Goal: Transaction & Acquisition: Purchase product/service

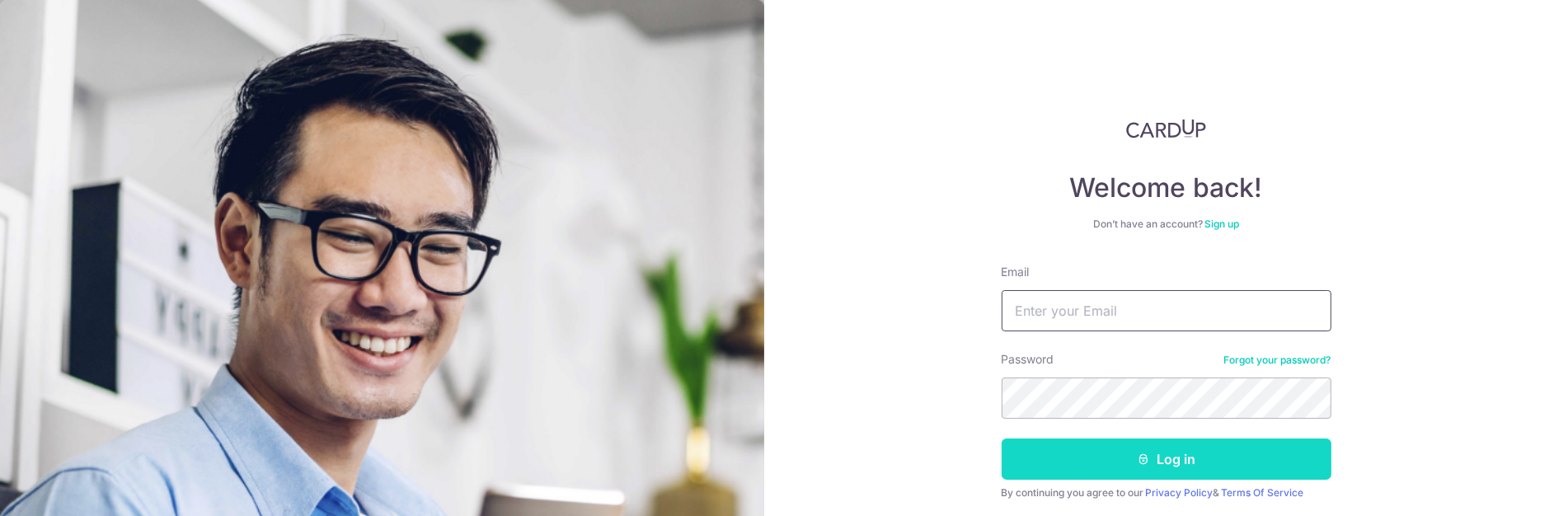
type input "[PERSON_NAME][EMAIL_ADDRESS][DOMAIN_NAME]"
click at [1198, 463] on button "Log in" at bounding box center [1166, 459] width 330 height 41
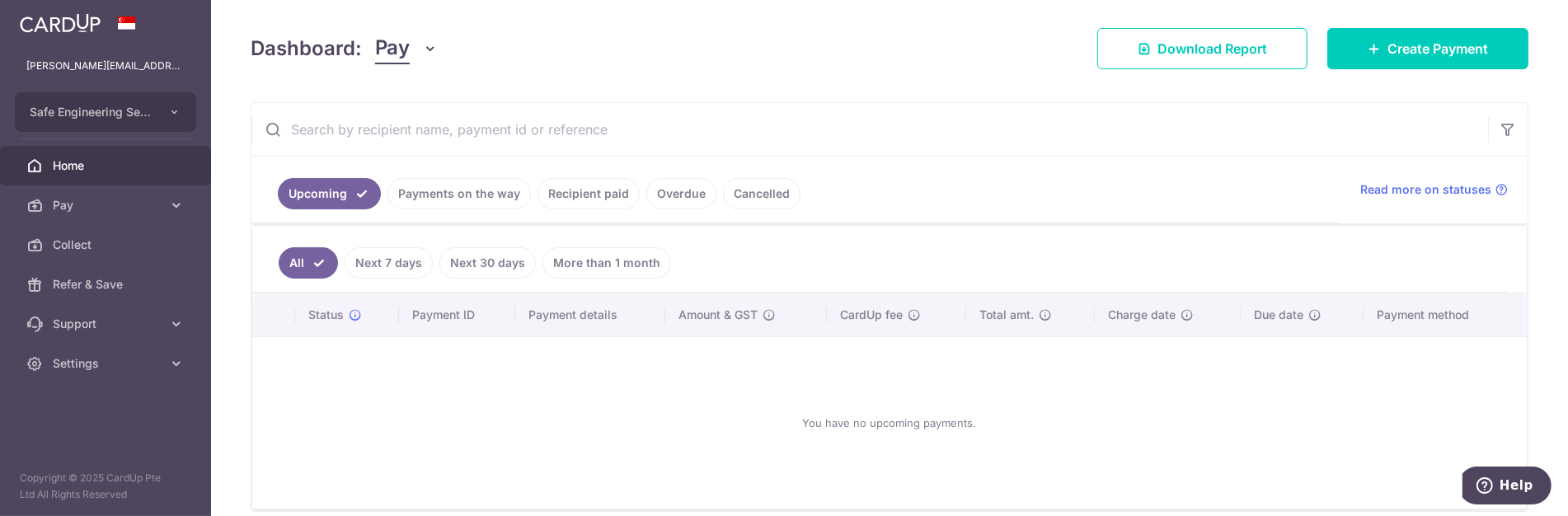
scroll to position [274, 0]
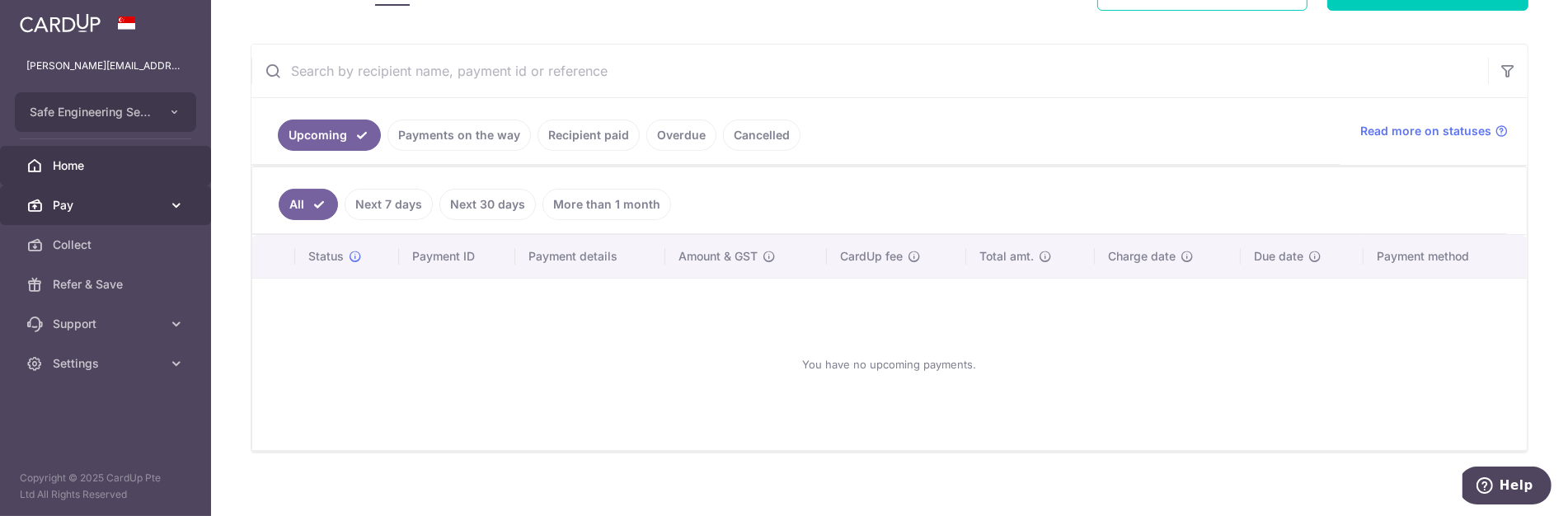
click at [113, 215] on link "Pay" at bounding box center [105, 206] width 211 height 40
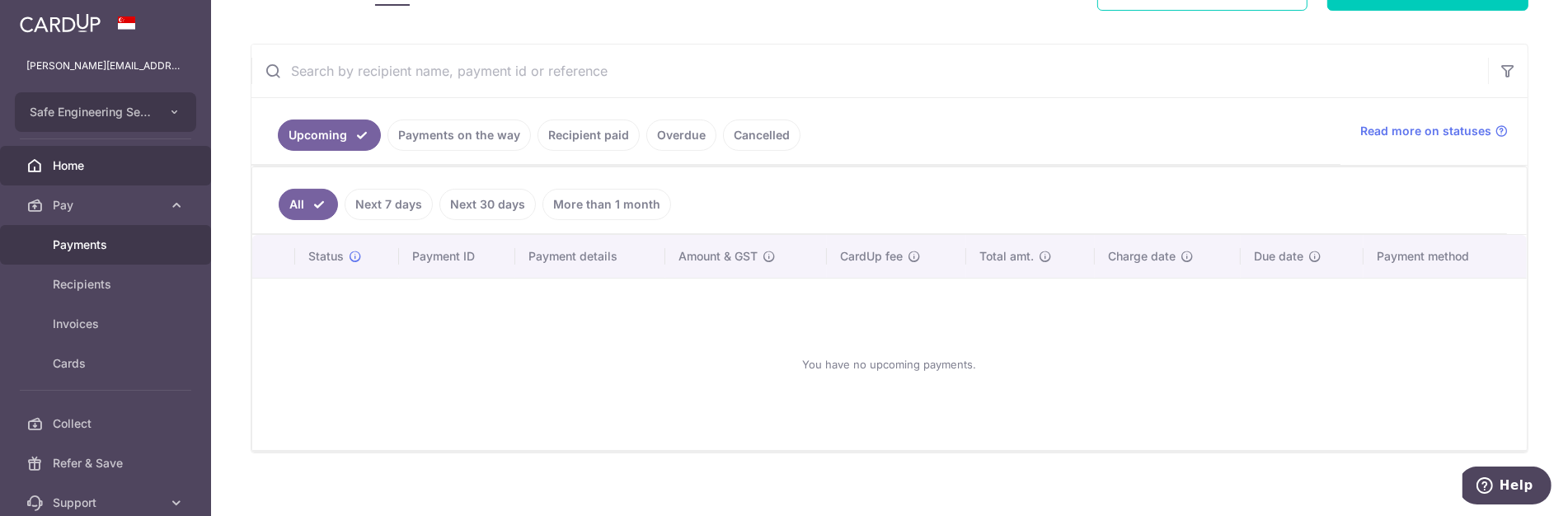
click at [116, 239] on span "Payments" at bounding box center [107, 244] width 108 height 16
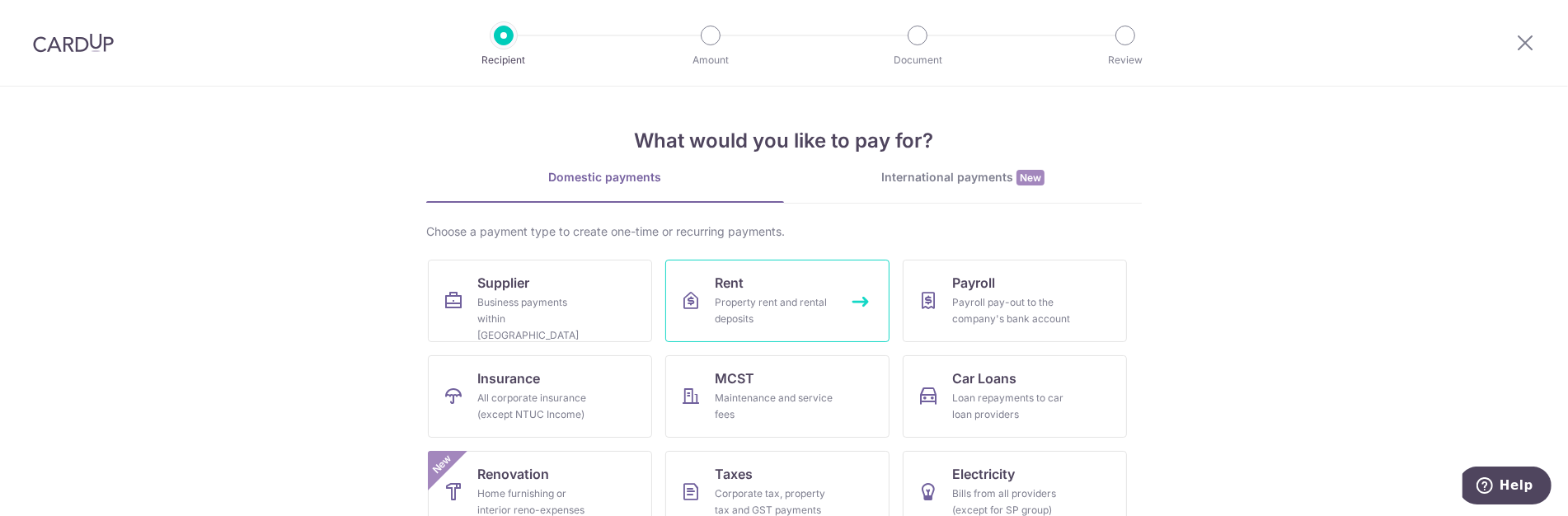
click at [791, 289] on link "Rent Property rent and rental deposits" at bounding box center [777, 301] width 225 height 83
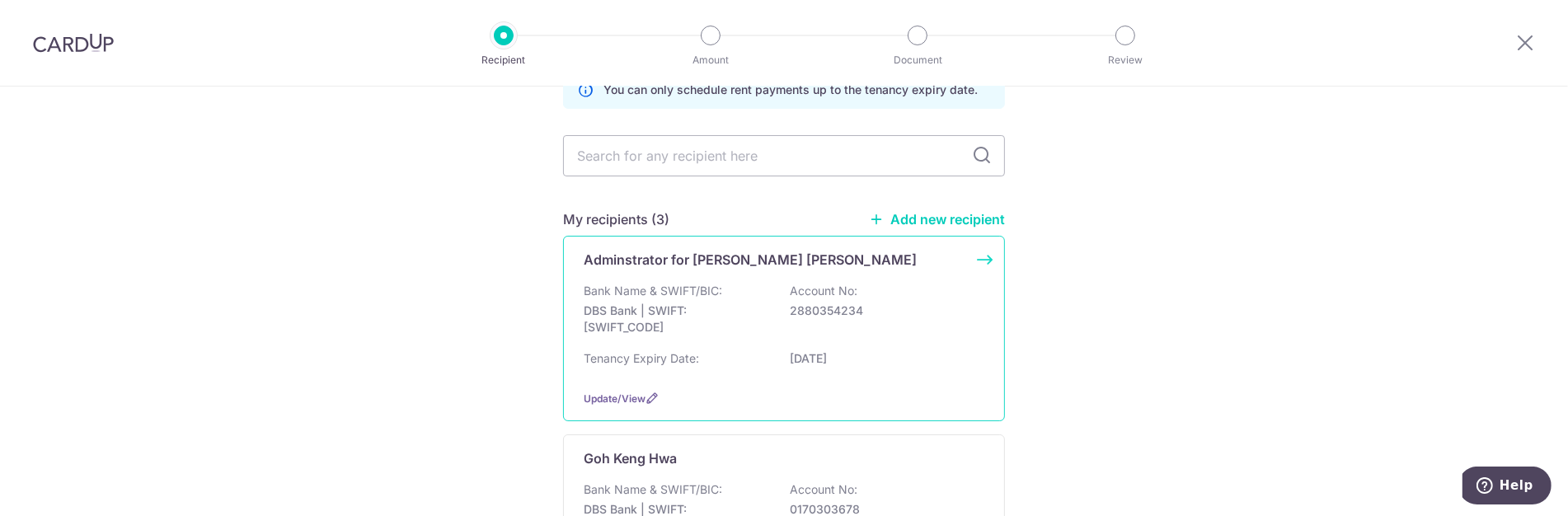
scroll to position [183, 0]
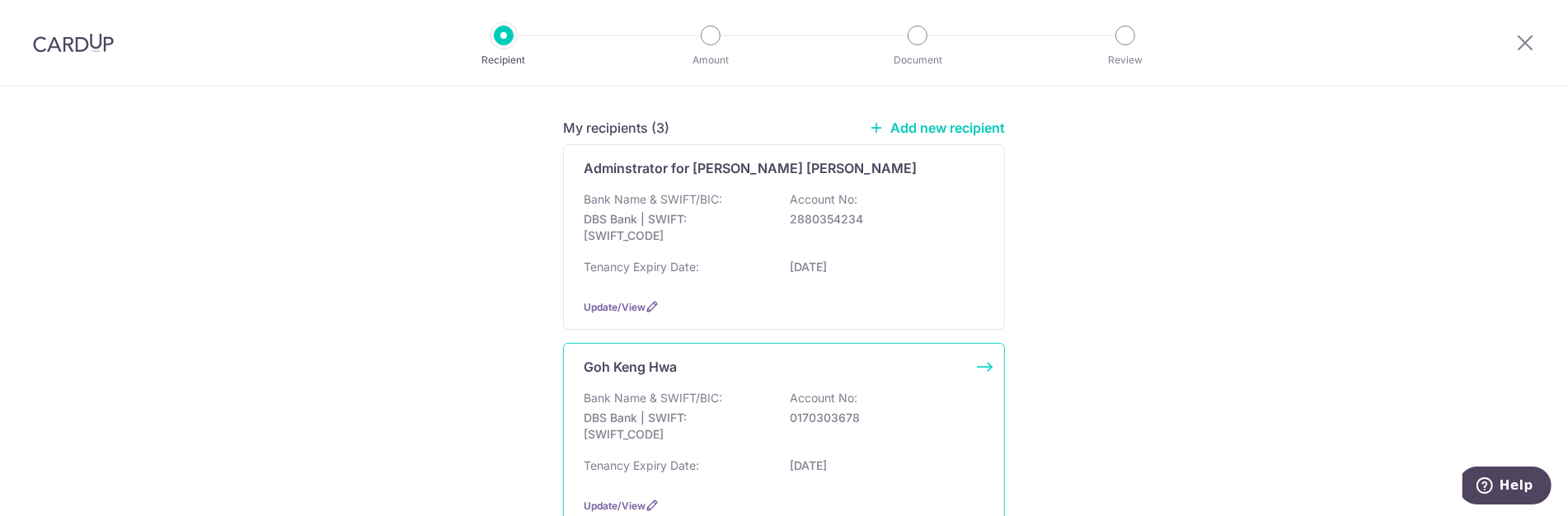
click at [756, 384] on div "Goh Keng Hwa Bank Name & SWIFT/BIC: DBS Bank | SWIFT: DBSSSGSGXXX Account No: 0…" at bounding box center [784, 436] width 442 height 186
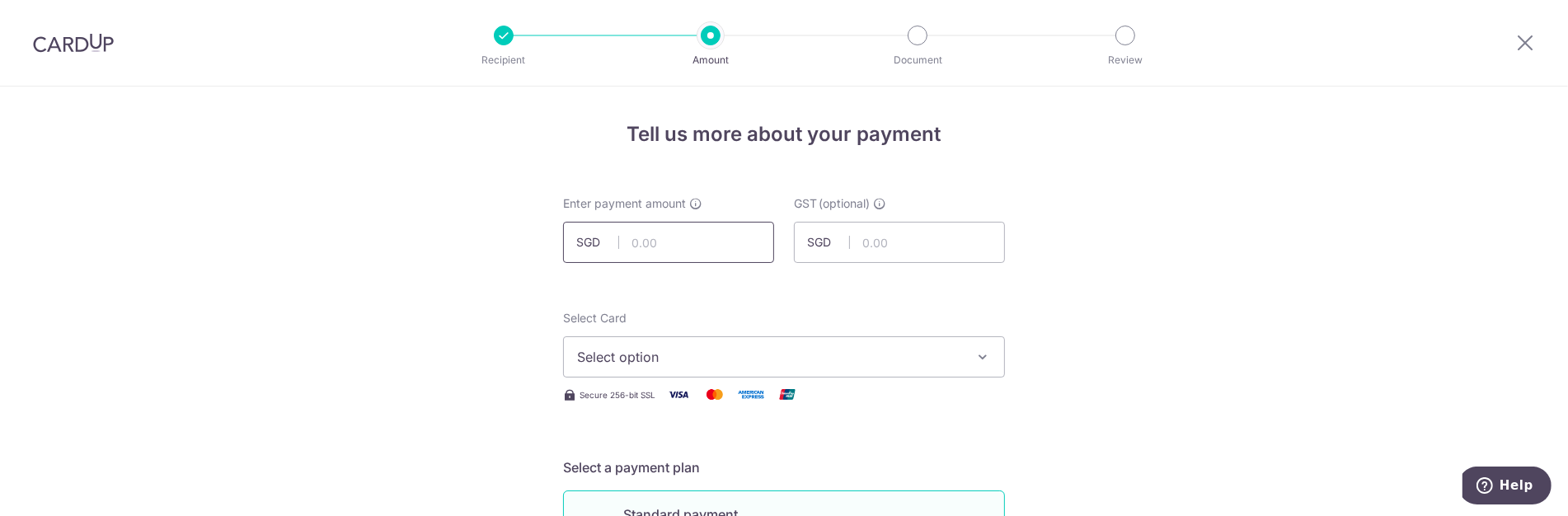
click at [698, 243] on input "text" at bounding box center [668, 243] width 211 height 41
type input "3,400.00"
type input "C250803"
type input "Wong Woon Harn"
type input "SAFE175"
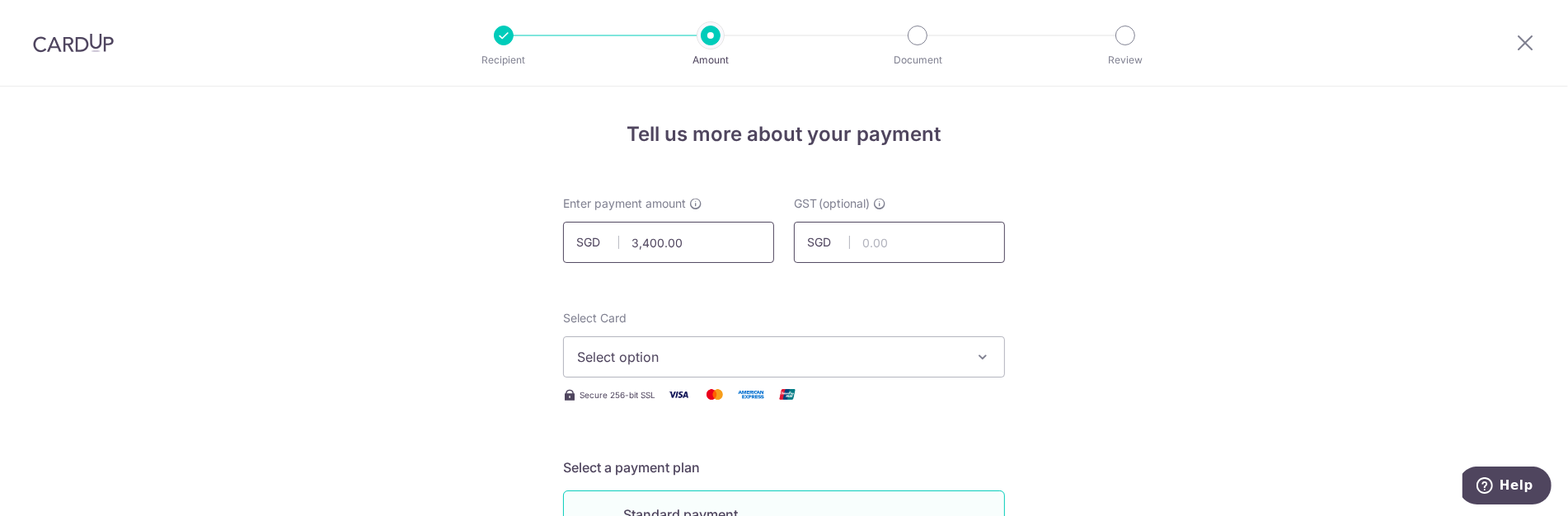
scroll to position [501, 0]
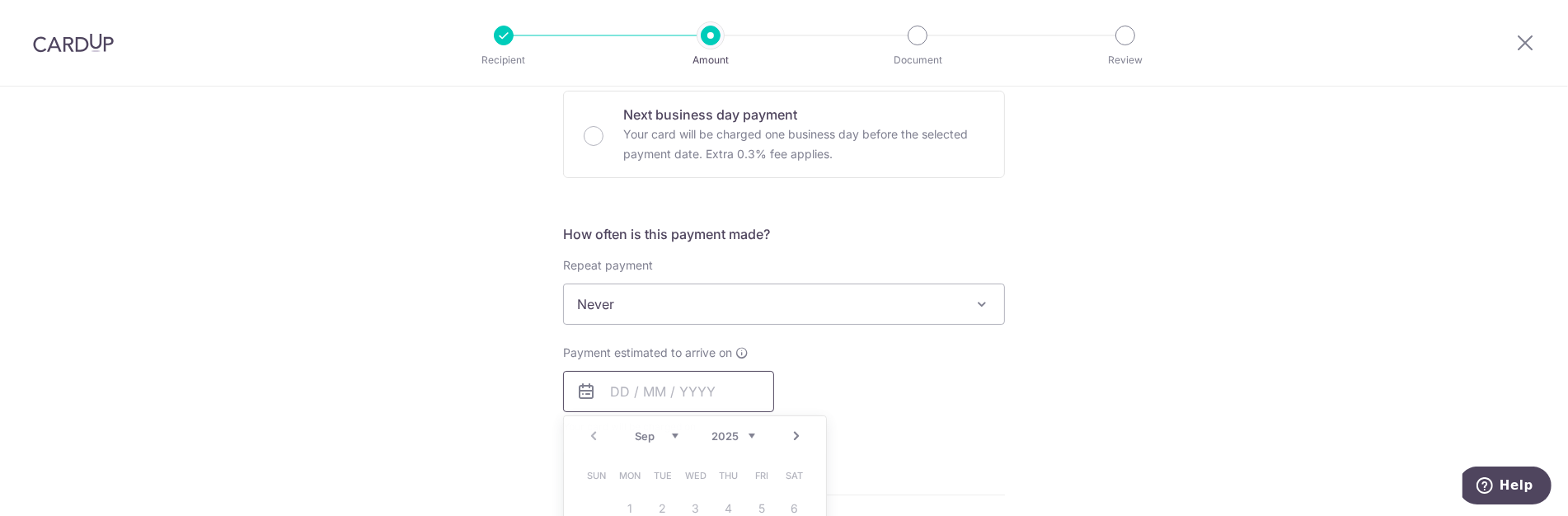
type input "3,400.00"
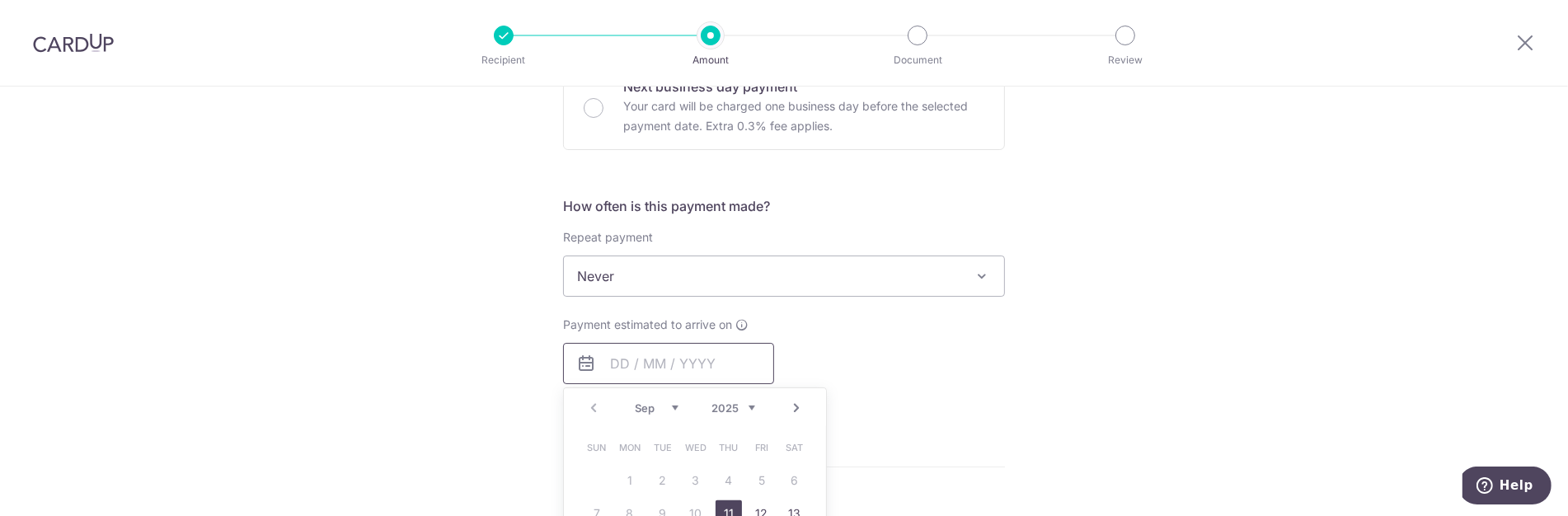
scroll to position [592, 0]
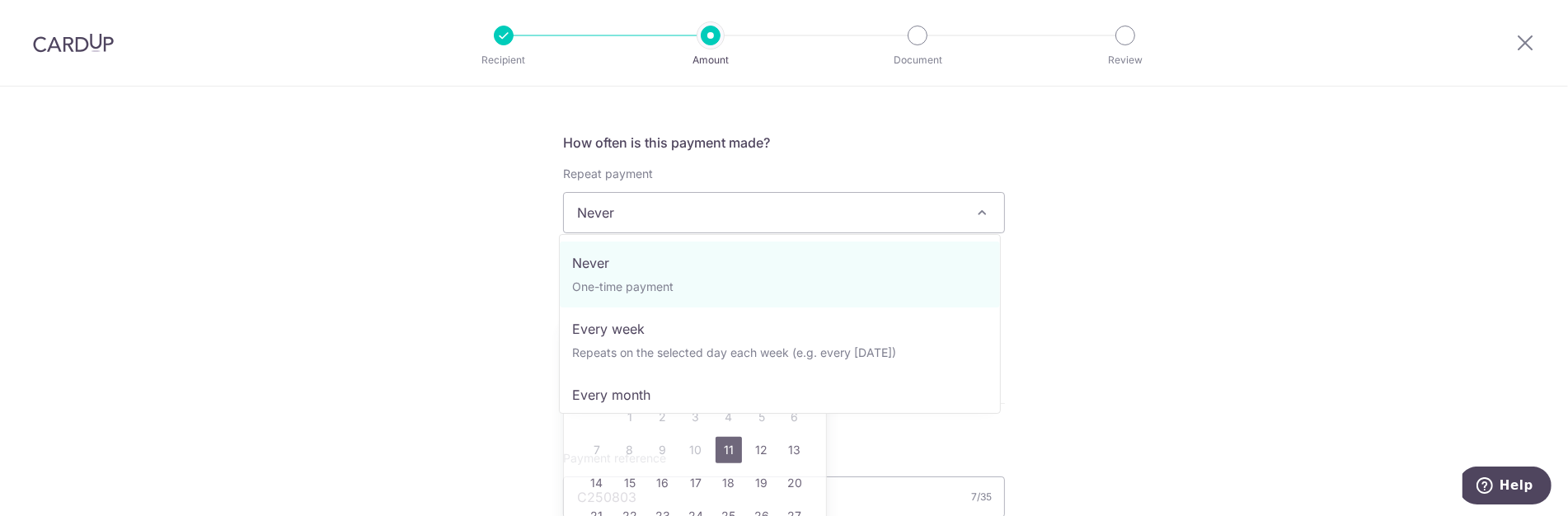
click at [788, 207] on span "Never" at bounding box center [784, 212] width 441 height 40
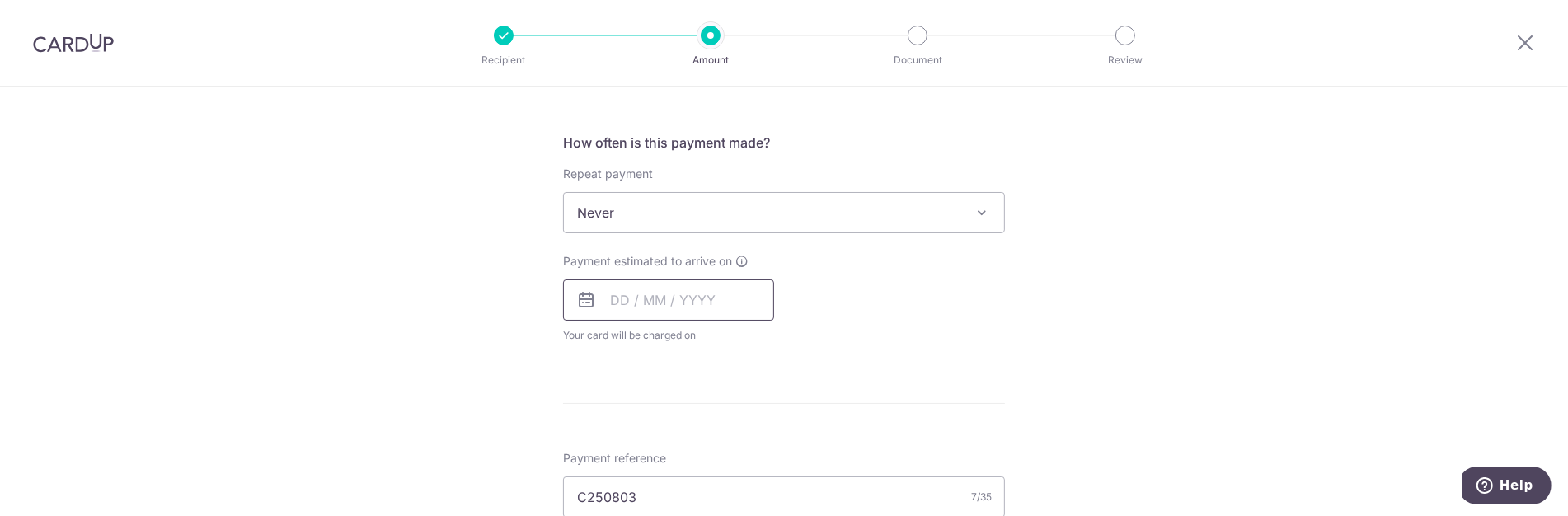
click at [659, 292] on input "text" at bounding box center [668, 300] width 211 height 41
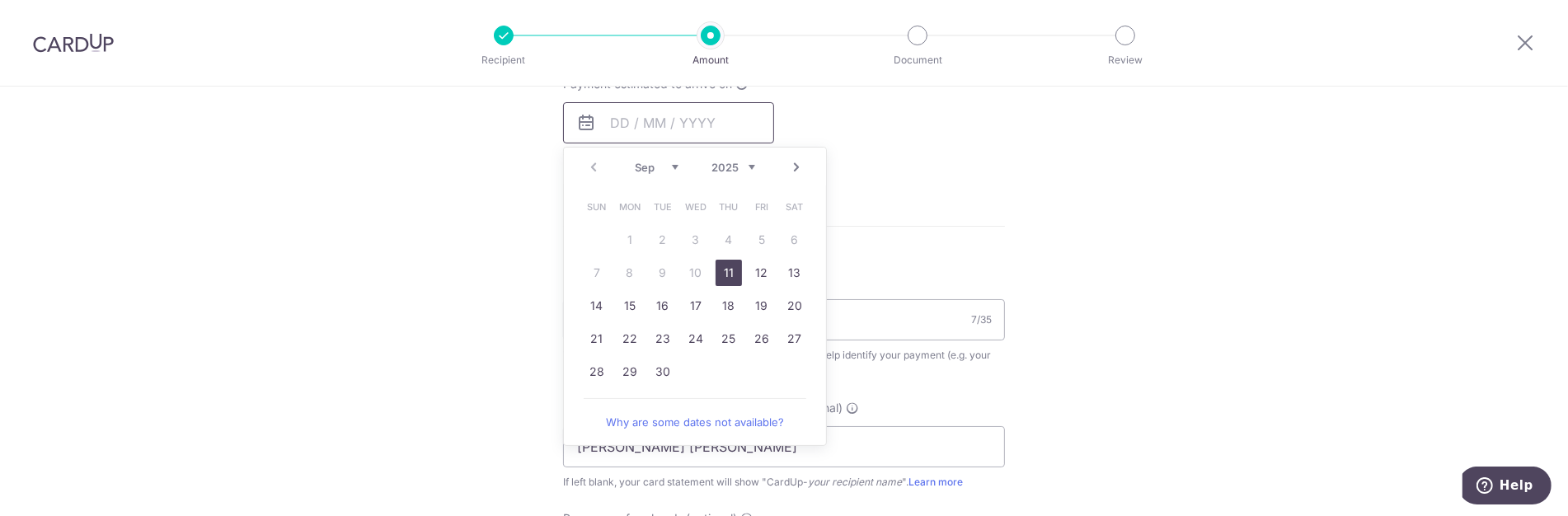
scroll to position [775, 0]
click at [732, 268] on link "11" at bounding box center [729, 267] width 27 height 27
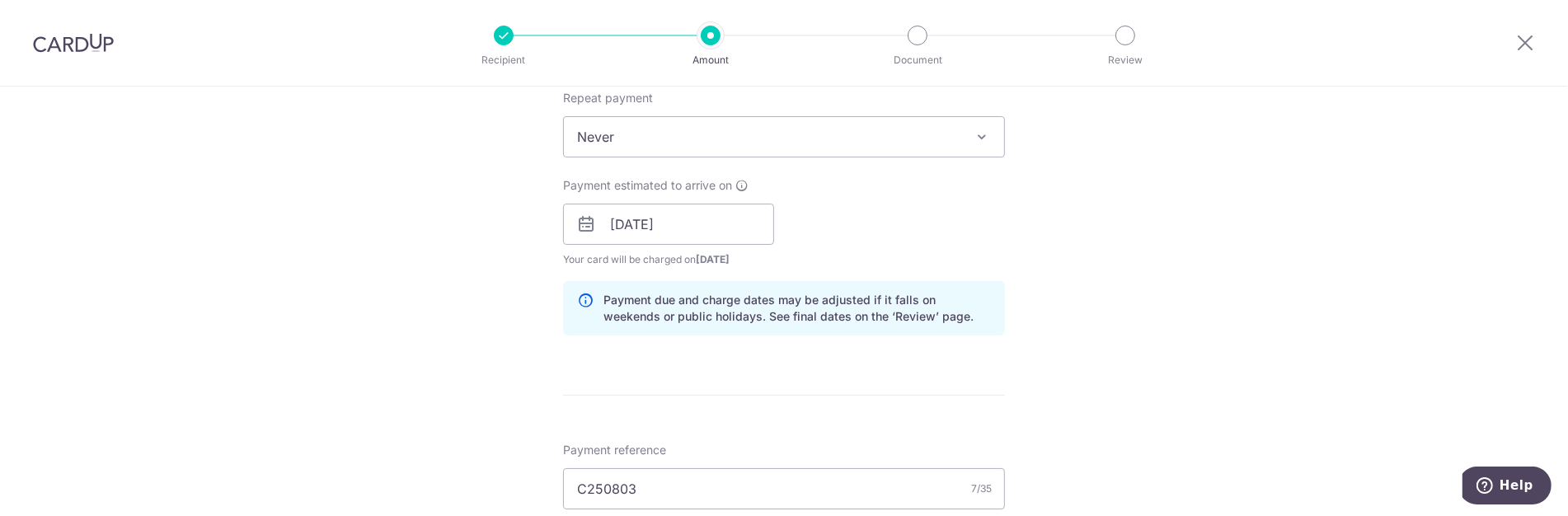
scroll to position [592, 0]
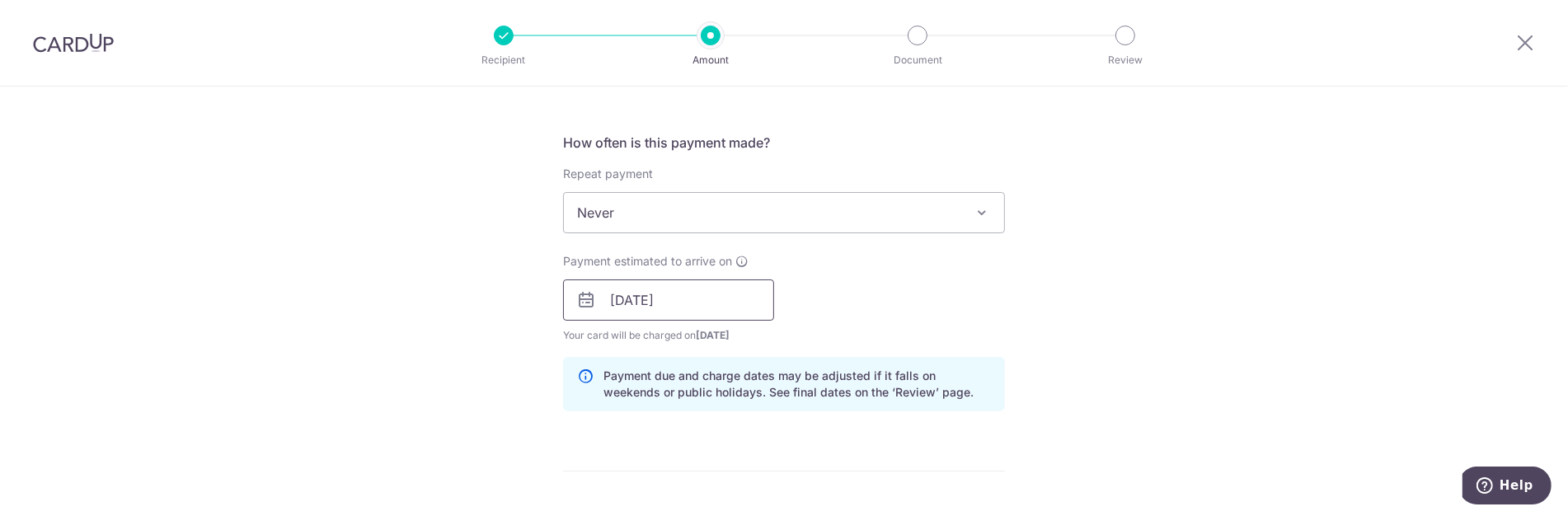
click at [695, 297] on input "11/09/2025" at bounding box center [668, 300] width 211 height 41
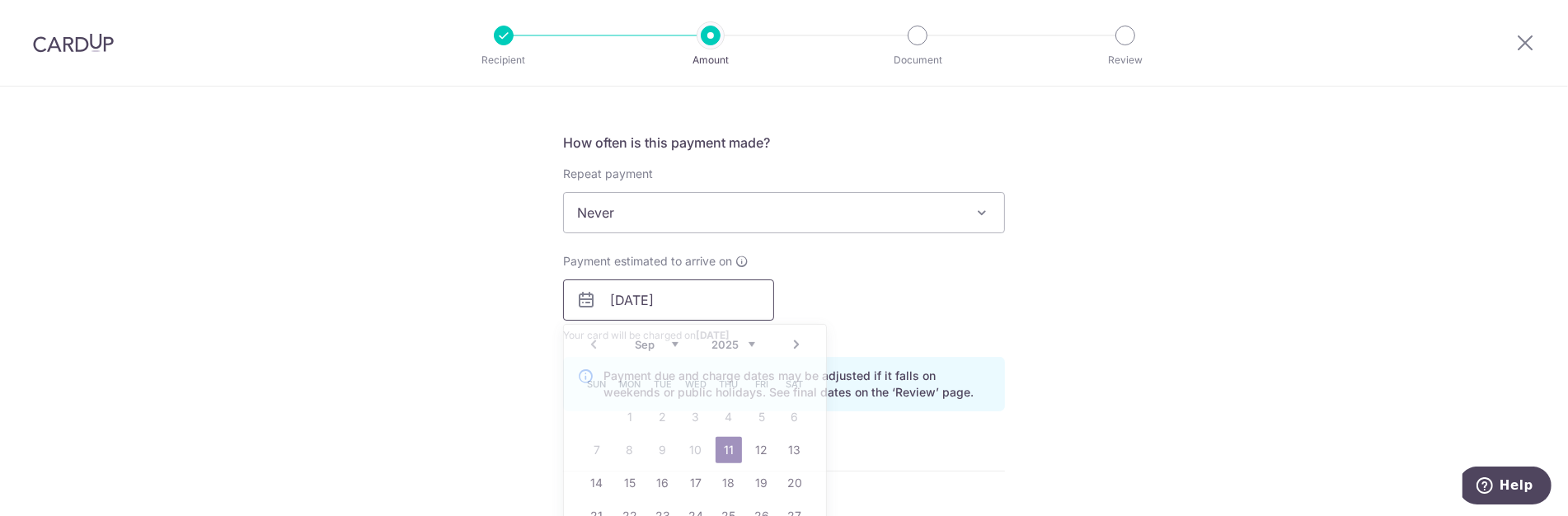
click at [695, 297] on input "11/09/2025" at bounding box center [668, 300] width 211 height 41
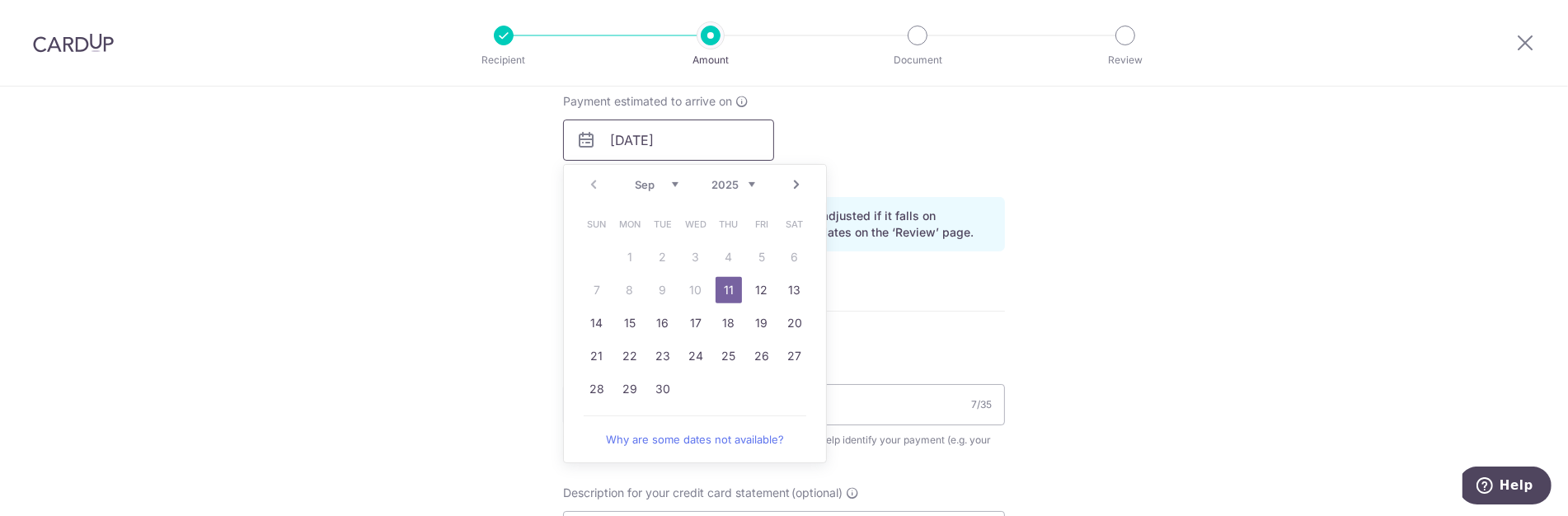
scroll to position [775, 0]
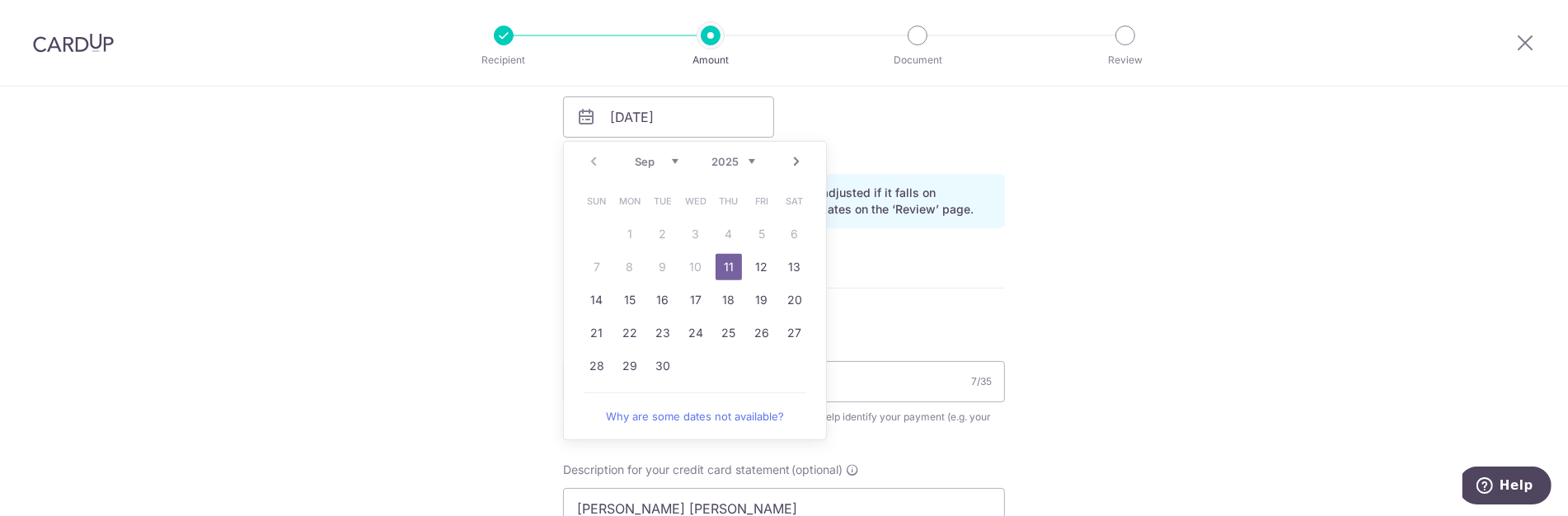
click at [728, 266] on link "11" at bounding box center [729, 267] width 27 height 27
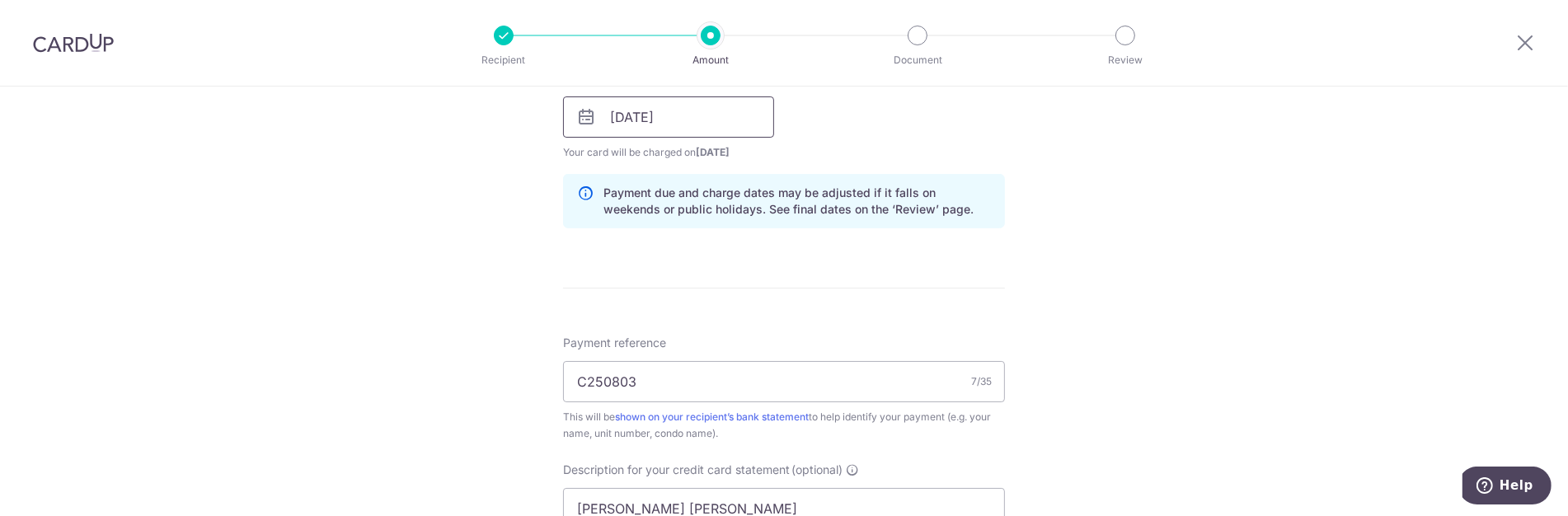
click at [657, 114] on input "11/09/2025" at bounding box center [668, 117] width 211 height 41
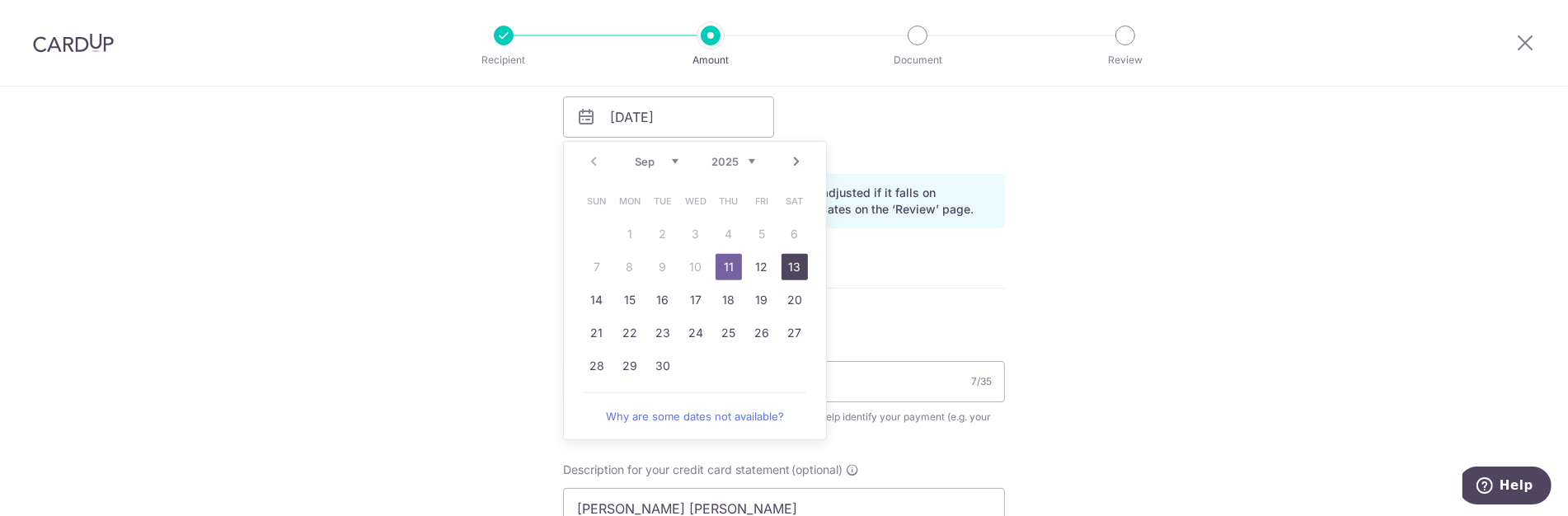
click at [781, 266] on link "13" at bounding box center [794, 267] width 27 height 27
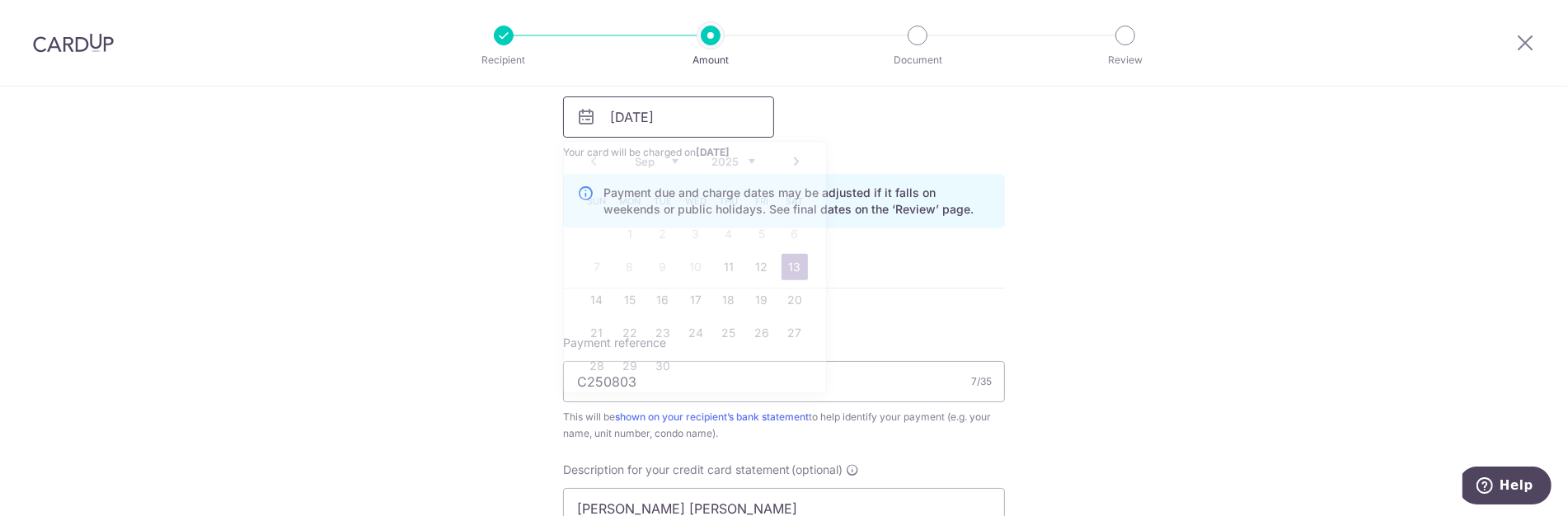
click at [701, 113] on input "13/09/2025" at bounding box center [668, 117] width 211 height 41
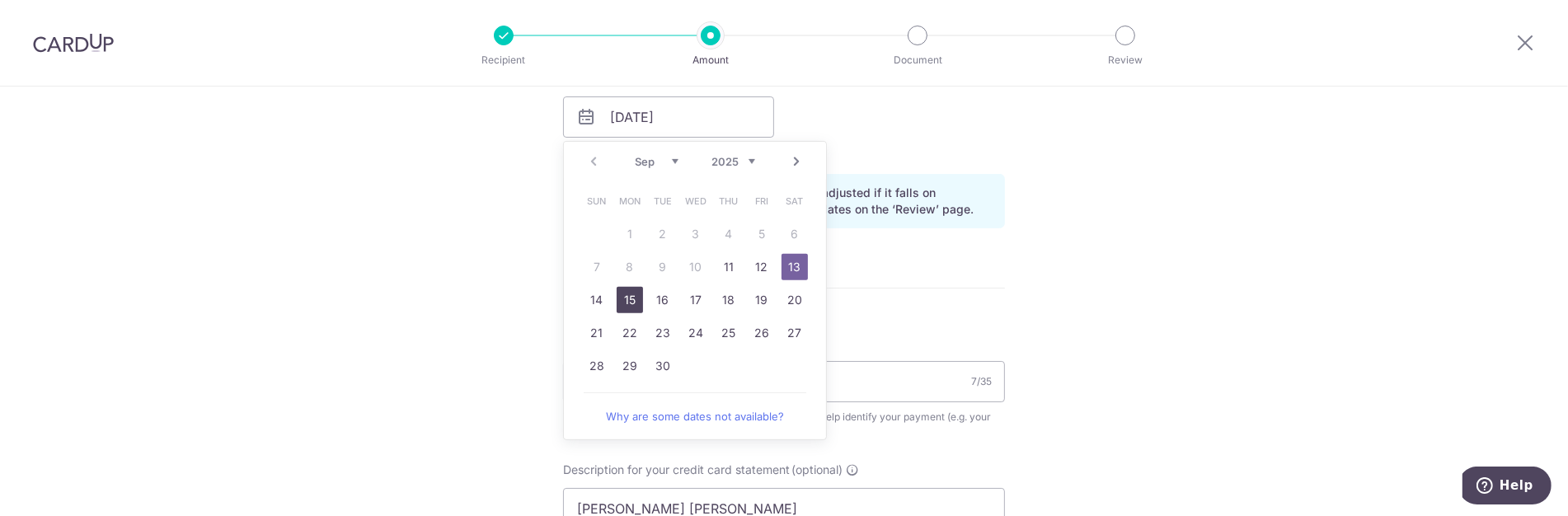
click at [625, 288] on link "15" at bounding box center [630, 299] width 27 height 27
type input "15/09/2025"
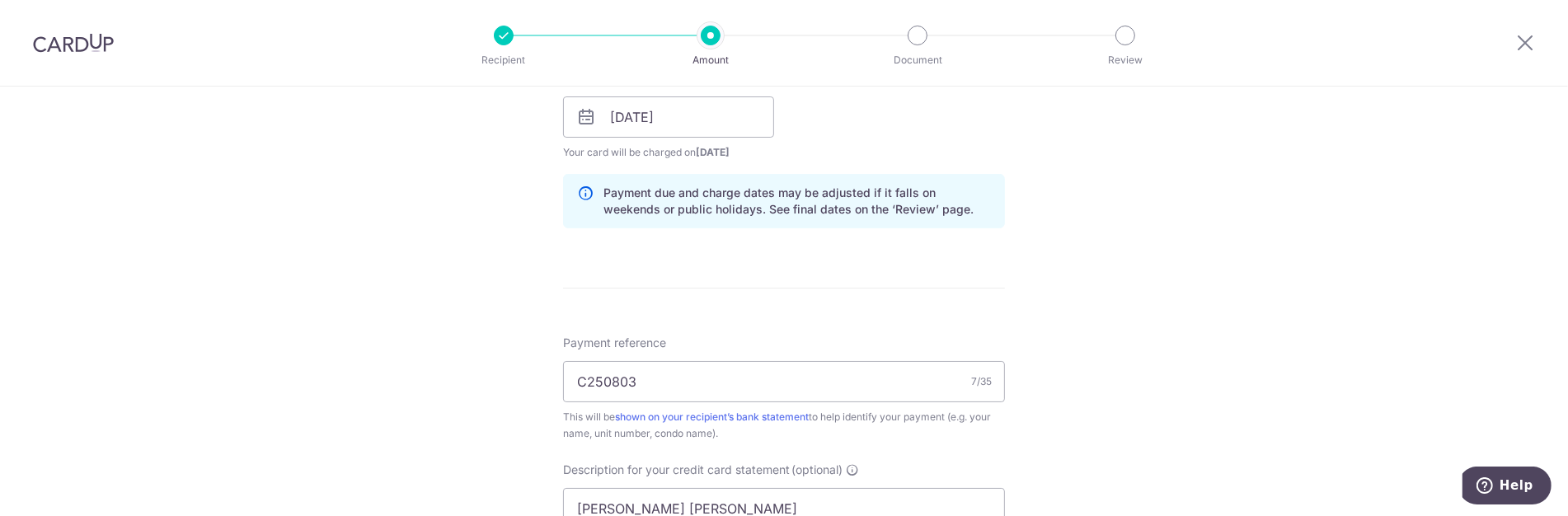
click at [811, 283] on form "Enter payment amount SGD 3,400.00 3400.00 GST (optional) SGD Select Card Select…" at bounding box center [784, 199] width 442 height 1557
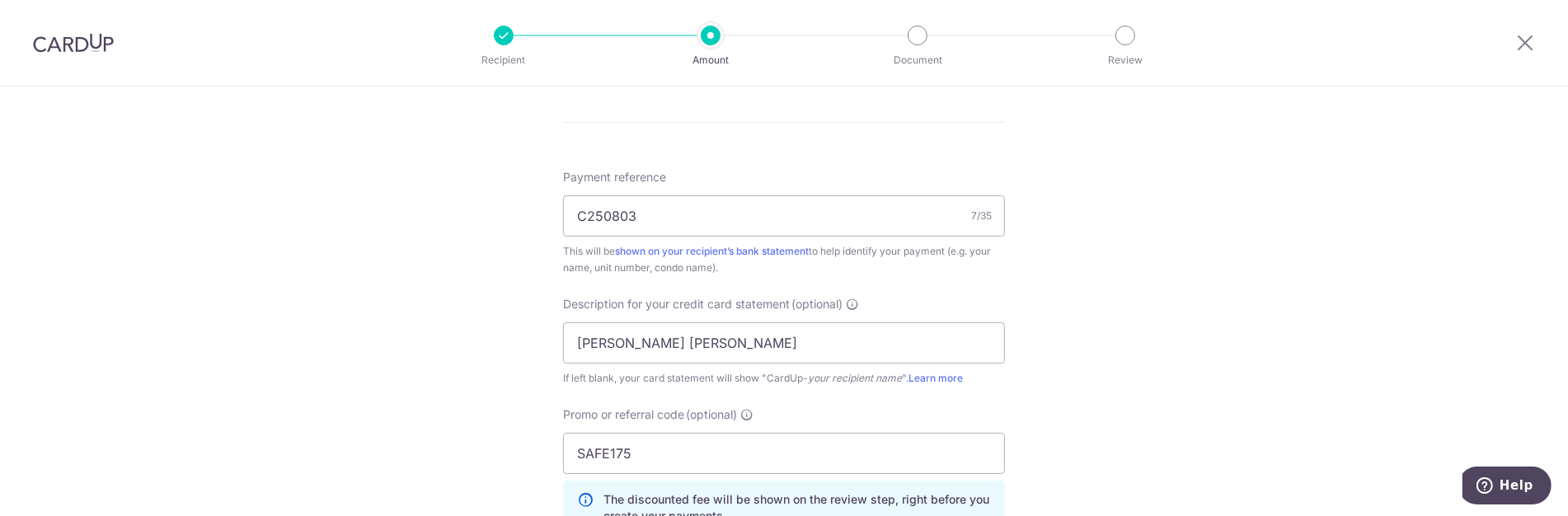
scroll to position [957, 0]
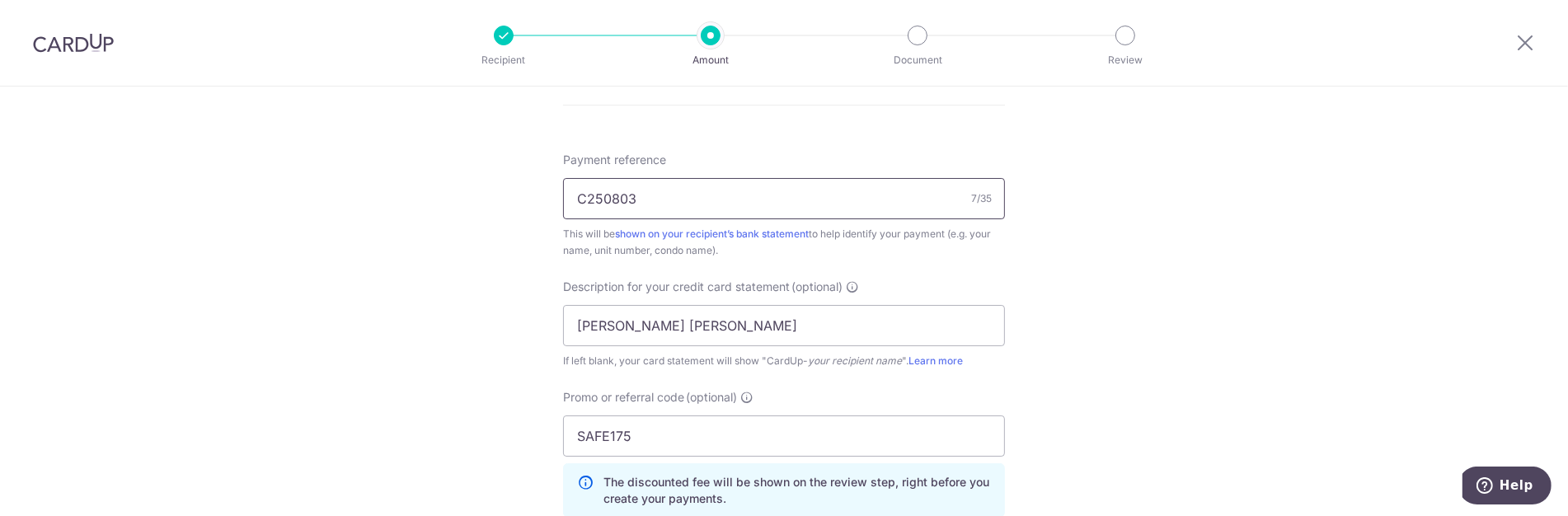
drag, startPoint x: 730, startPoint y: 195, endPoint x: 340, endPoint y: 196, distance: 390.0
click at [442, 206] on div "Tell us more about your payment Enter payment amount SGD 3,400.00 3400.00 GST (…" at bounding box center [784, 0] width 1568 height 1742
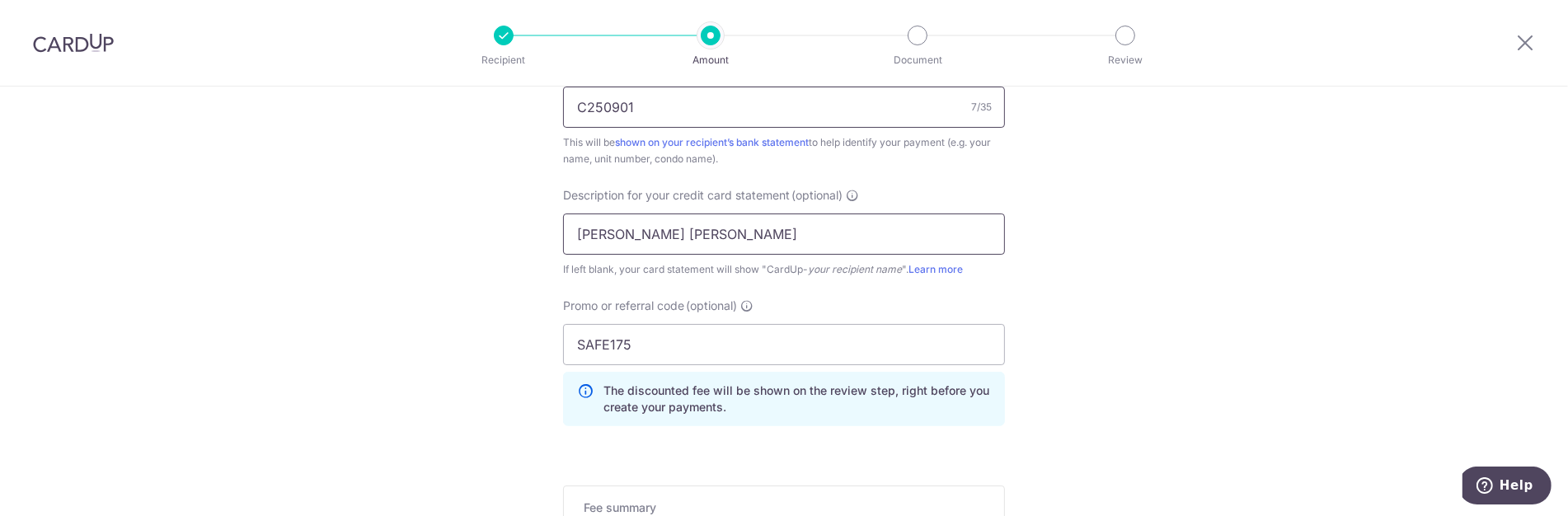
type input "C250901"
drag, startPoint x: 703, startPoint y: 225, endPoint x: 280, endPoint y: 187, distance: 424.7
type input "Goh Keng Hwa"
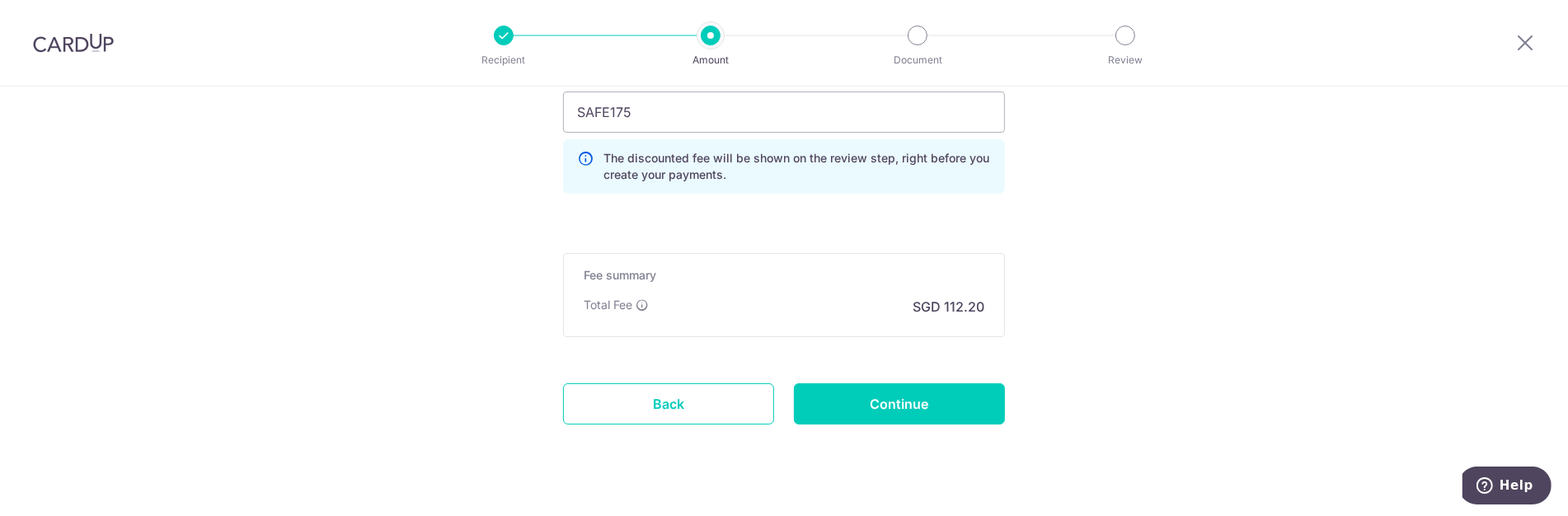
scroll to position [1307, 0]
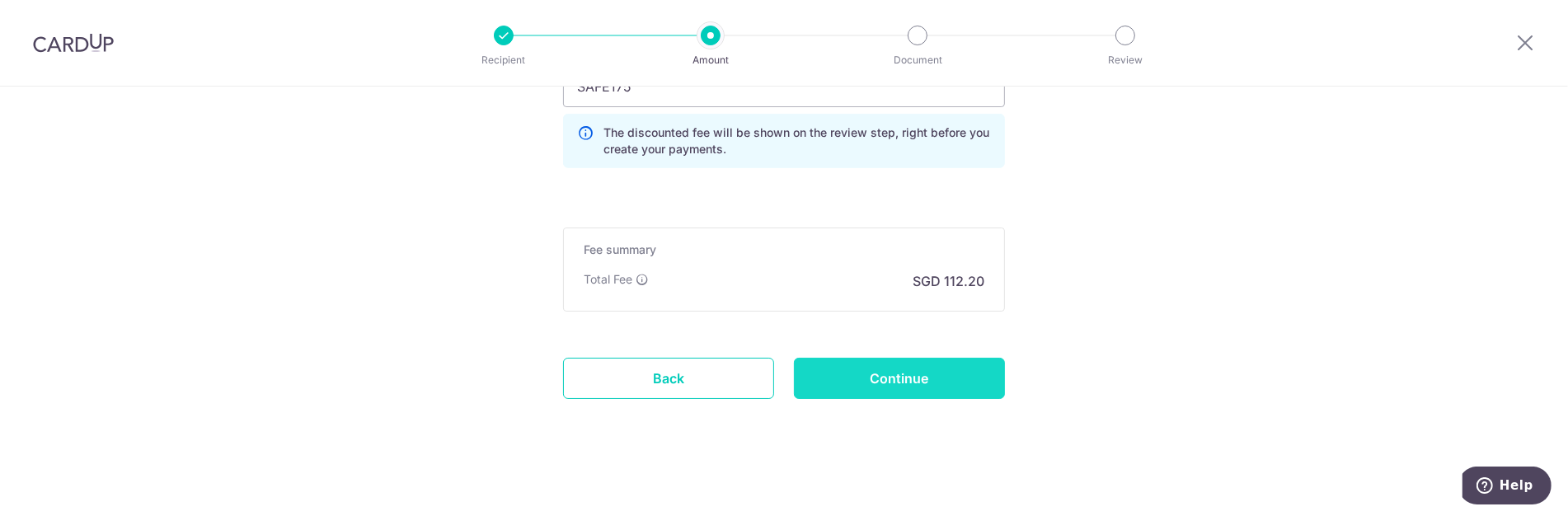
click at [875, 366] on input "Continue" at bounding box center [899, 378] width 211 height 41
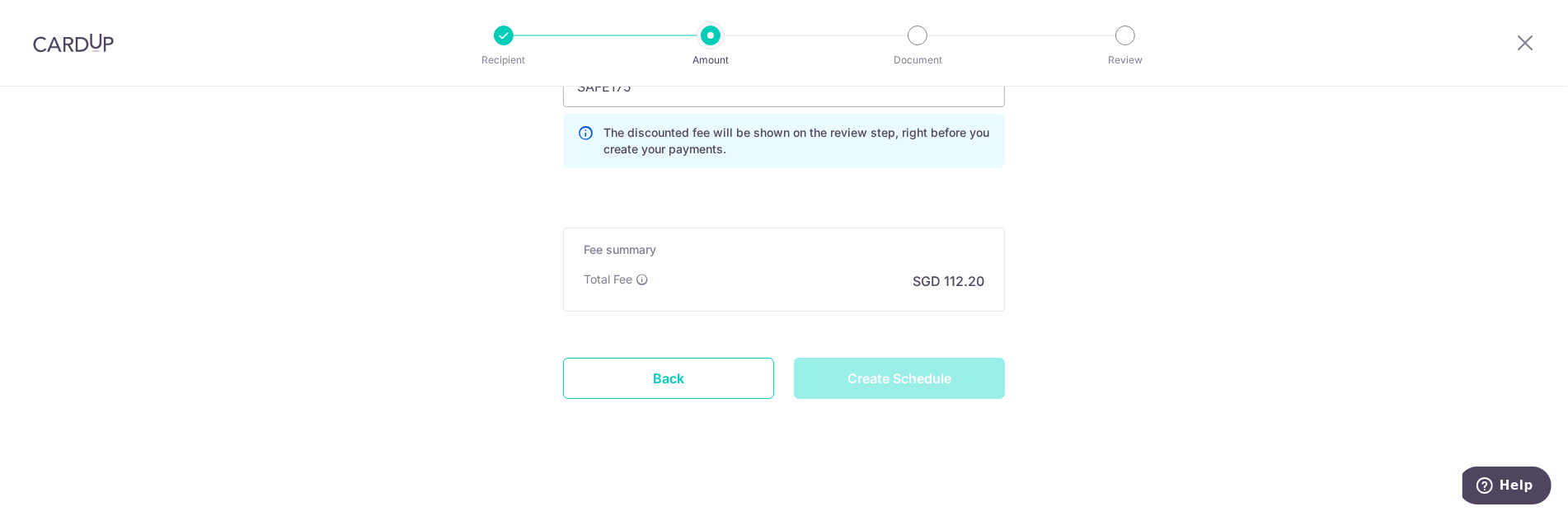
type input "Create Schedule"
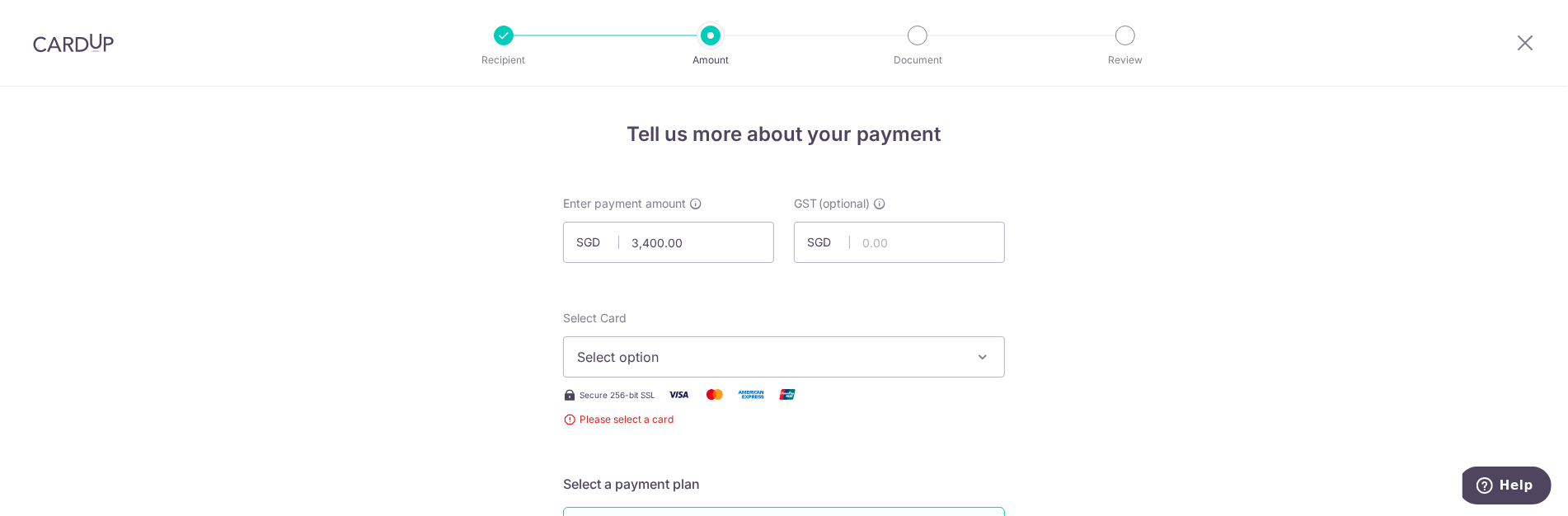
click at [698, 342] on button "Select option" at bounding box center [784, 357] width 442 height 41
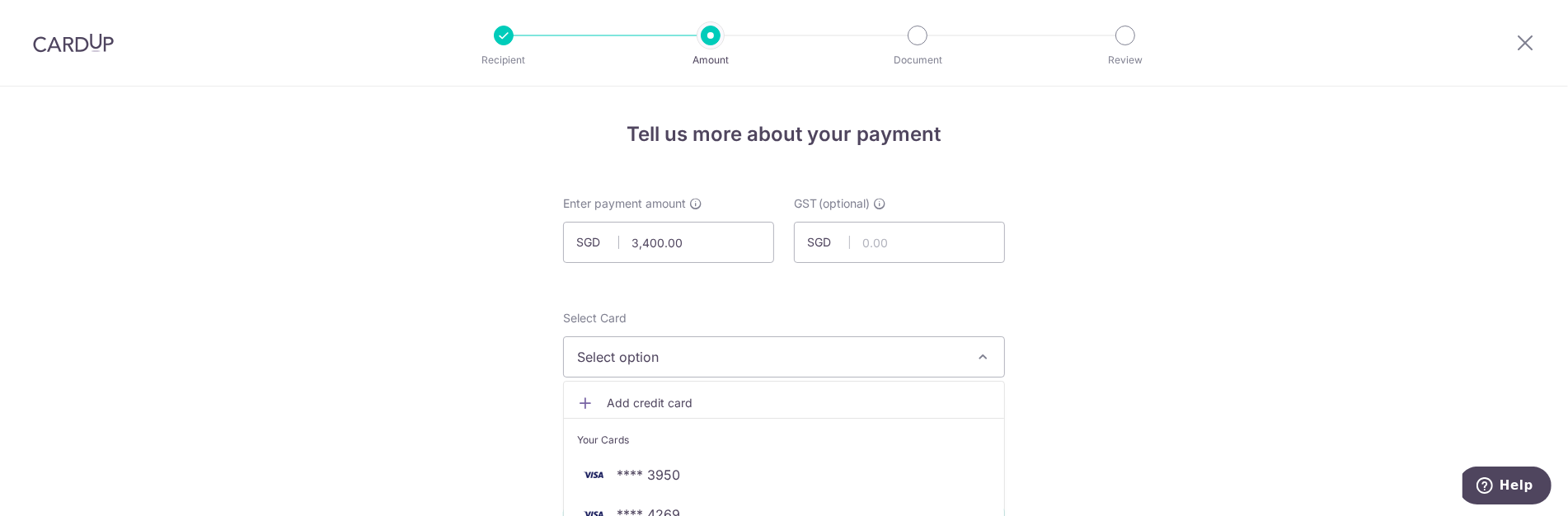
click at [700, 342] on button "Select option" at bounding box center [784, 357] width 442 height 41
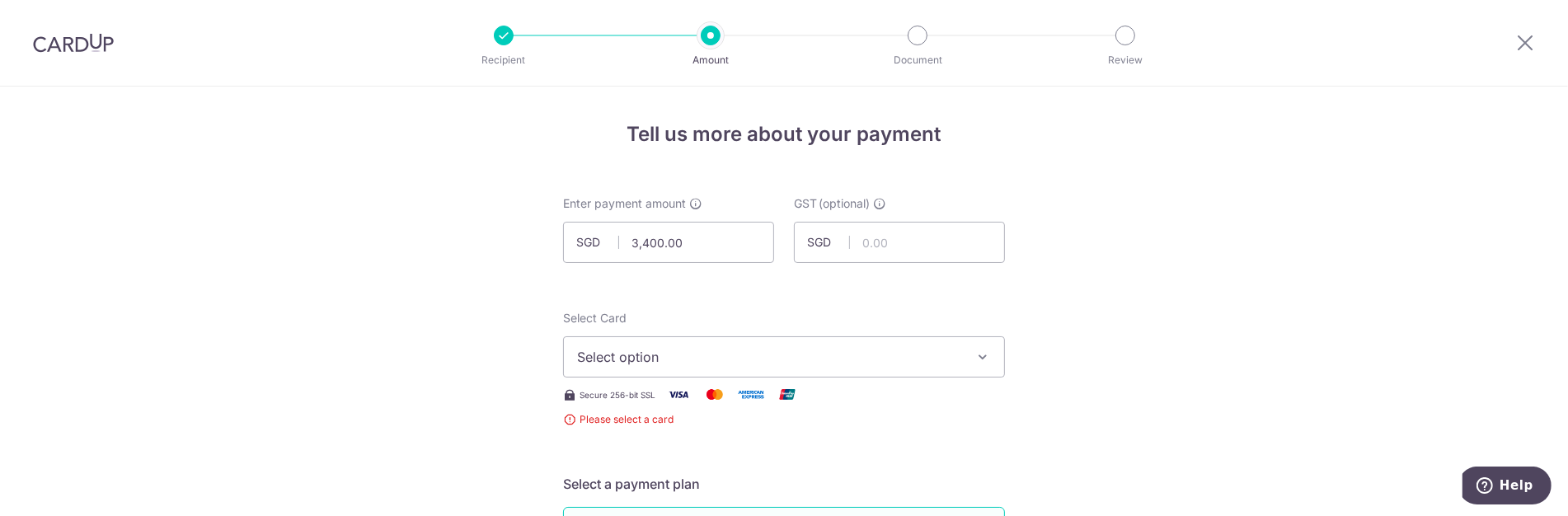
click at [739, 357] on span "Select option" at bounding box center [769, 356] width 384 height 20
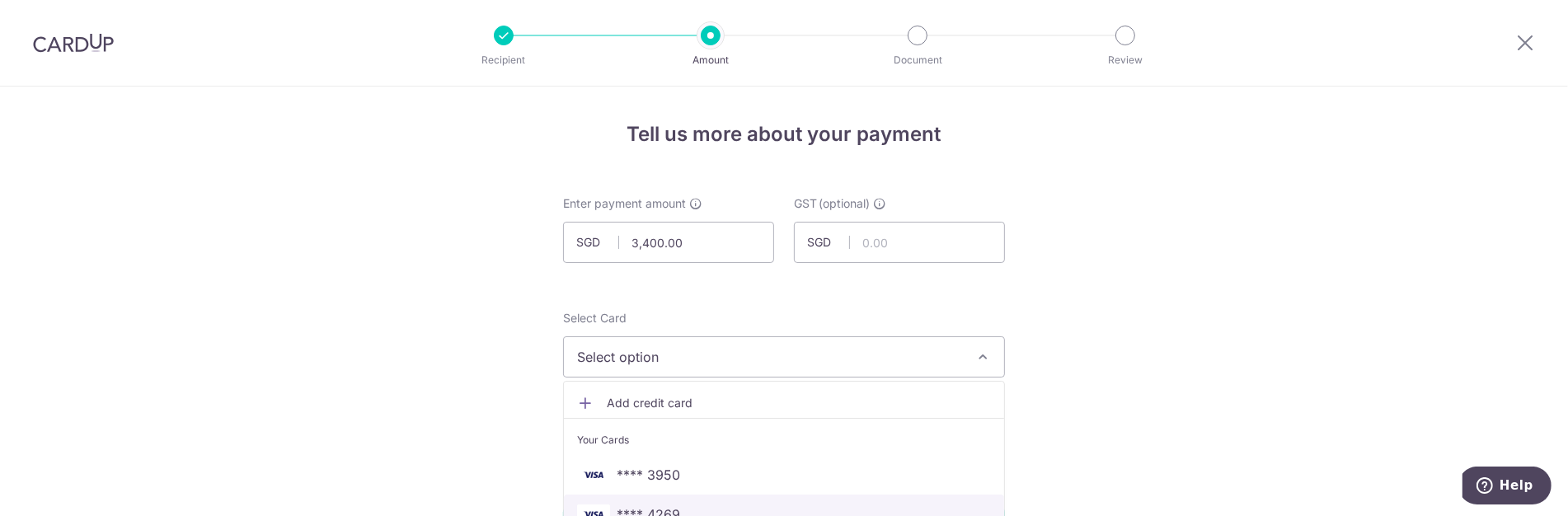
click at [713, 494] on link "**** 4269" at bounding box center [784, 514] width 441 height 40
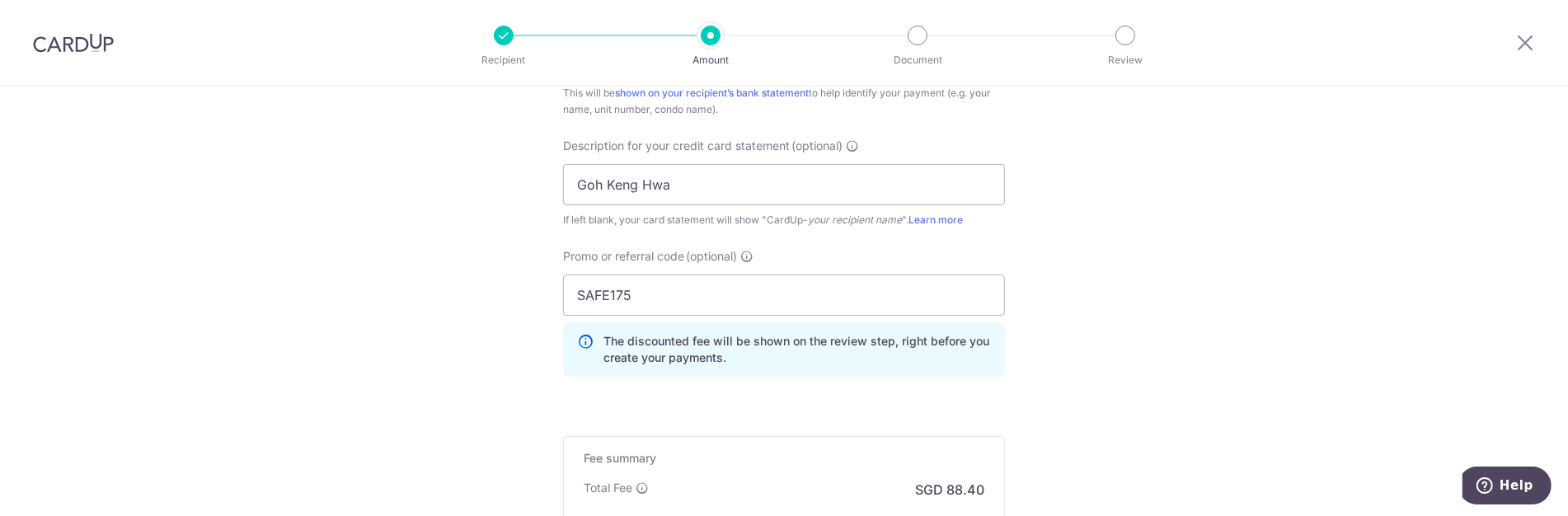
scroll to position [1307, 0]
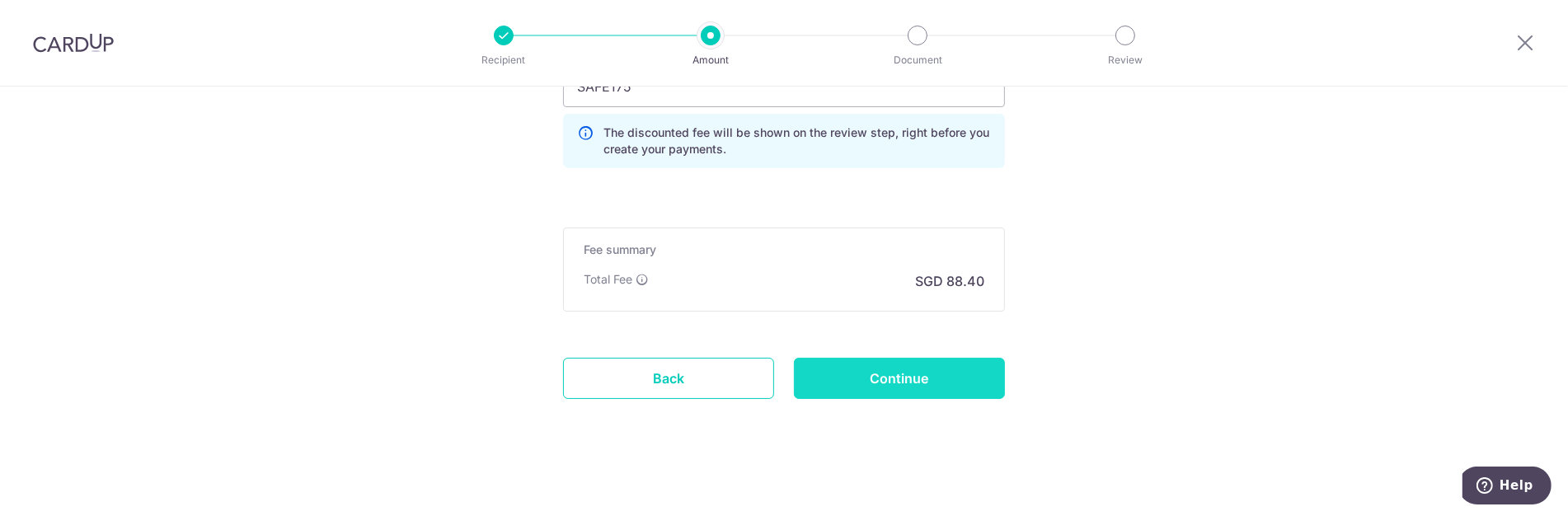
click at [914, 384] on input "Continue" at bounding box center [899, 378] width 211 height 41
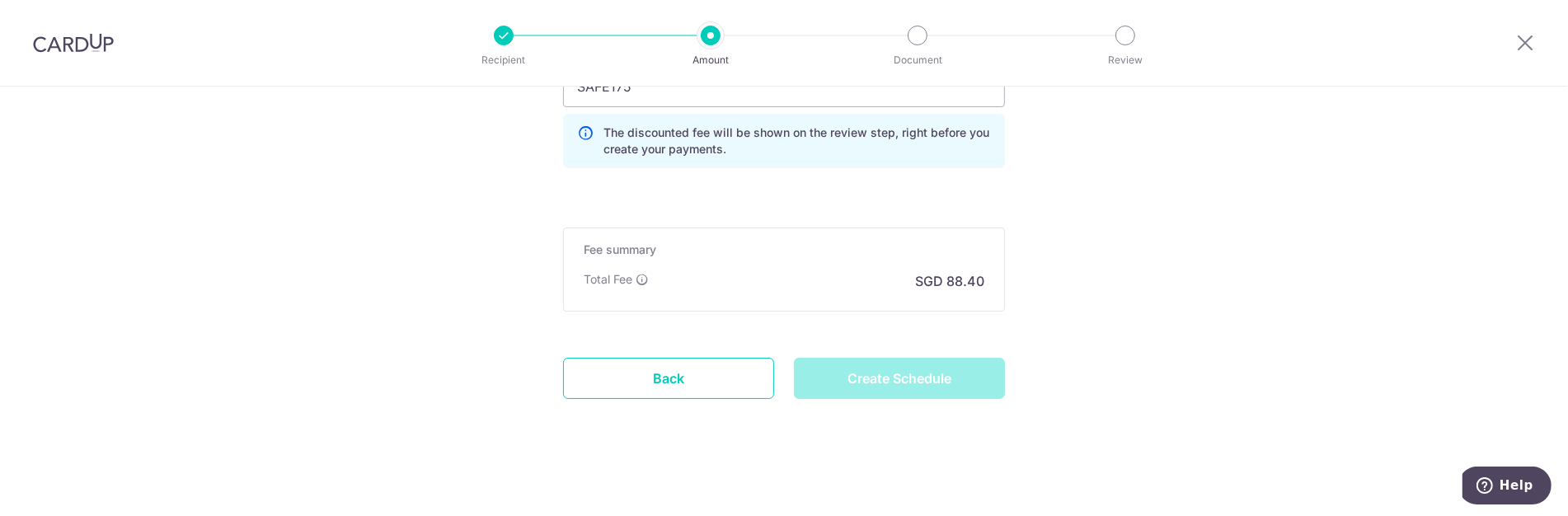
type input "Create Schedule"
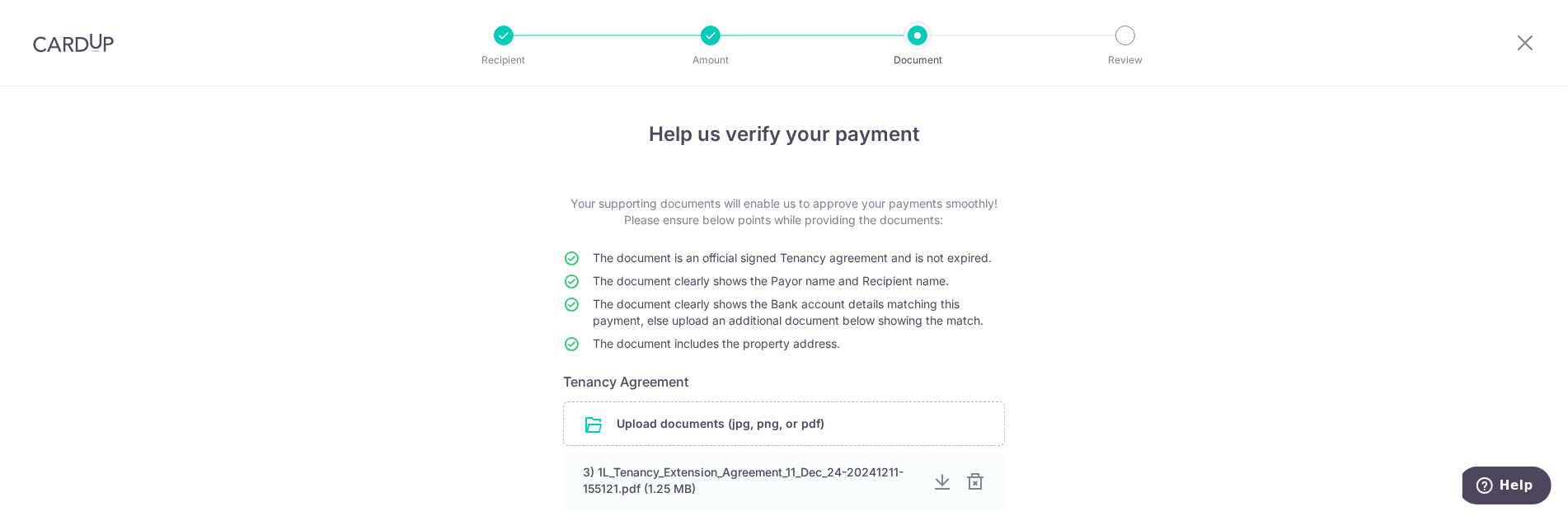
scroll to position [295, 0]
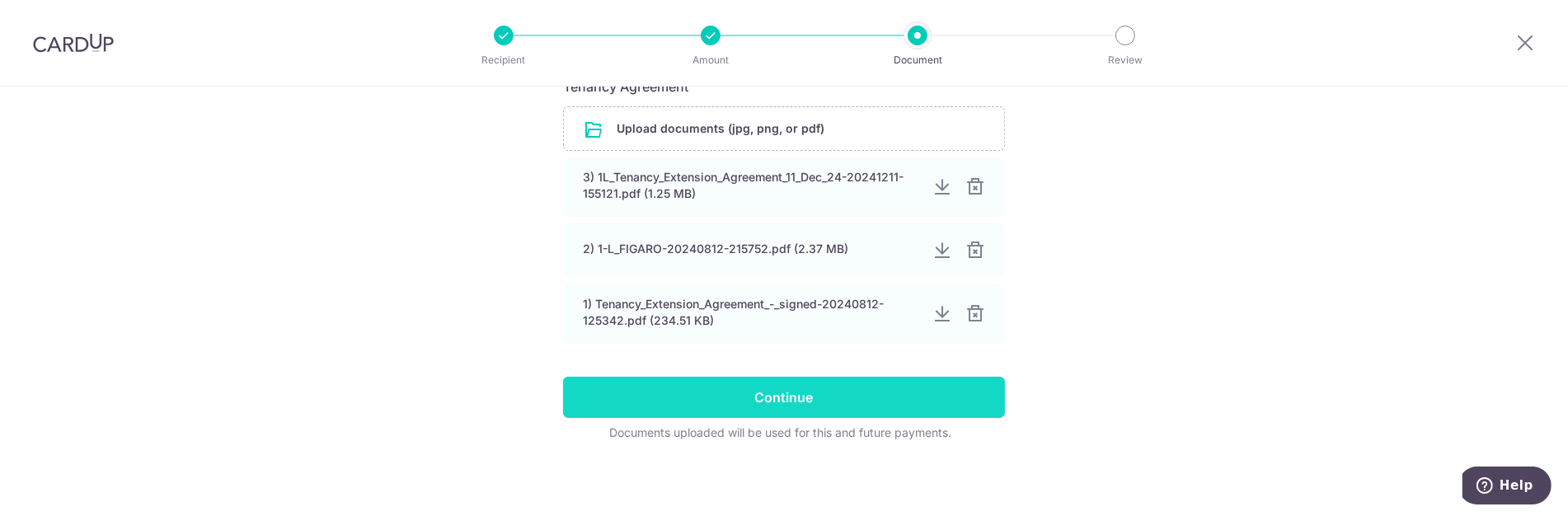
click at [836, 401] on input "Continue" at bounding box center [784, 397] width 442 height 41
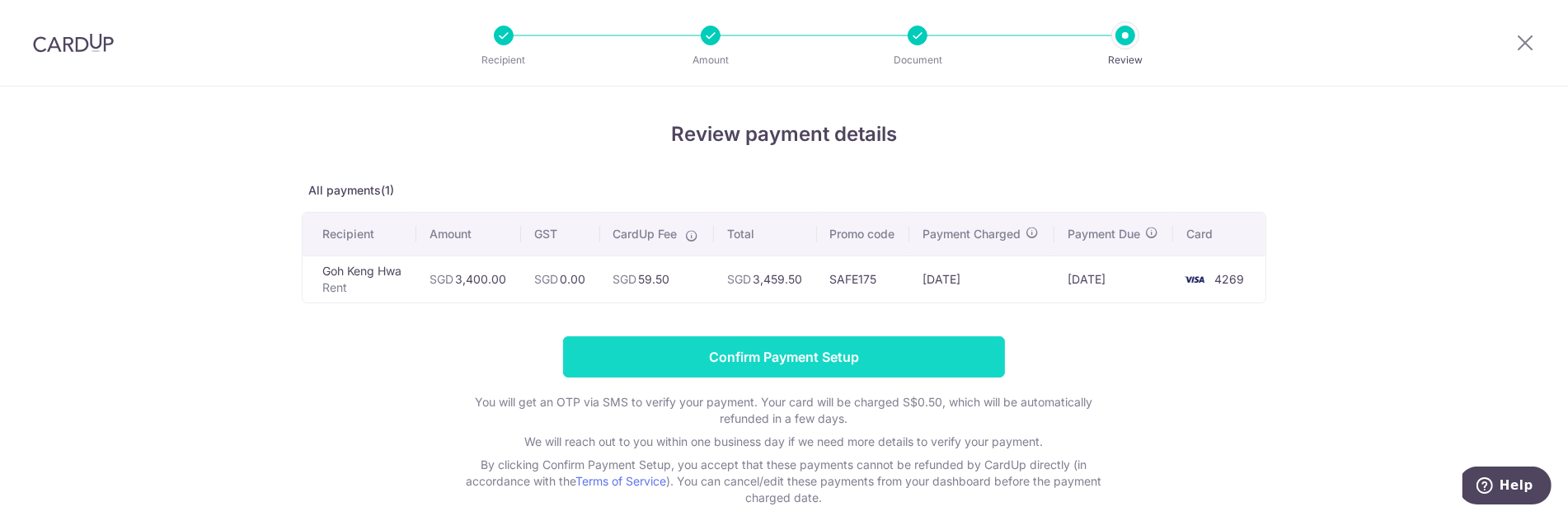
click at [802, 353] on input "Confirm Payment Setup" at bounding box center [784, 357] width 442 height 41
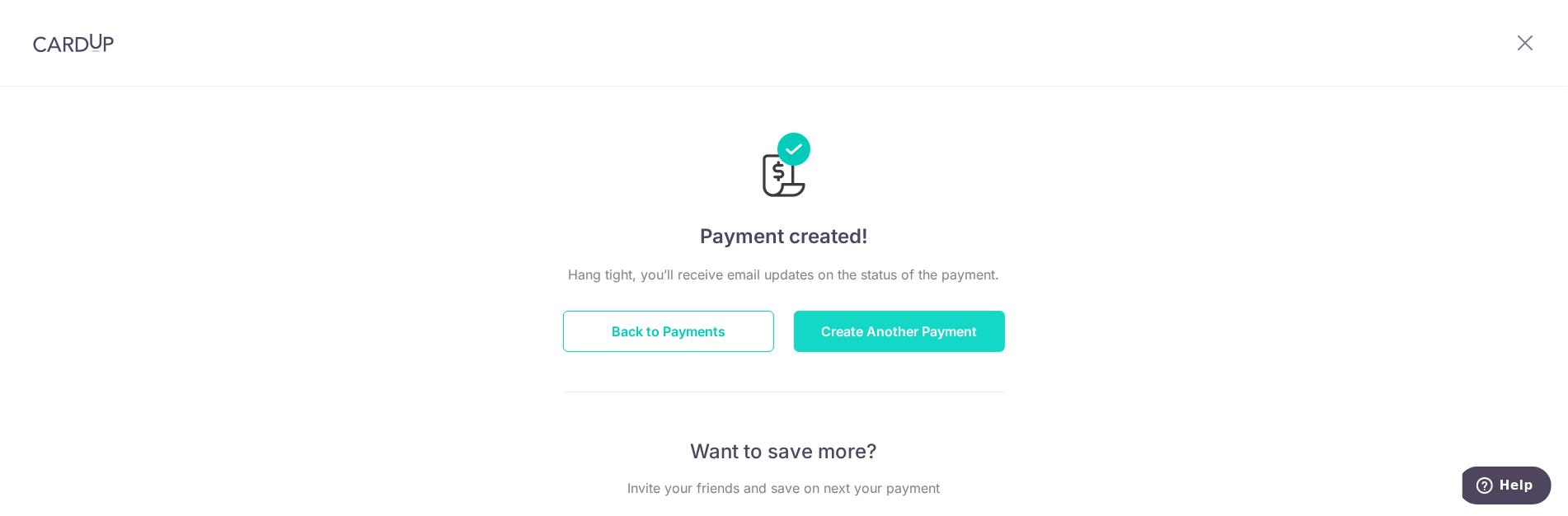
click at [824, 326] on button "Create Another Payment" at bounding box center [899, 331] width 211 height 41
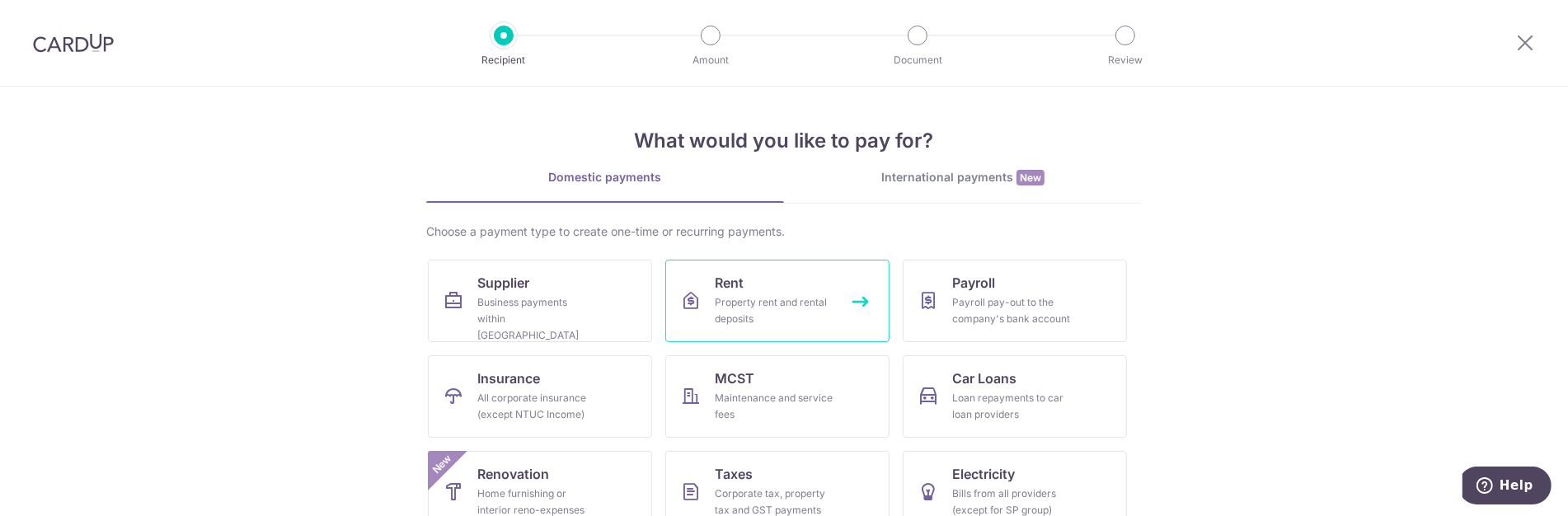
click at [738, 294] on div "Property rent and rental deposits" at bounding box center [775, 310] width 119 height 33
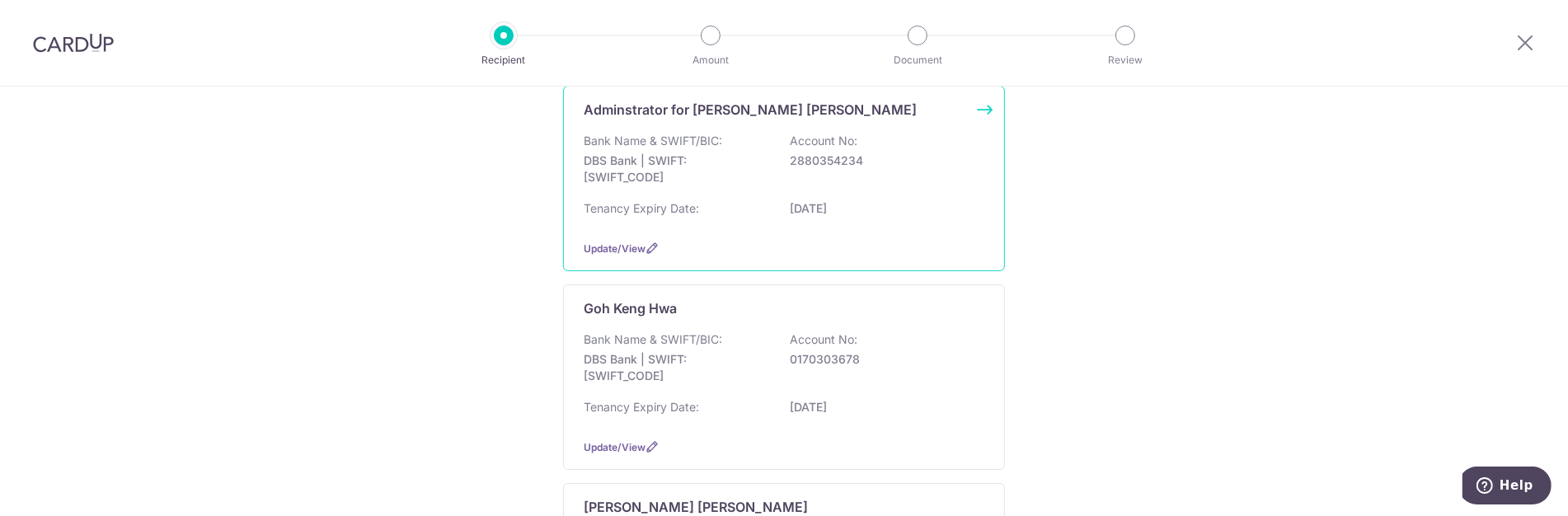
scroll to position [274, 0]
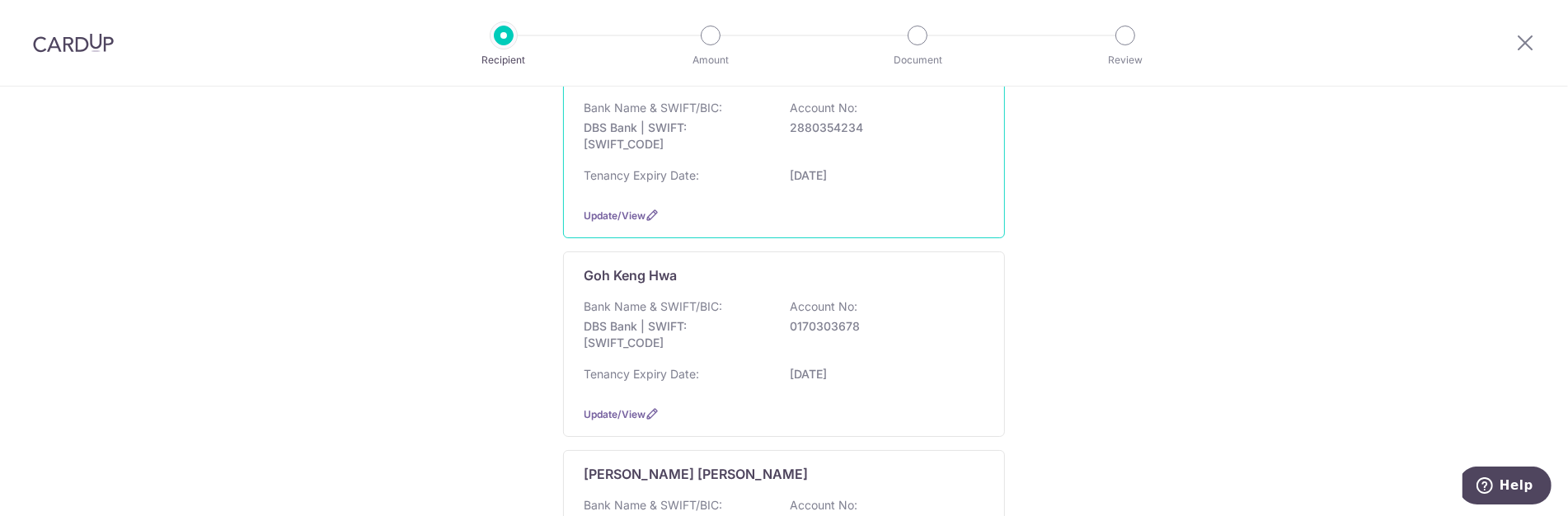
click at [670, 142] on p "DBS Bank | SWIFT: [SWIFT_CODE]" at bounding box center [676, 136] width 185 height 33
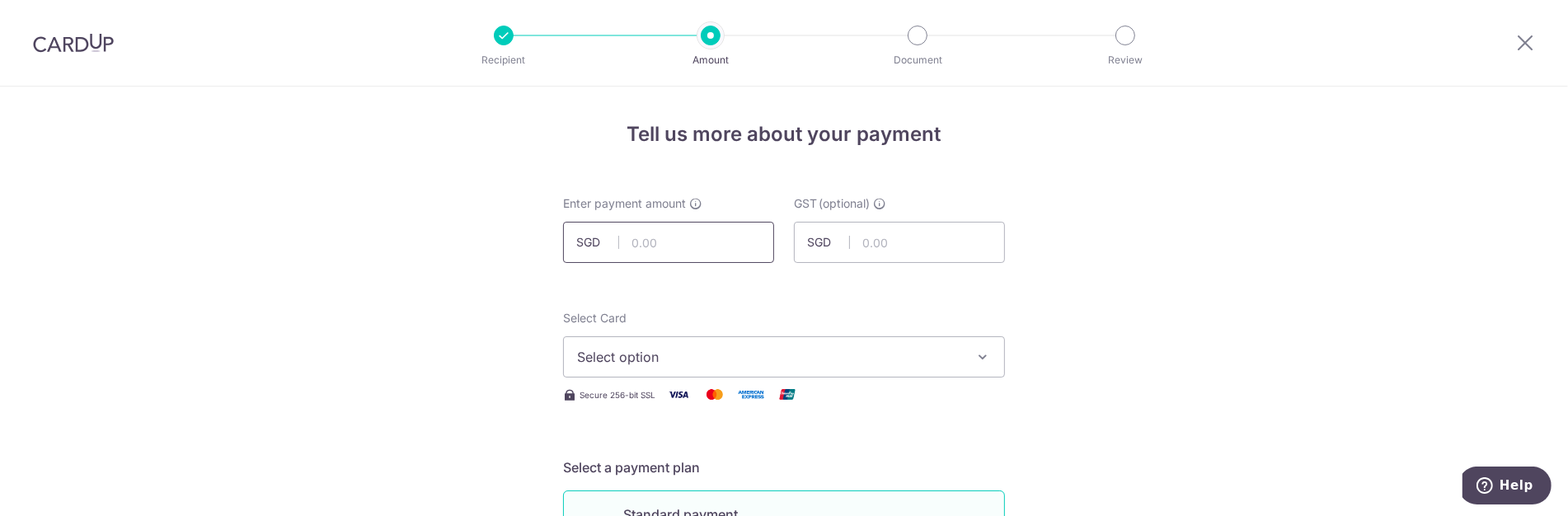
click at [707, 230] on input "text" at bounding box center [668, 243] width 211 height 41
drag, startPoint x: 691, startPoint y: 230, endPoint x: 404, endPoint y: 189, distance: 289.9
type input "3,000.00"
click at [857, 367] on button "Select option" at bounding box center [784, 357] width 442 height 41
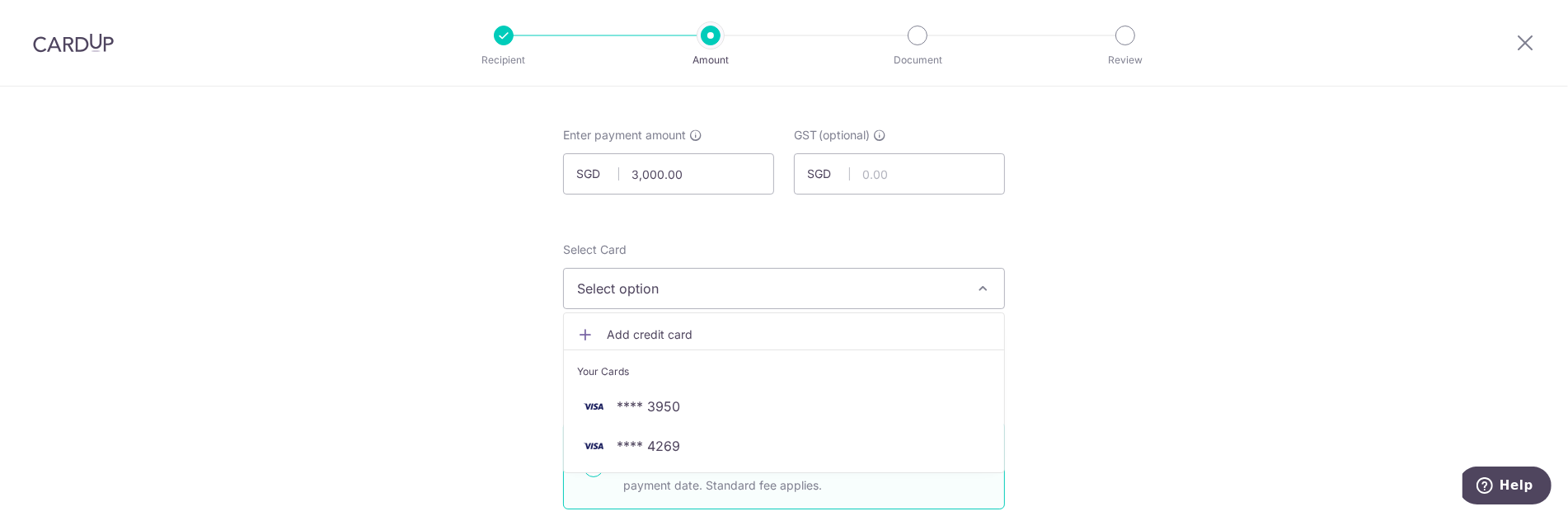
scroll to position [91, 0]
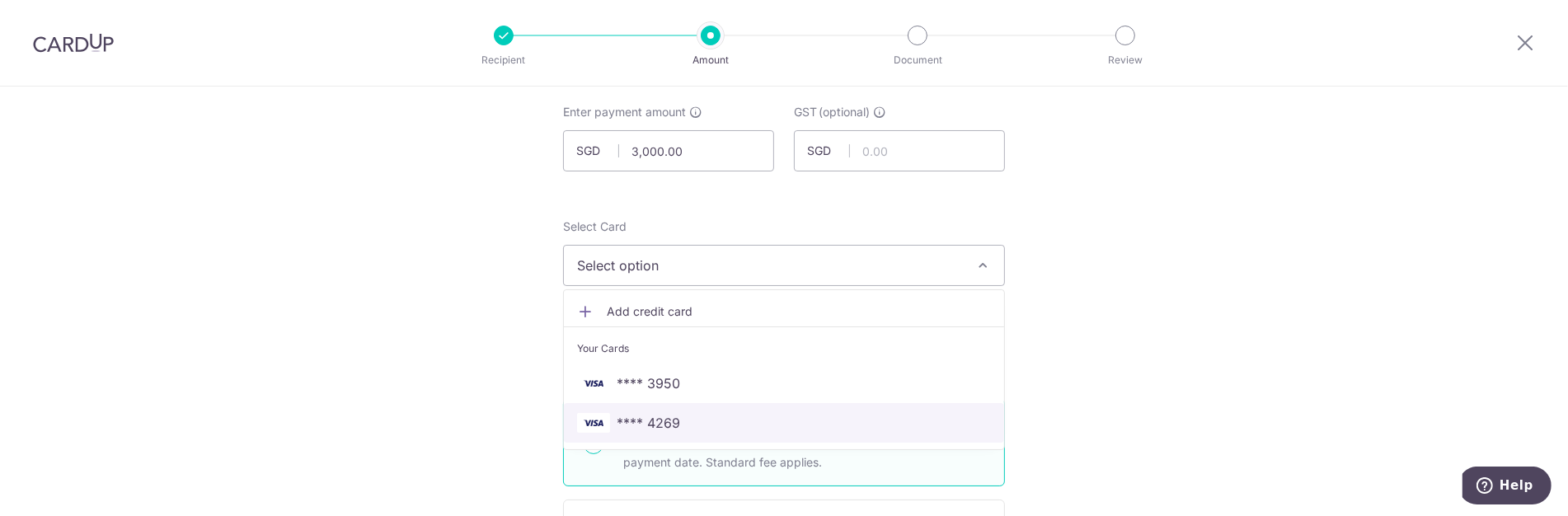
click at [647, 428] on span "**** 4269" at bounding box center [649, 422] width 64 height 20
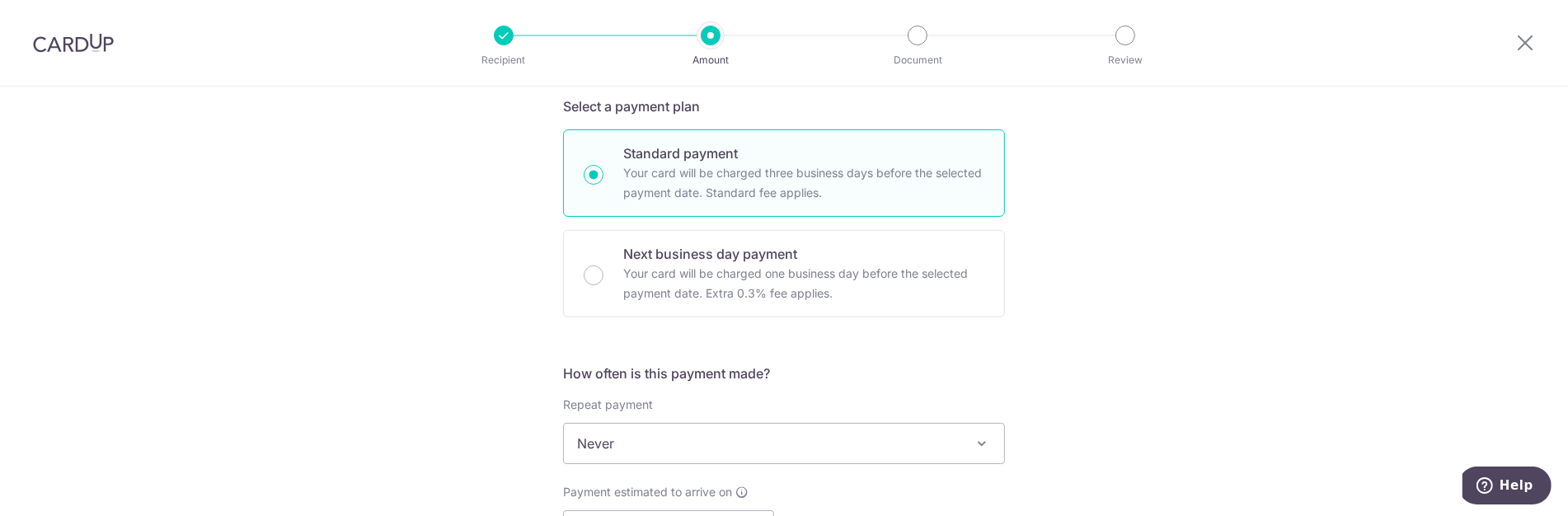
scroll to position [366, 0]
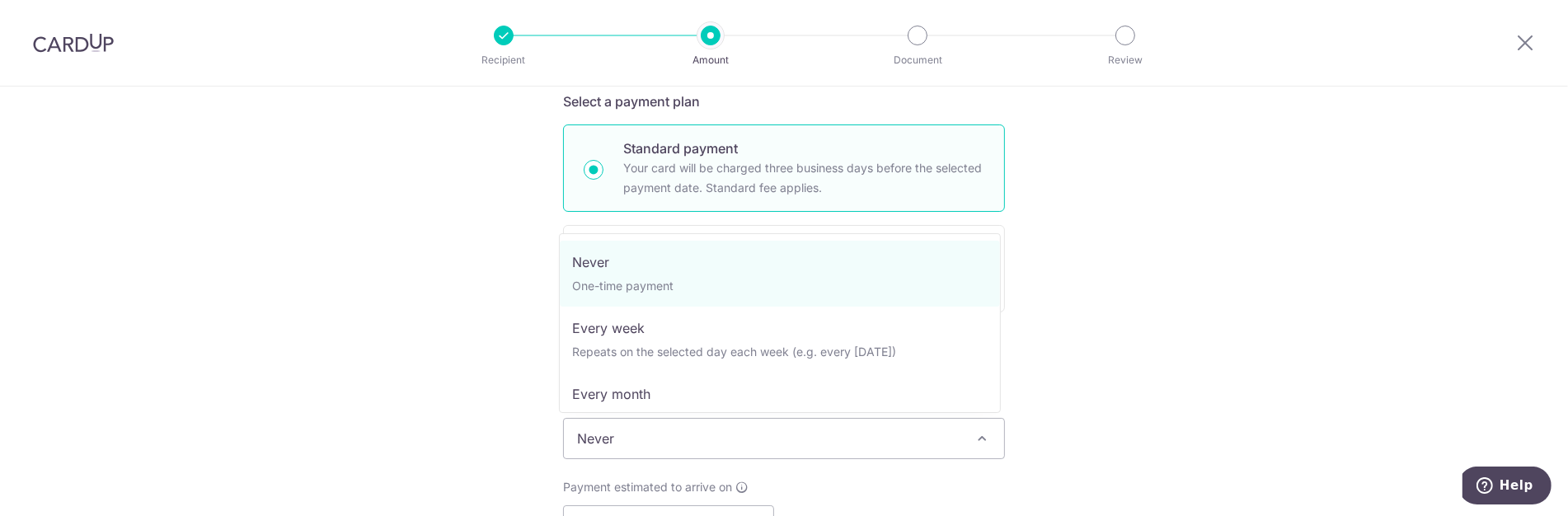
click at [712, 442] on span "Never" at bounding box center [784, 439] width 441 height 40
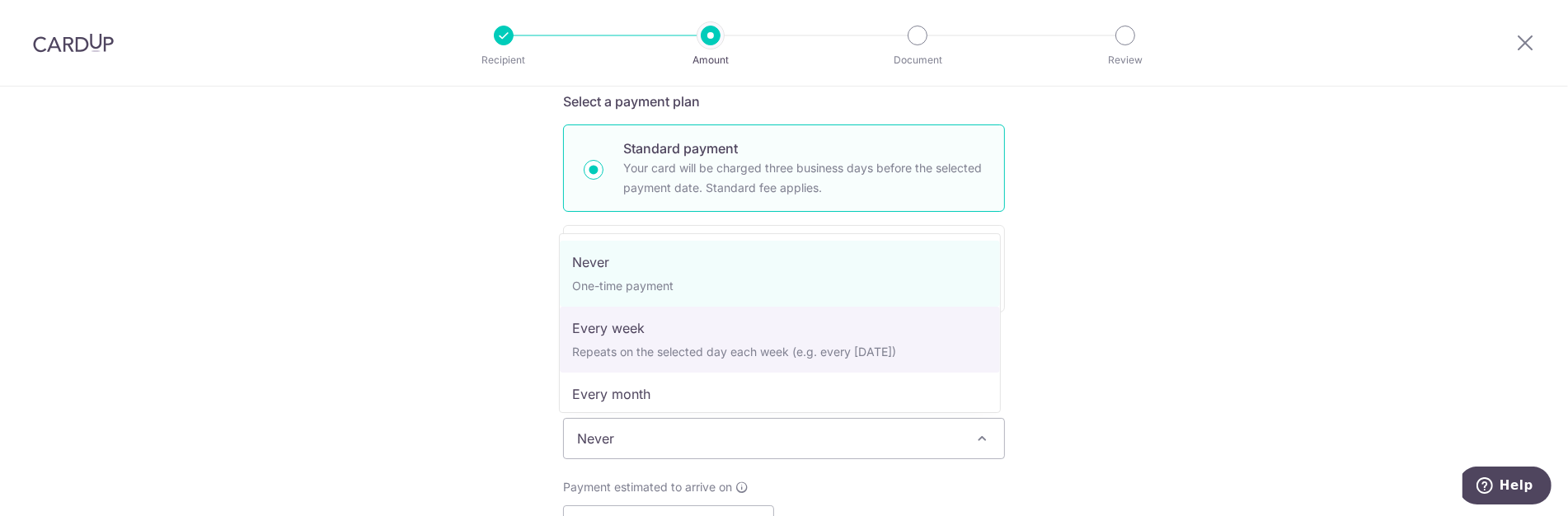
click at [1261, 440] on div "Tell us more about your payment Enter payment amount SGD 3,000.00 3000.00 GST (…" at bounding box center [784, 521] width 1568 height 1601
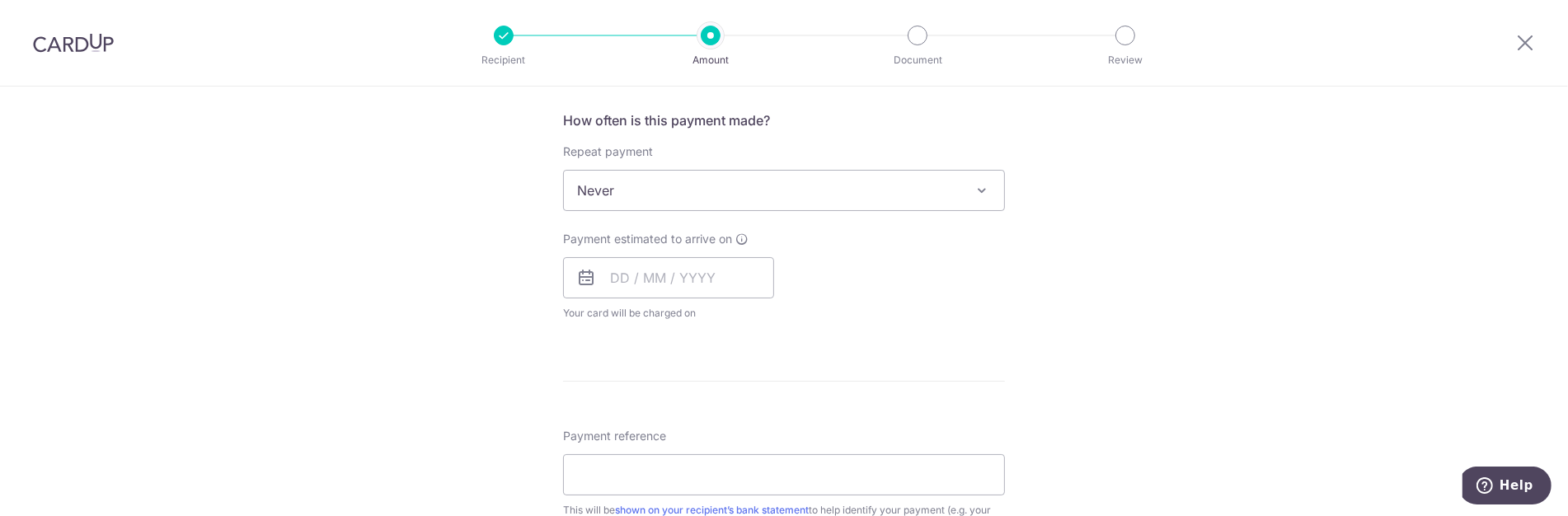
scroll to position [640, 0]
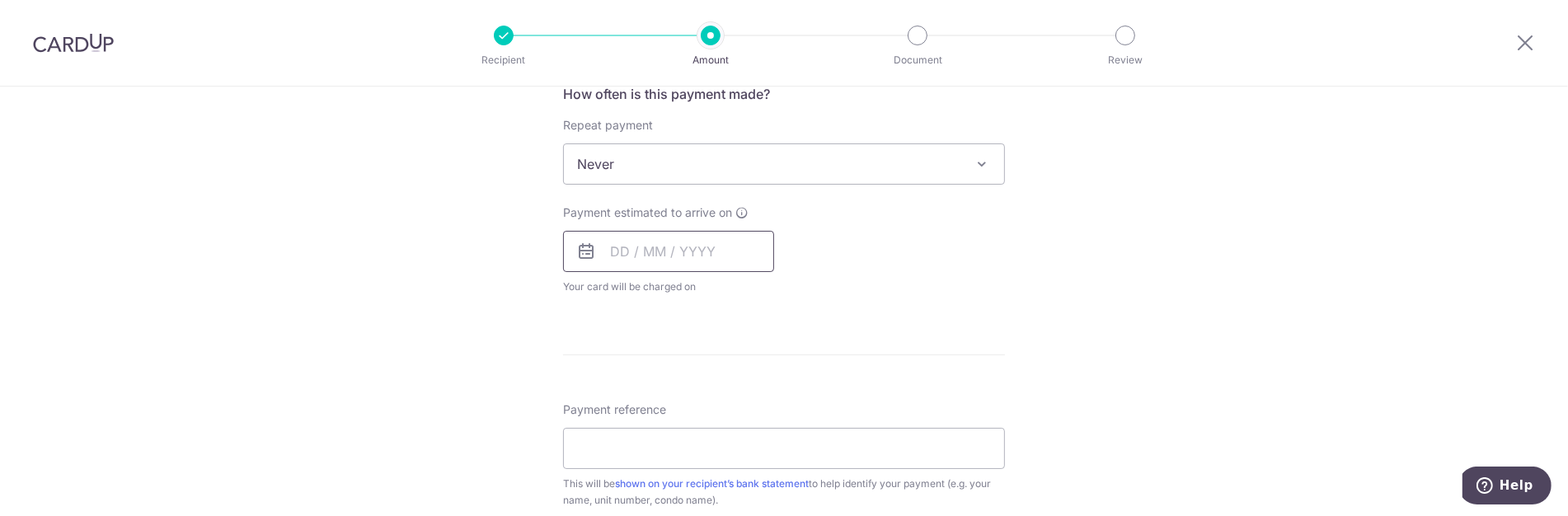
click at [621, 250] on input "text" at bounding box center [668, 251] width 211 height 41
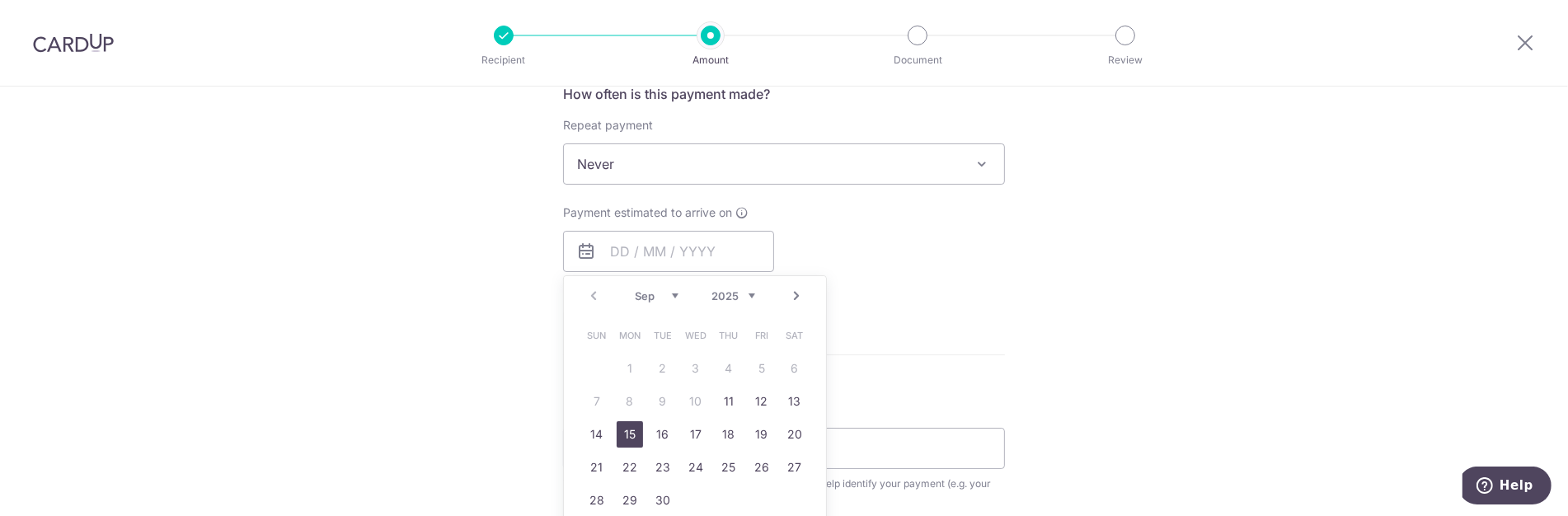
click at [625, 422] on link "15" at bounding box center [630, 434] width 27 height 27
type input "[DATE]"
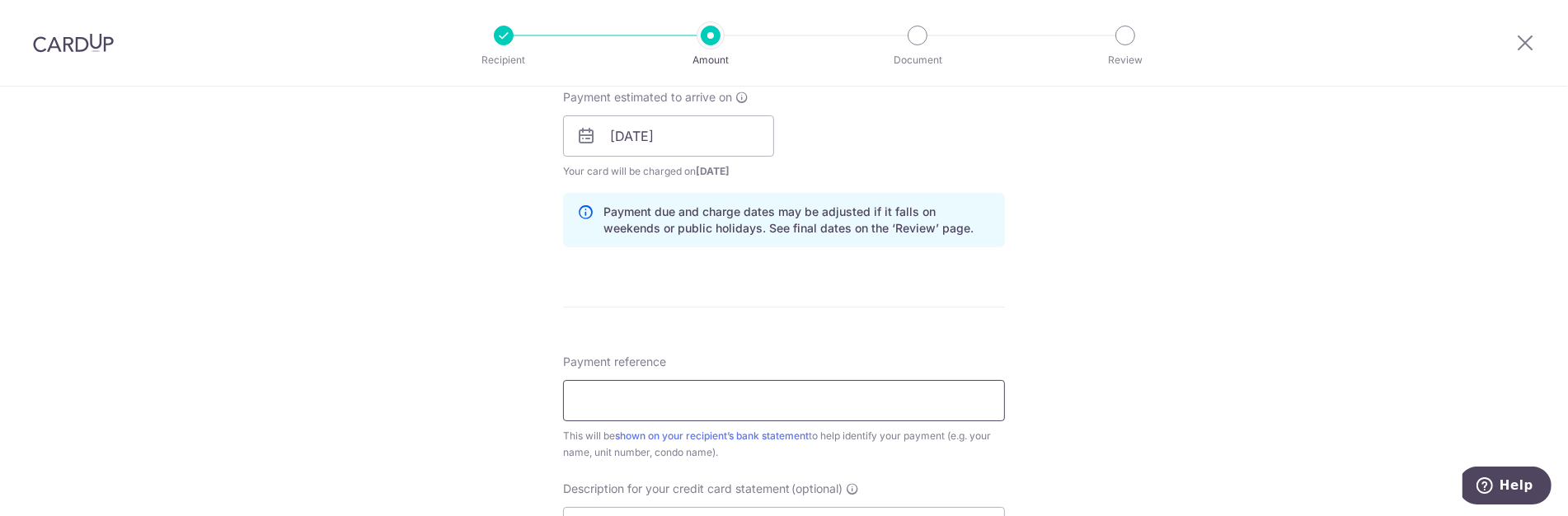
scroll to position [824, 0]
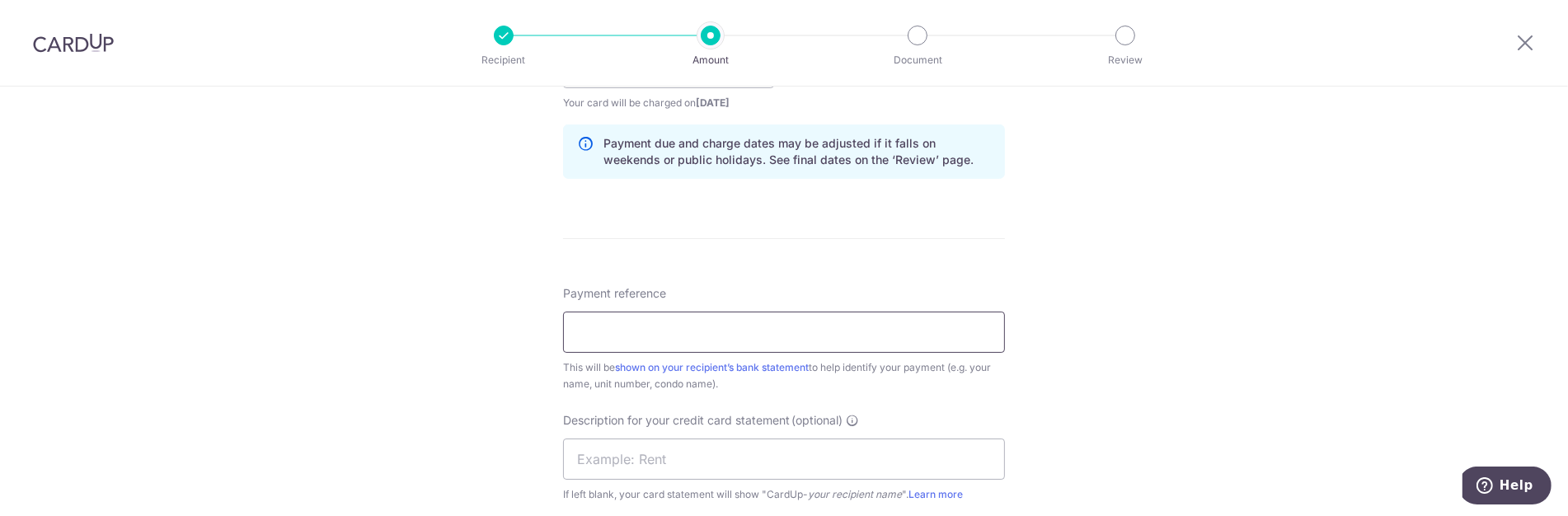
click at [703, 326] on input "Payment reference" at bounding box center [784, 332] width 442 height 41
click at [664, 317] on input "Payment reference" at bounding box center [784, 332] width 442 height 41
type input "C250902"
click at [759, 471] on input "text" at bounding box center [784, 459] width 442 height 41
type input "Lam Woon Yang"
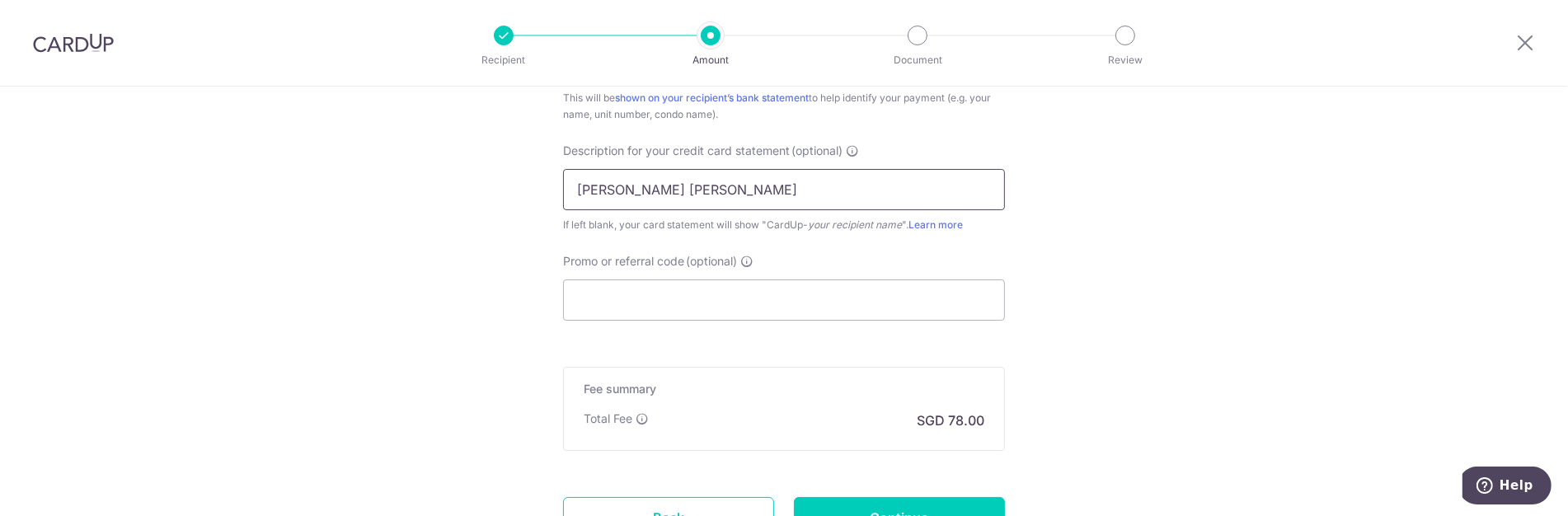
scroll to position [1098, 0]
click at [707, 295] on input "Promo or referral code (optional)" at bounding box center [784, 295] width 442 height 41
type input "SAFE175"
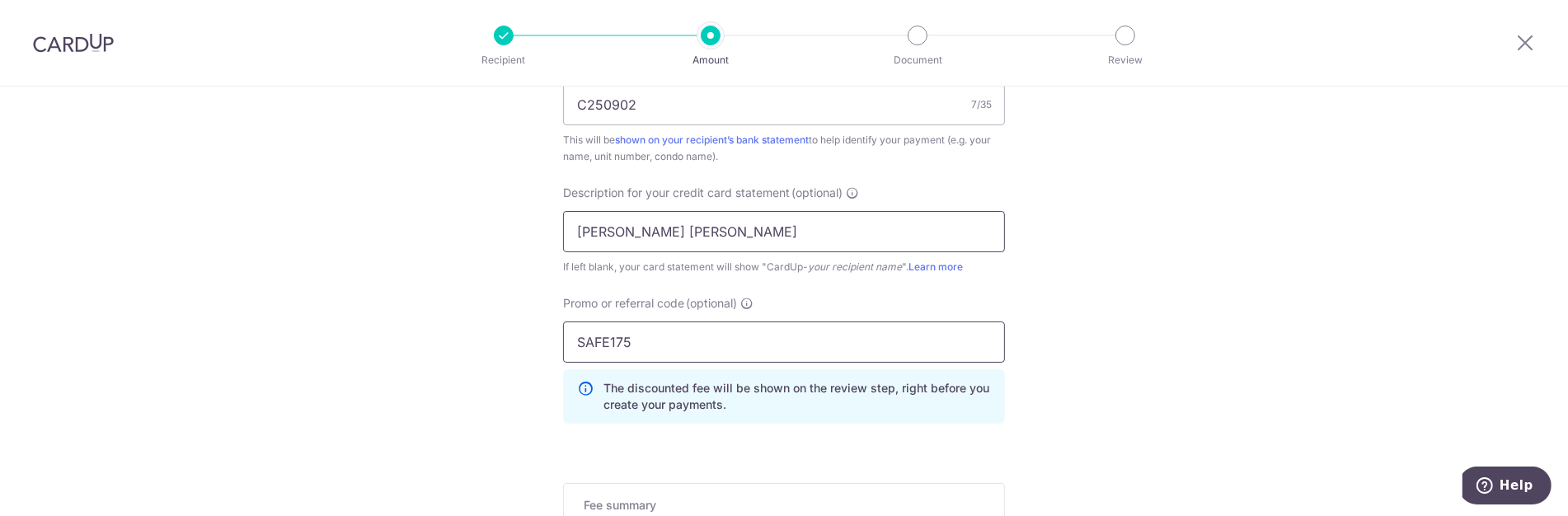
scroll to position [1232, 0]
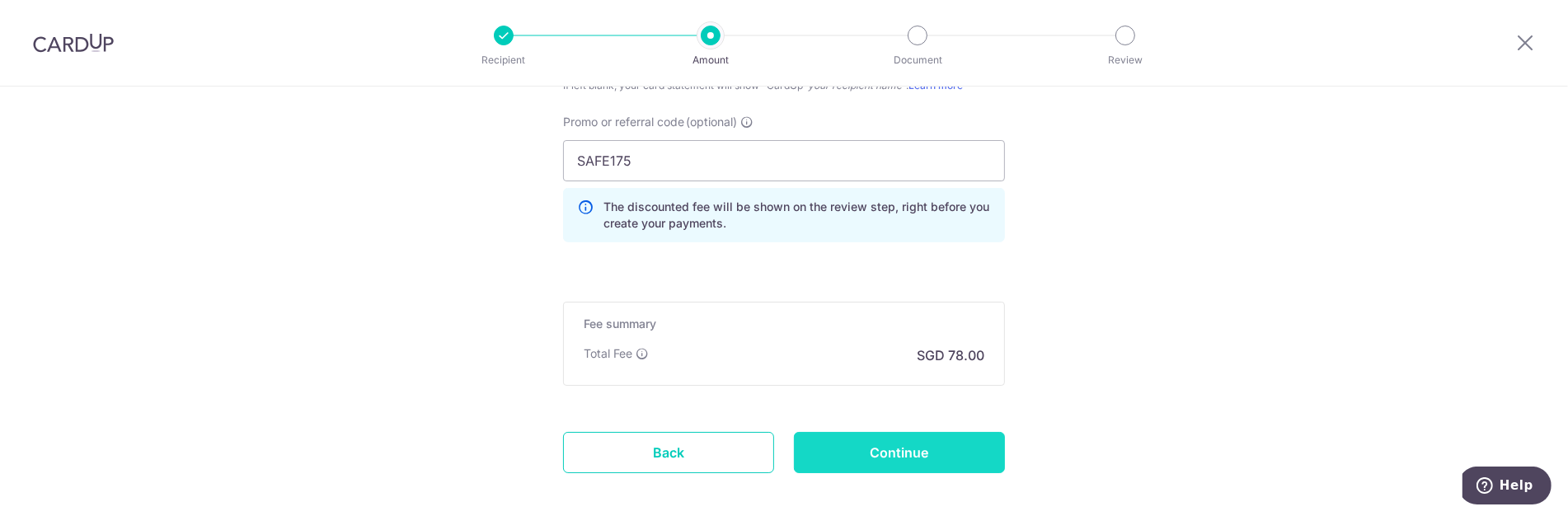
click at [897, 451] on input "Continue" at bounding box center [899, 452] width 211 height 41
type input "Create Schedule"
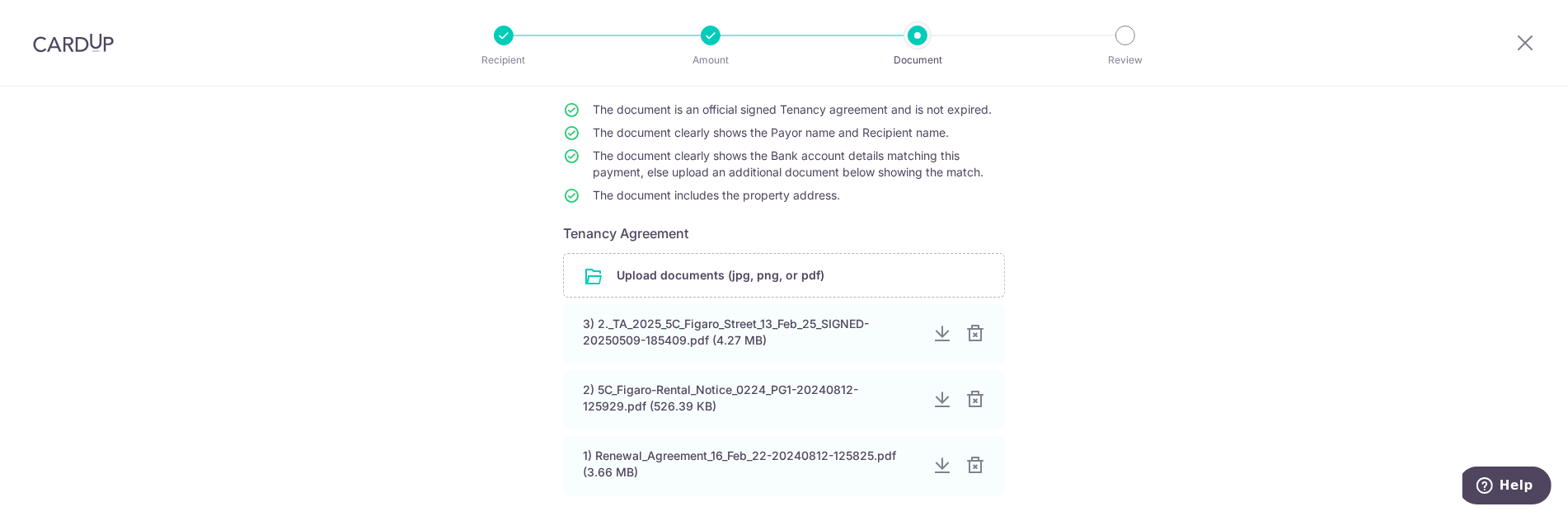
scroll to position [300, 0]
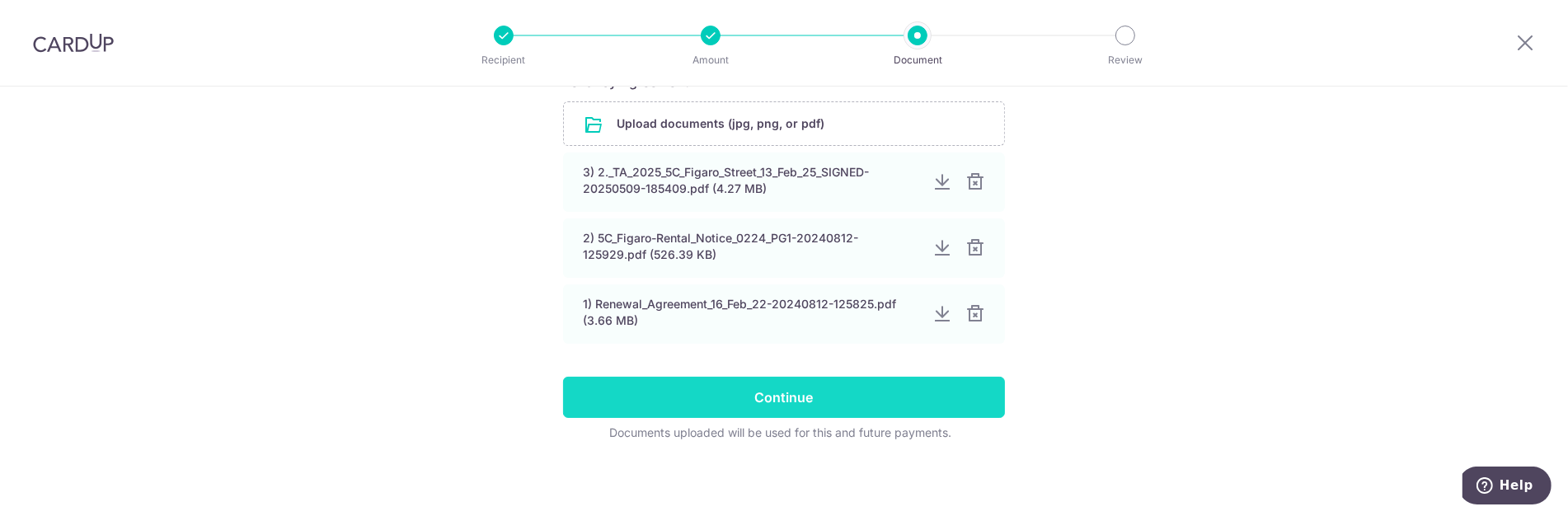
click at [854, 397] on input "Continue" at bounding box center [784, 397] width 442 height 41
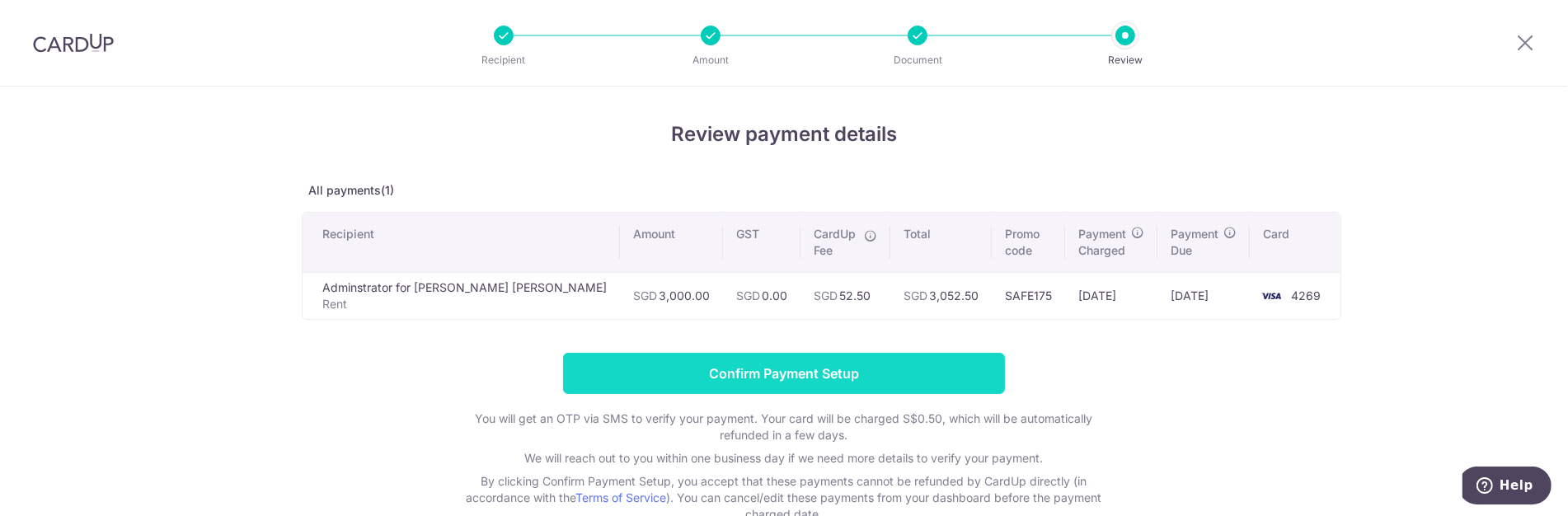
click at [837, 367] on input "Confirm Payment Setup" at bounding box center [784, 373] width 442 height 41
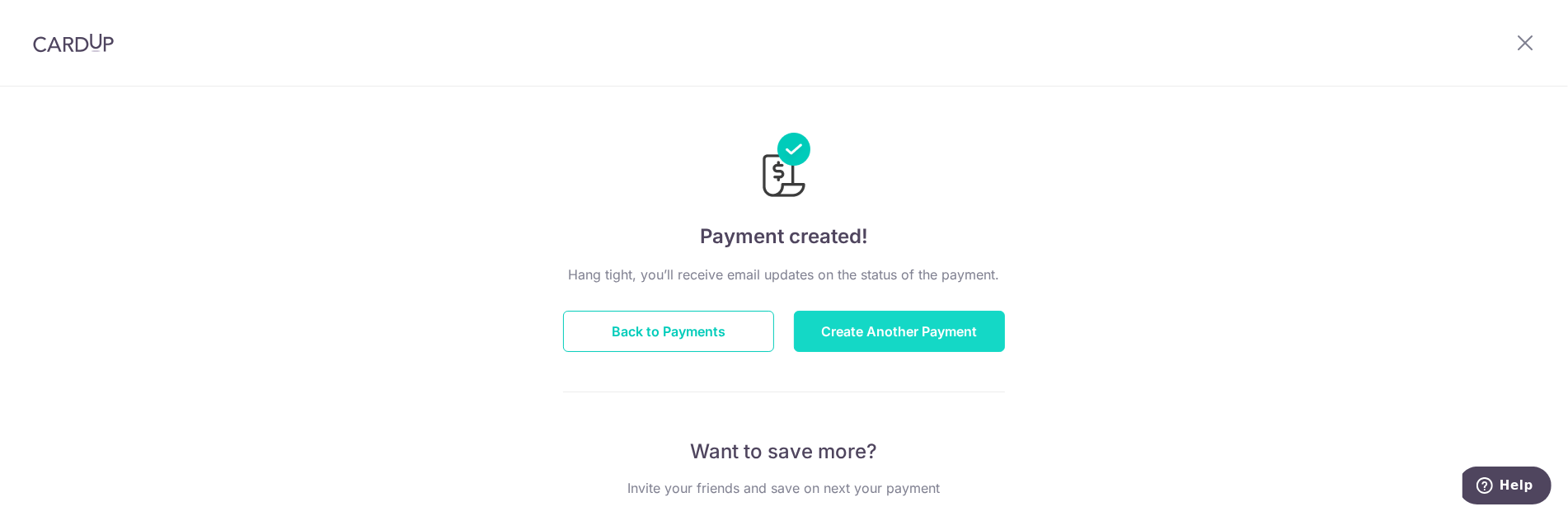
click at [834, 330] on button "Create Another Payment" at bounding box center [899, 331] width 211 height 41
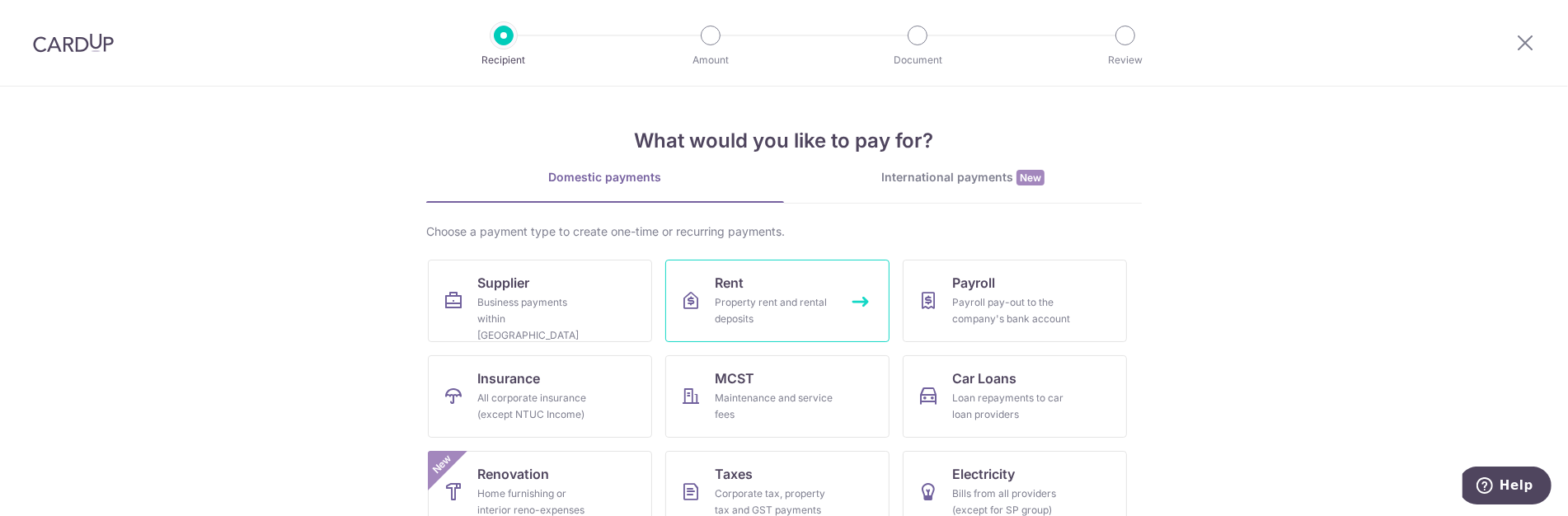
click at [728, 285] on span "Rent" at bounding box center [730, 282] width 29 height 20
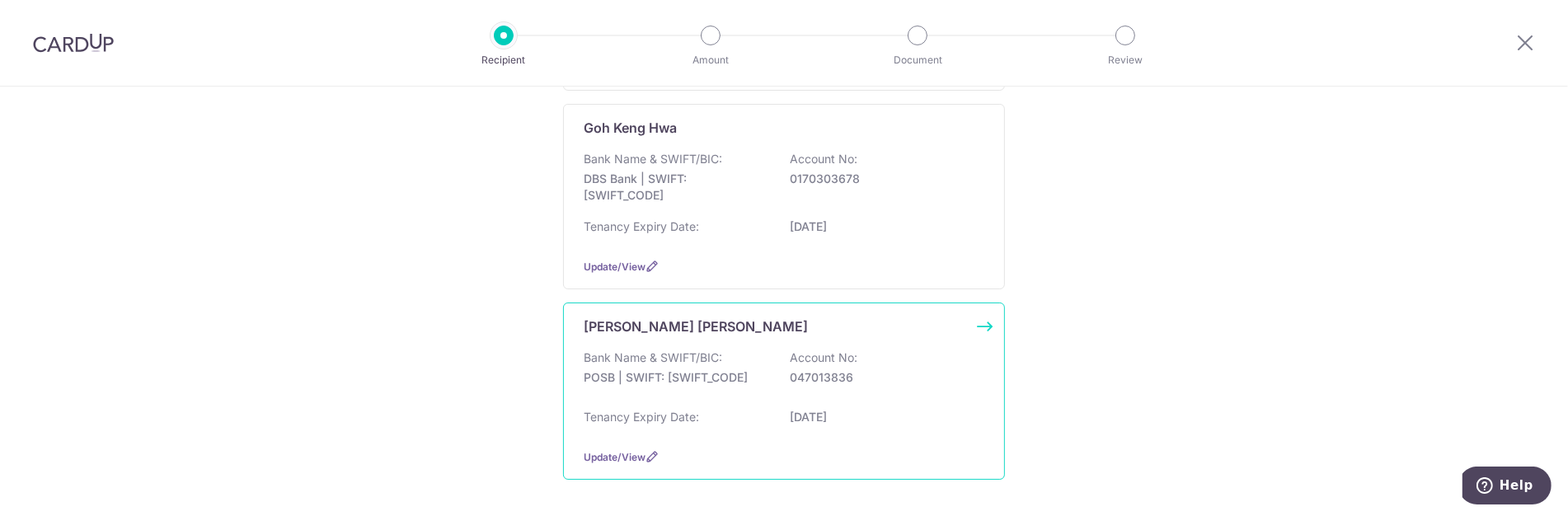
scroll to position [458, 0]
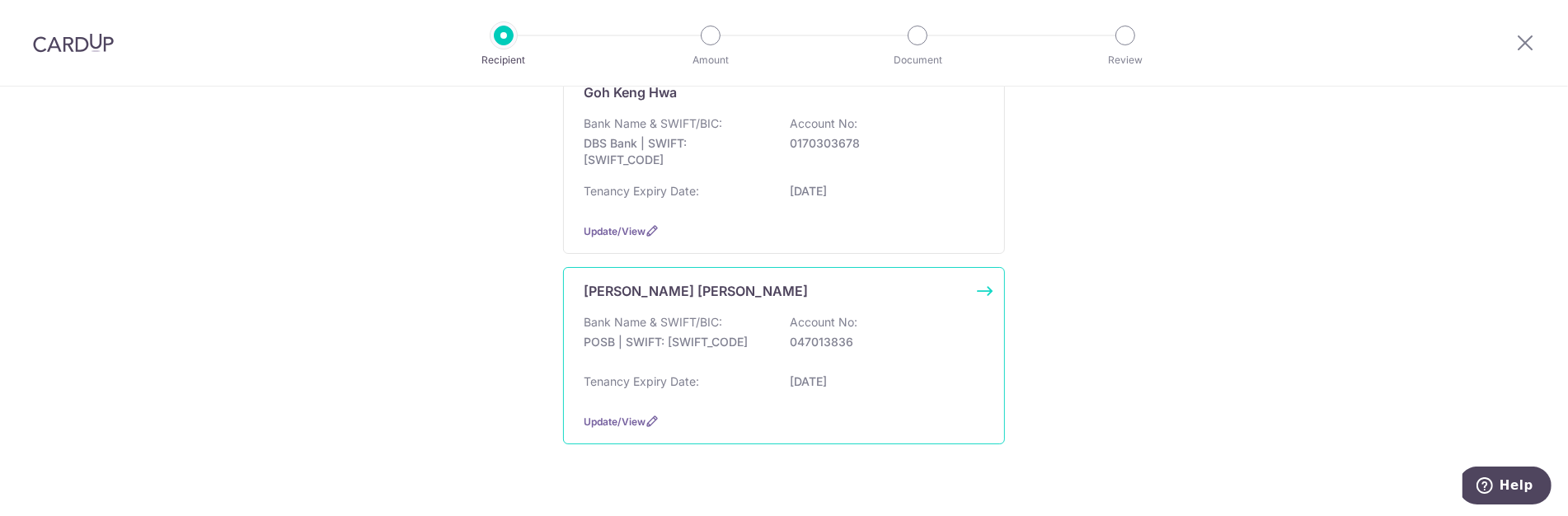
click at [695, 325] on p "Bank Name & SWIFT/BIC:" at bounding box center [652, 322] width 139 height 16
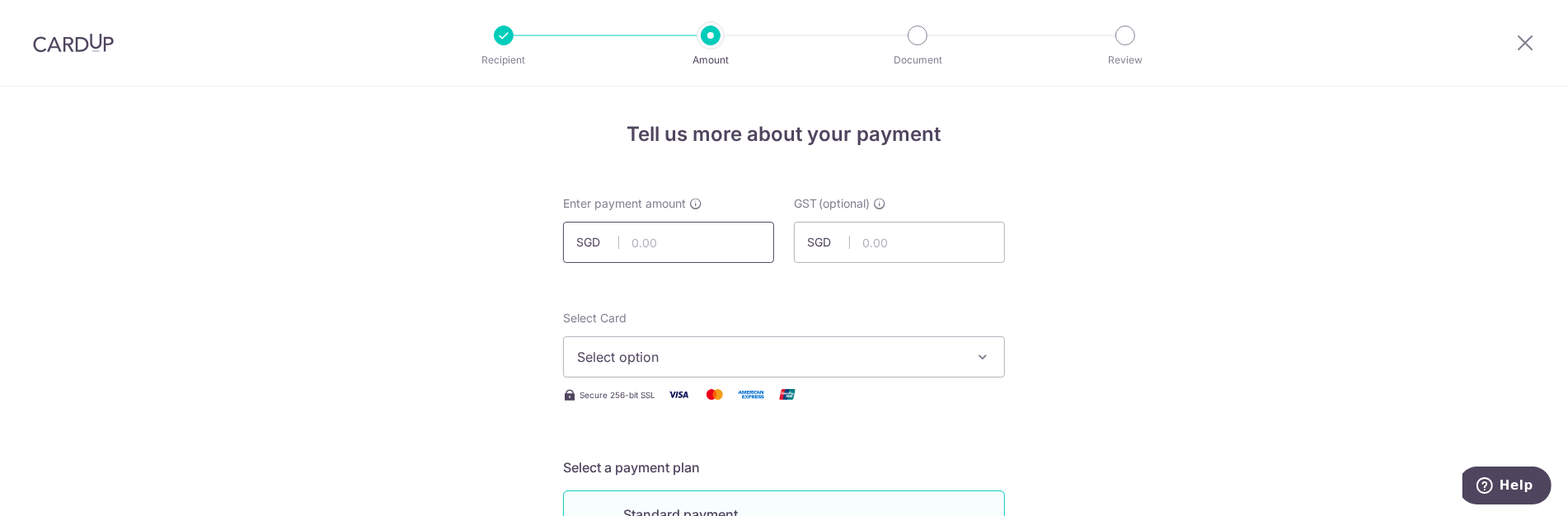
click at [661, 233] on input "text" at bounding box center [668, 243] width 211 height 41
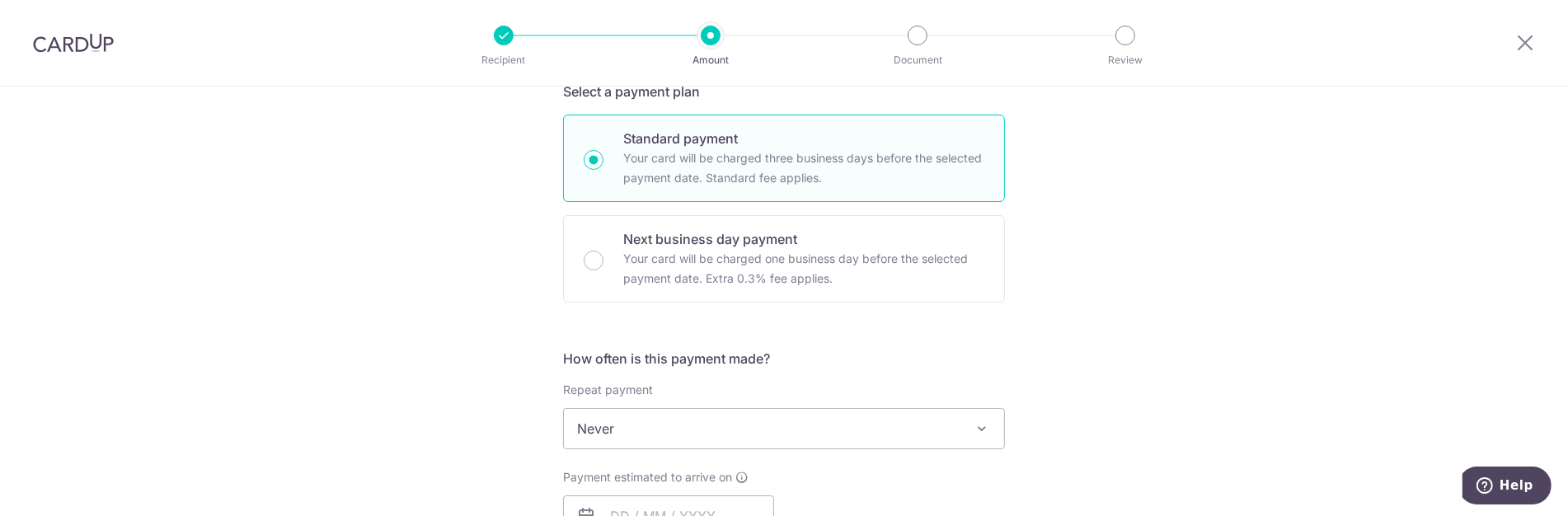
scroll to position [9, 0]
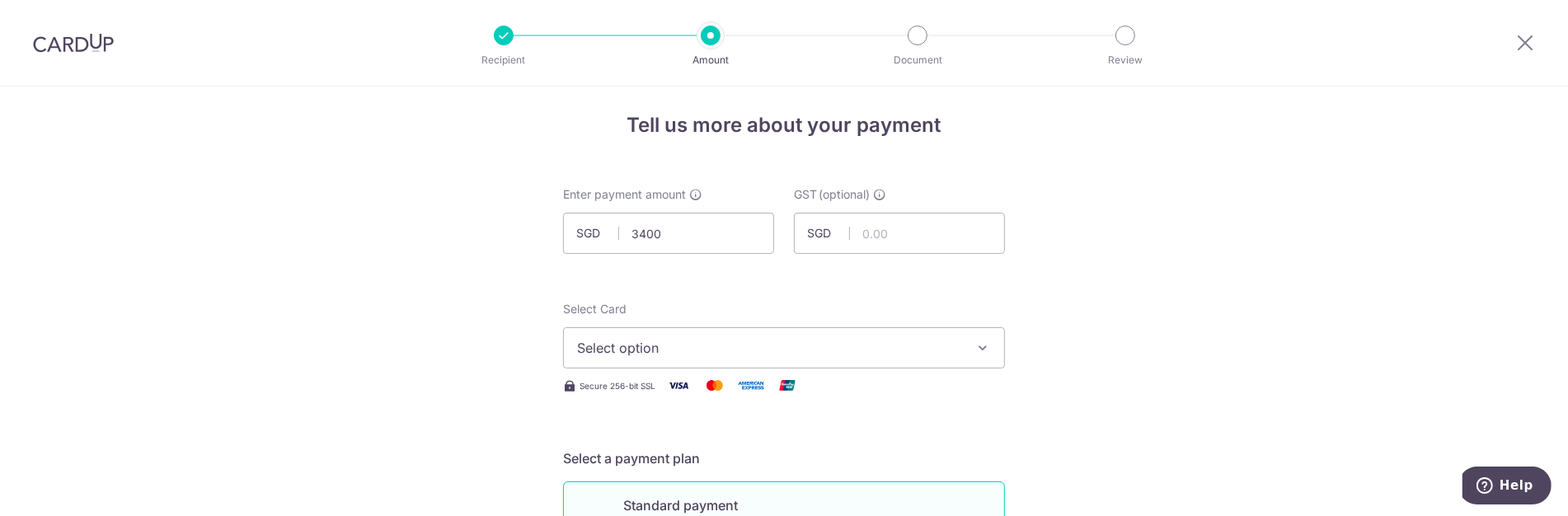
type input "3,400.00"
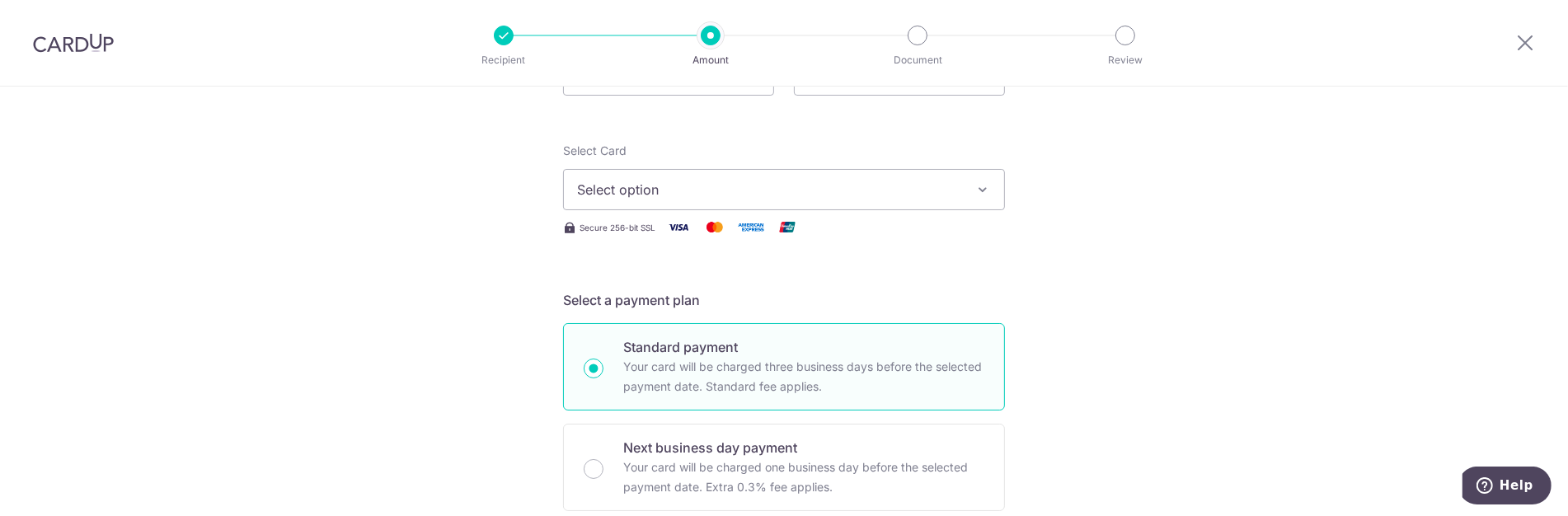
scroll to position [192, 0]
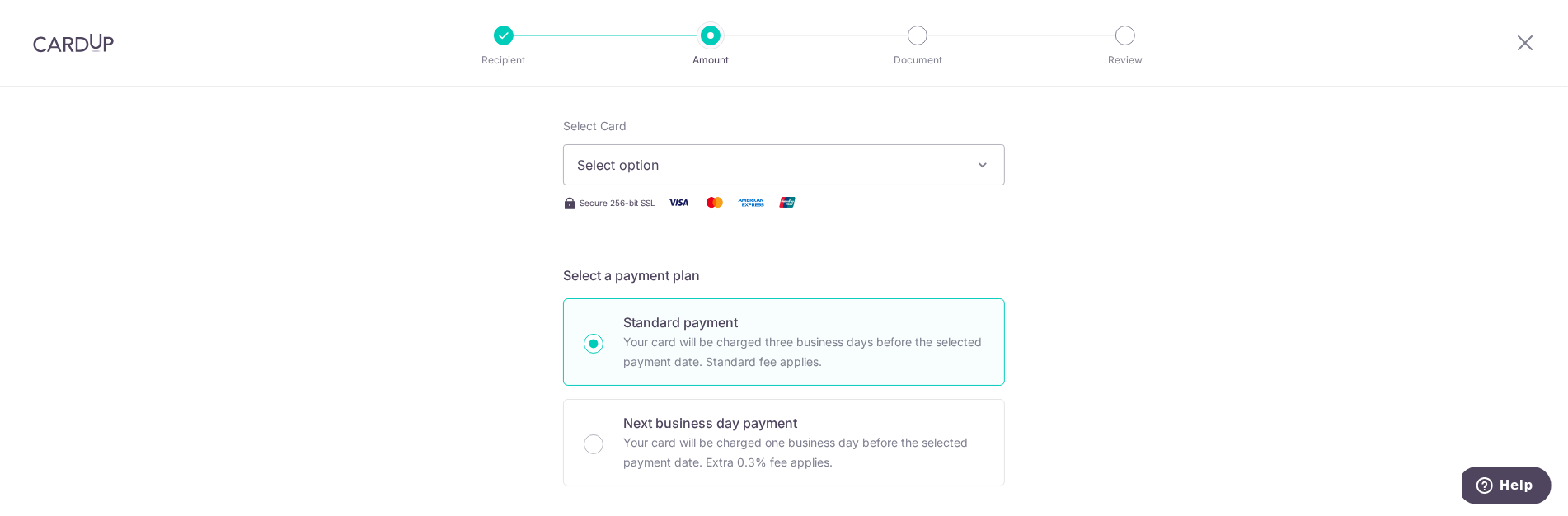
click at [744, 163] on span "Select option" at bounding box center [769, 164] width 384 height 20
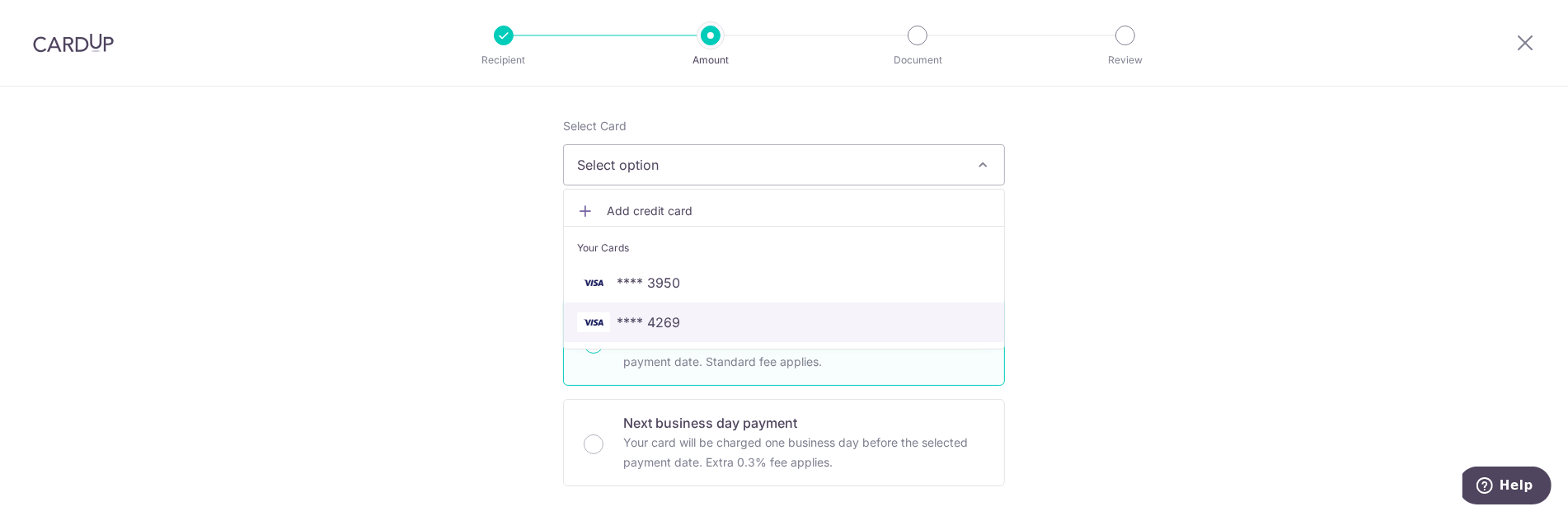
click at [702, 319] on span "**** 4269" at bounding box center [784, 322] width 414 height 20
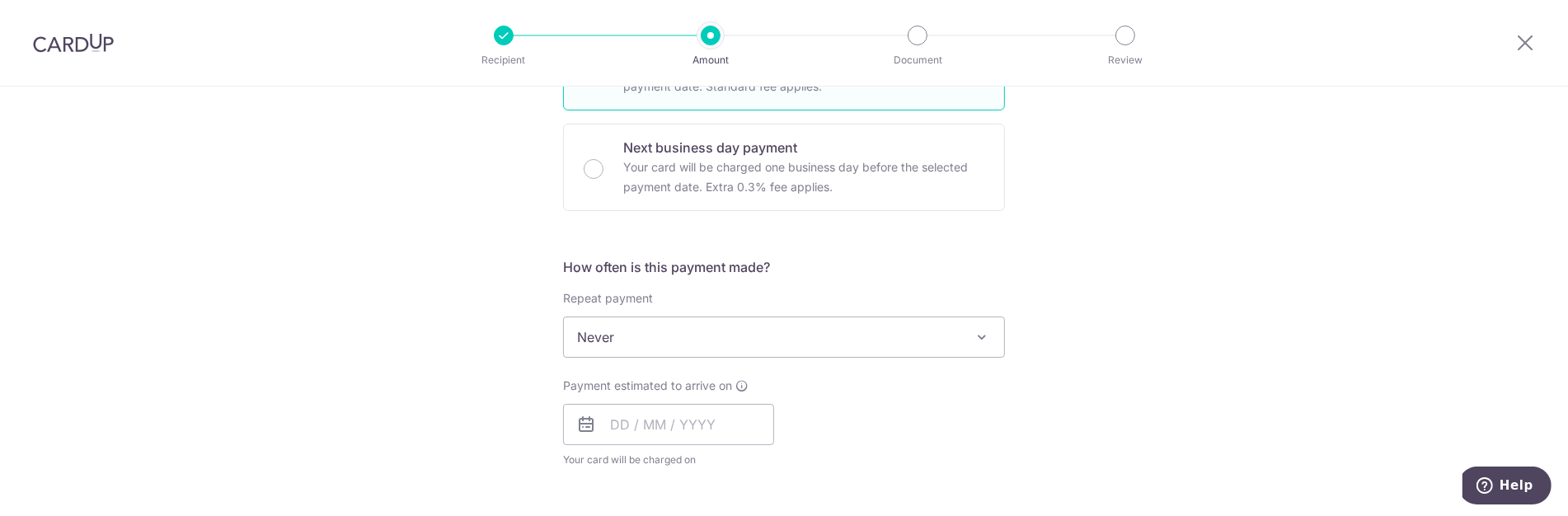
click at [733, 341] on span "Never" at bounding box center [784, 337] width 441 height 40
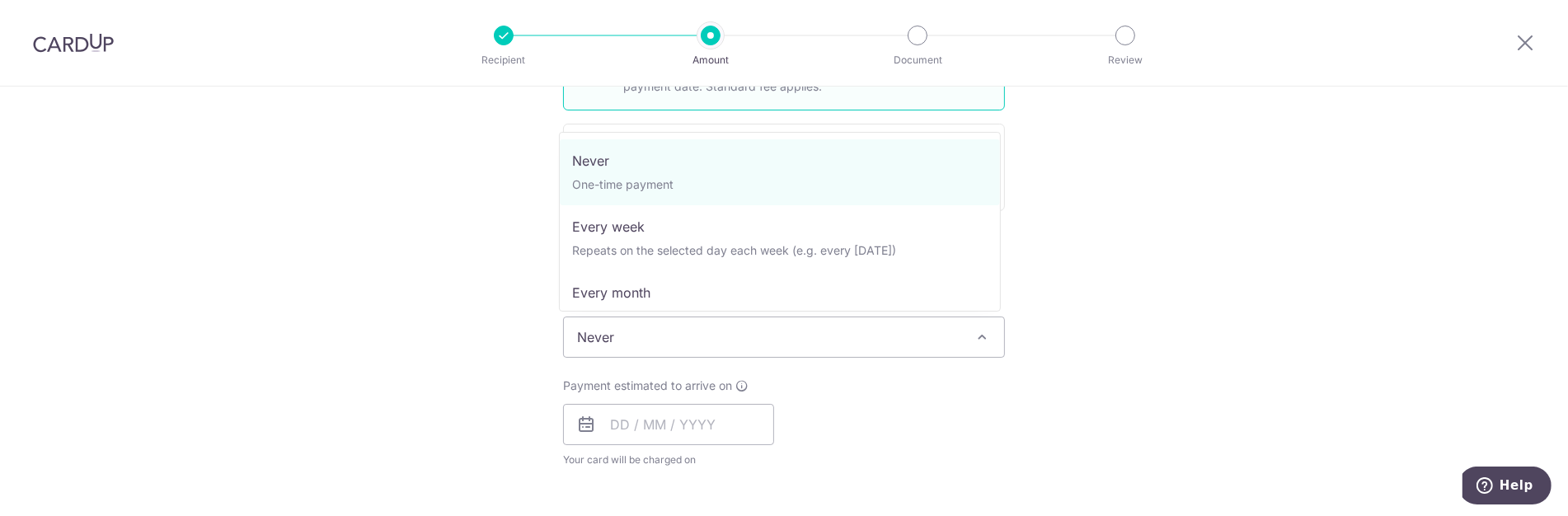
click at [733, 340] on span "Never" at bounding box center [784, 337] width 441 height 40
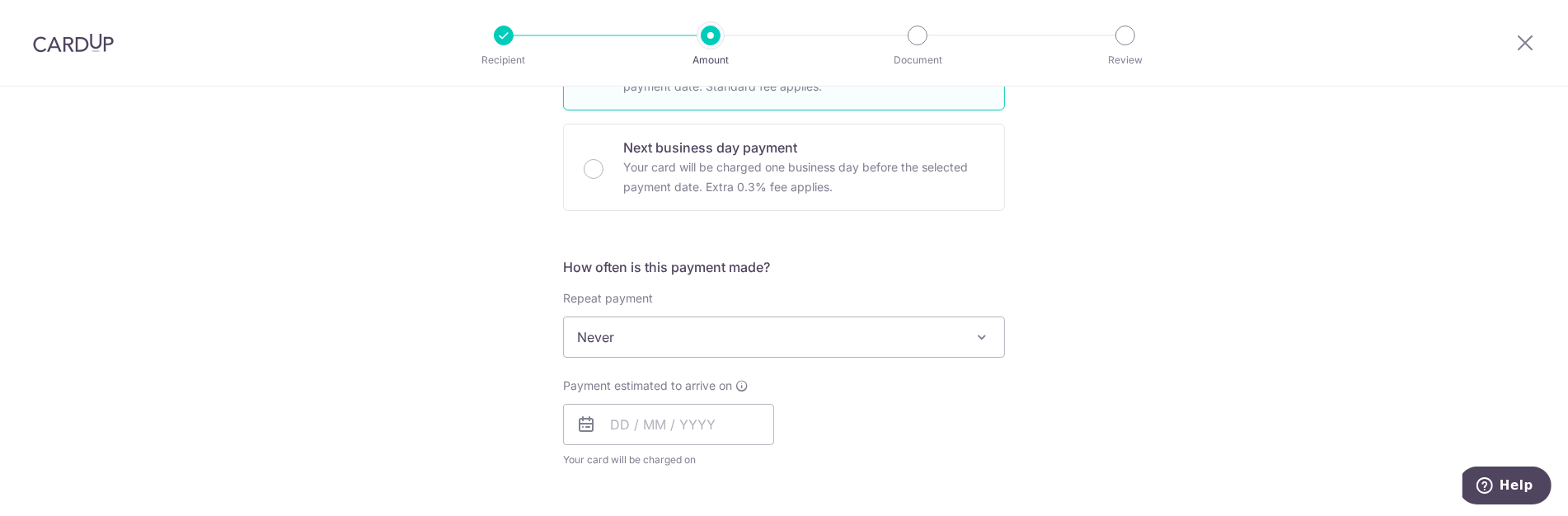
click at [707, 395] on div "Payment estimated to arrive on Your card will be charged on for the first payme…" at bounding box center [668, 422] width 211 height 90
click at [705, 406] on input "text" at bounding box center [668, 424] width 211 height 41
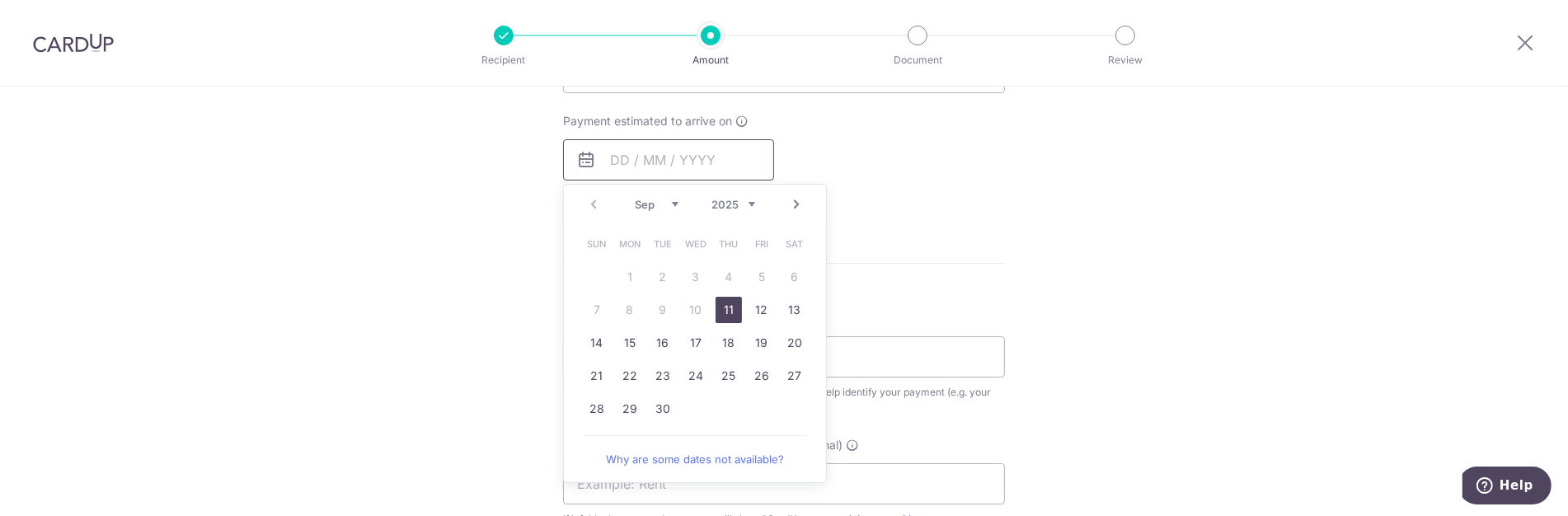
scroll to position [741, 0]
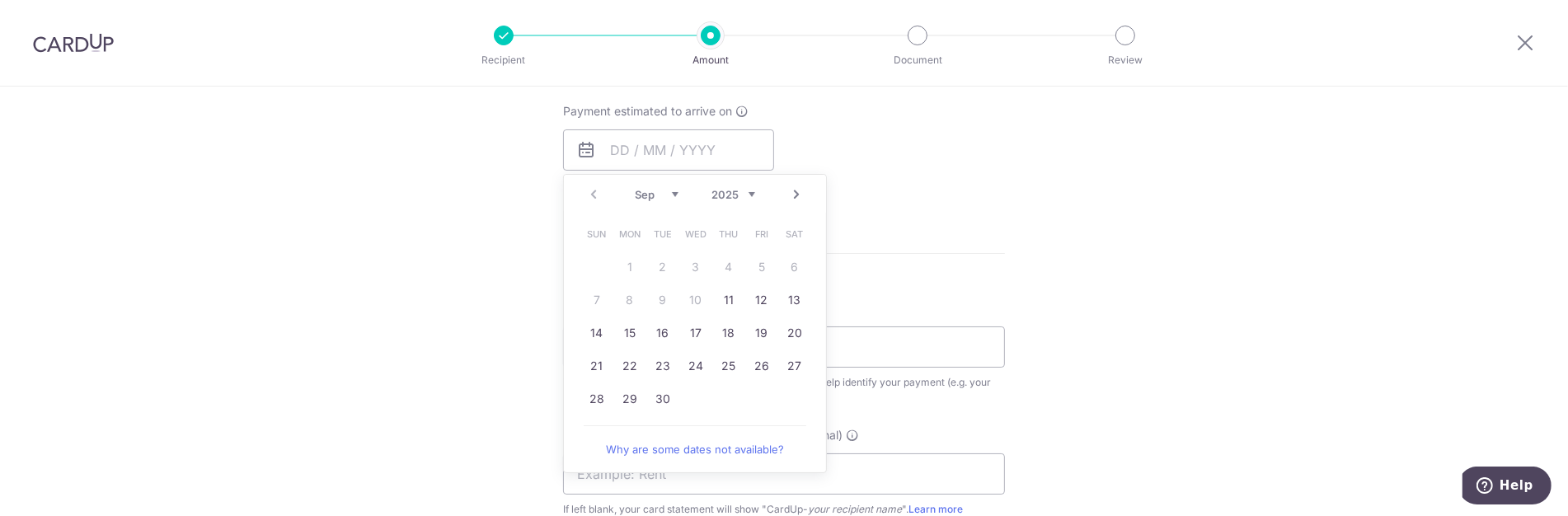
click at [637, 332] on link "15" at bounding box center [630, 333] width 27 height 27
type input "15/09/2025"
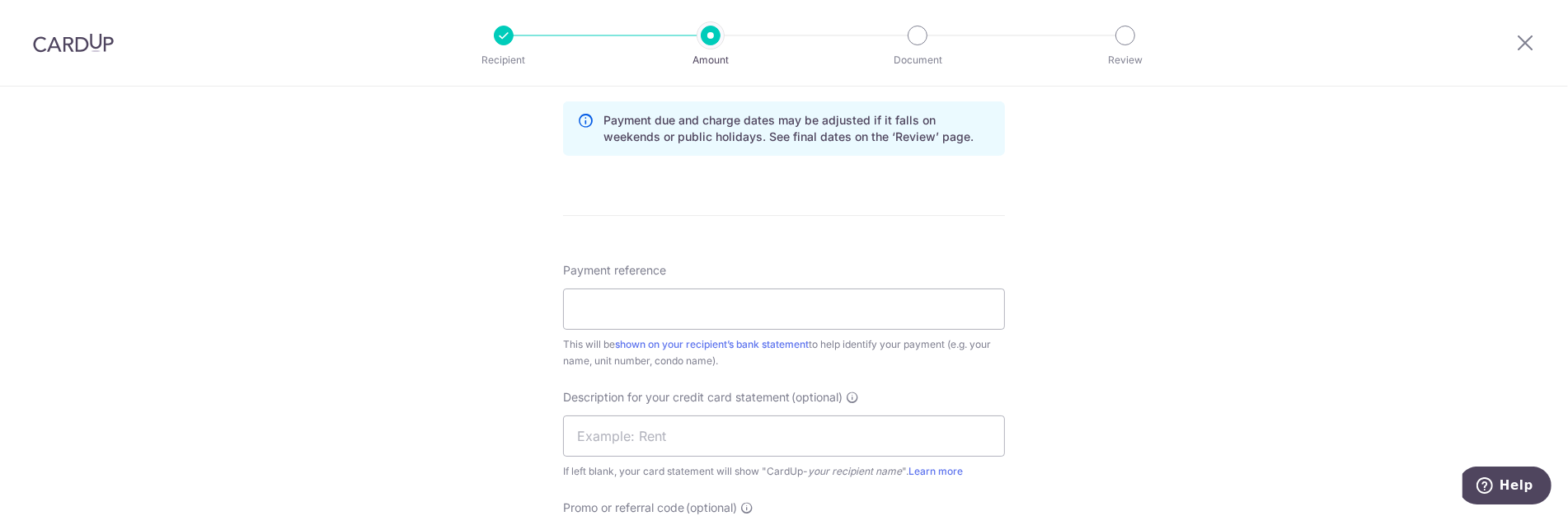
scroll to position [924, 0]
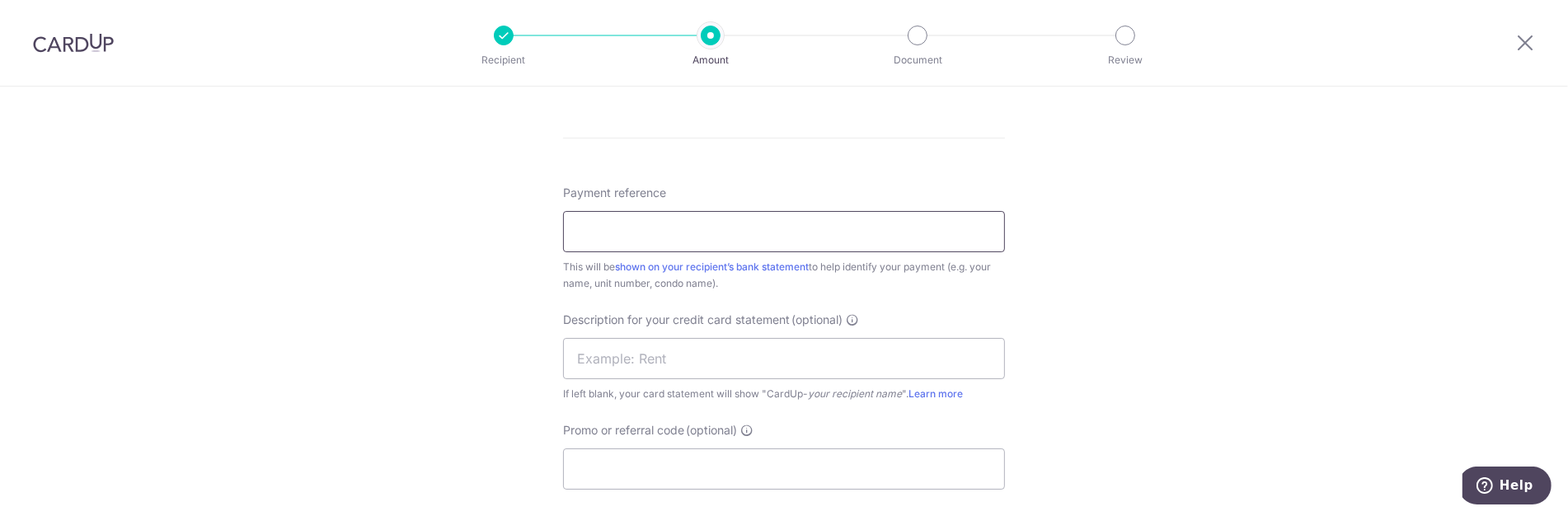
click at [701, 228] on input "Payment reference" at bounding box center [784, 231] width 442 height 41
type input "C"
type input "C250903"
click at [659, 359] on input "text" at bounding box center [784, 359] width 442 height 41
type input "Wong Woon Harn"
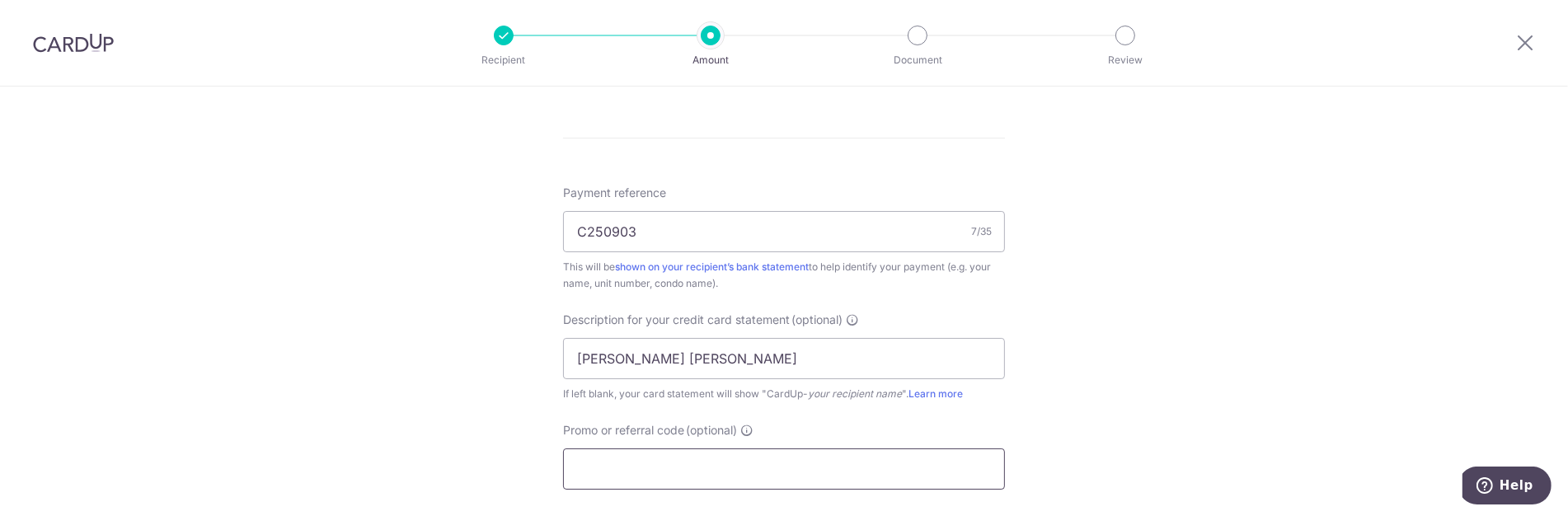
click at [640, 462] on input "Promo or referral code (optional)" at bounding box center [784, 469] width 442 height 41
type input "SAFE175"
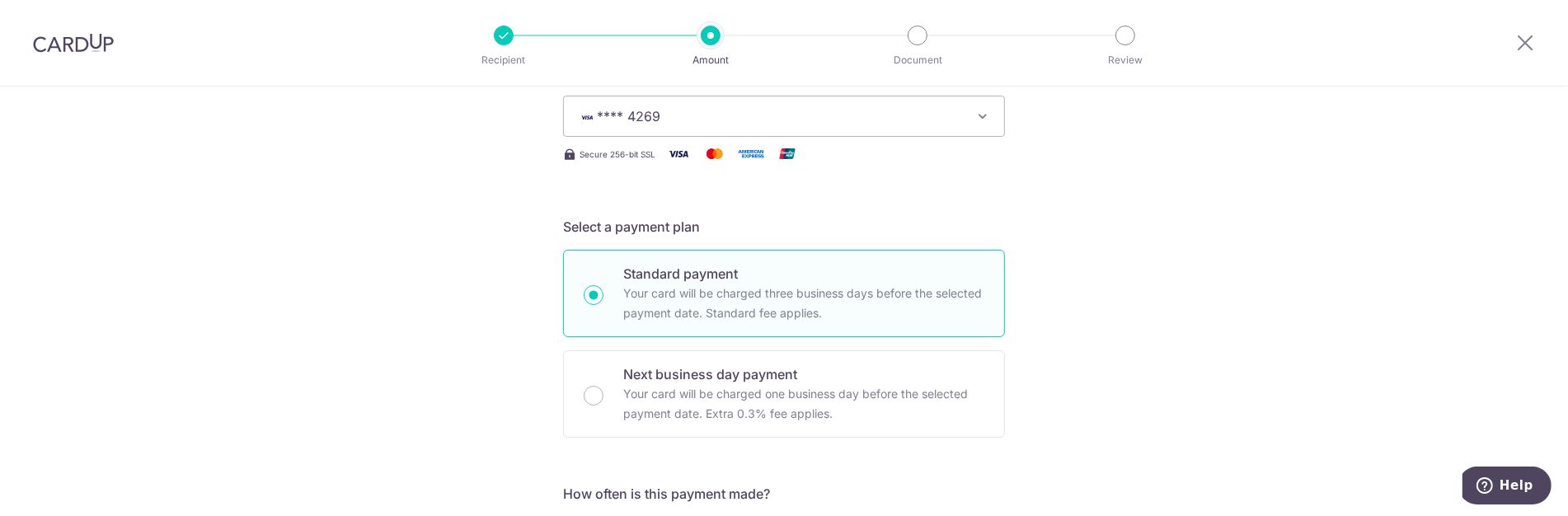
scroll to position [1307, 0]
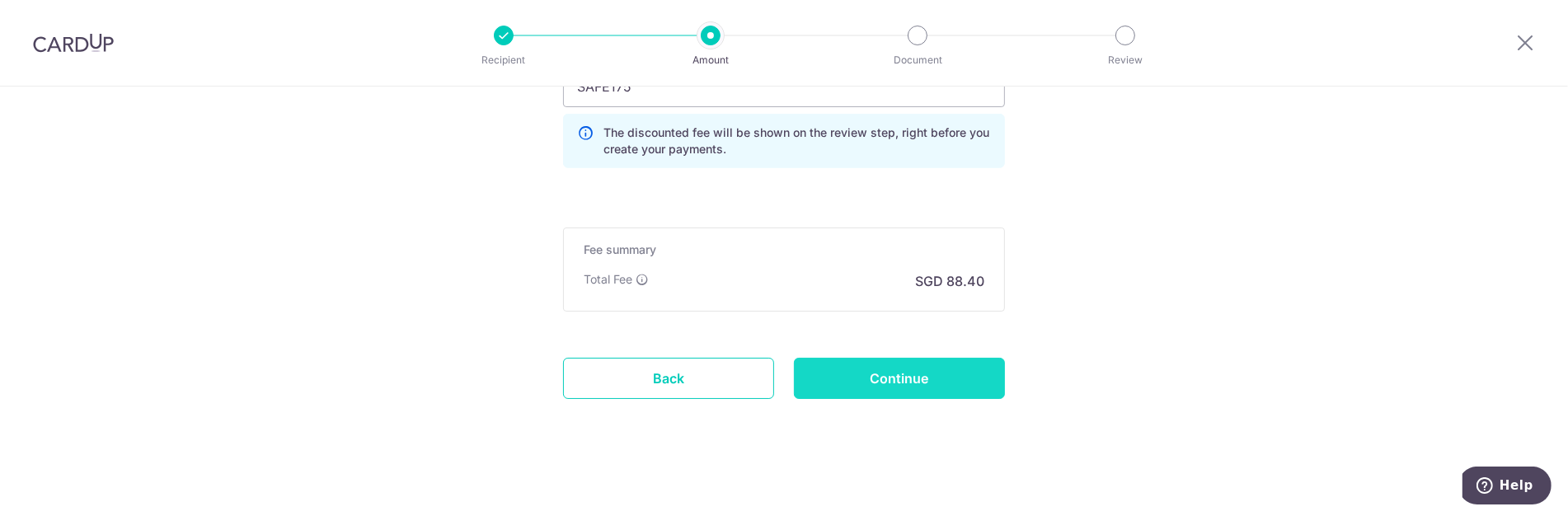
click at [922, 387] on input "Continue" at bounding box center [899, 378] width 211 height 41
type input "Create Schedule"
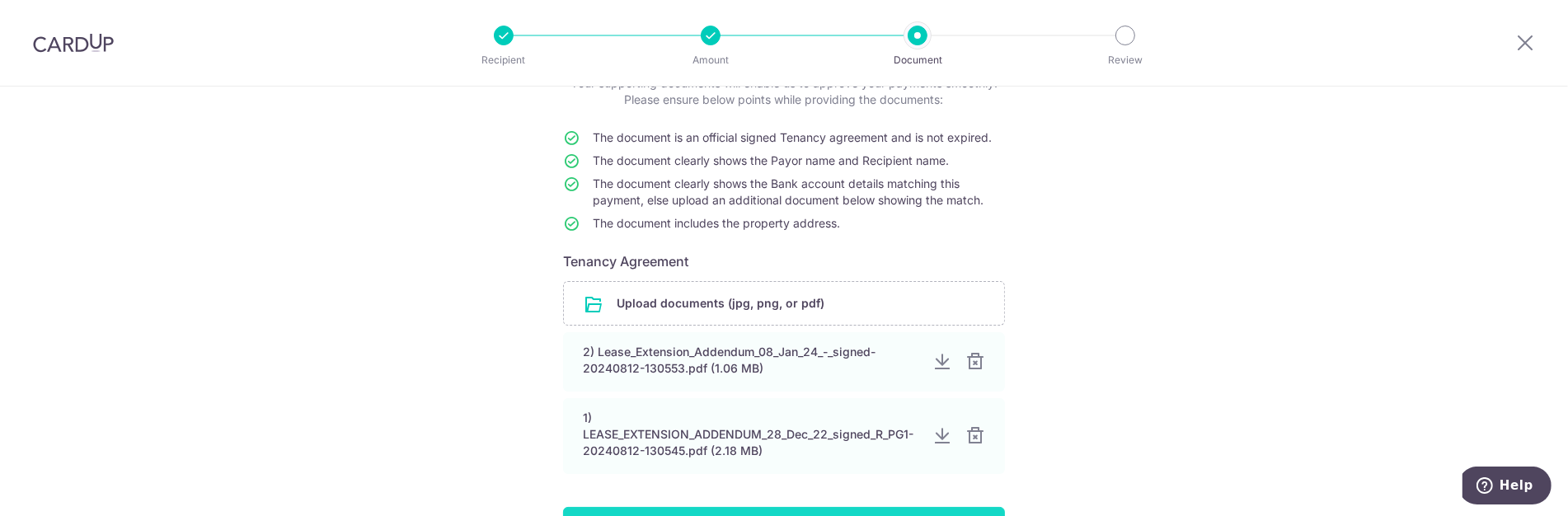
scroll to position [250, 0]
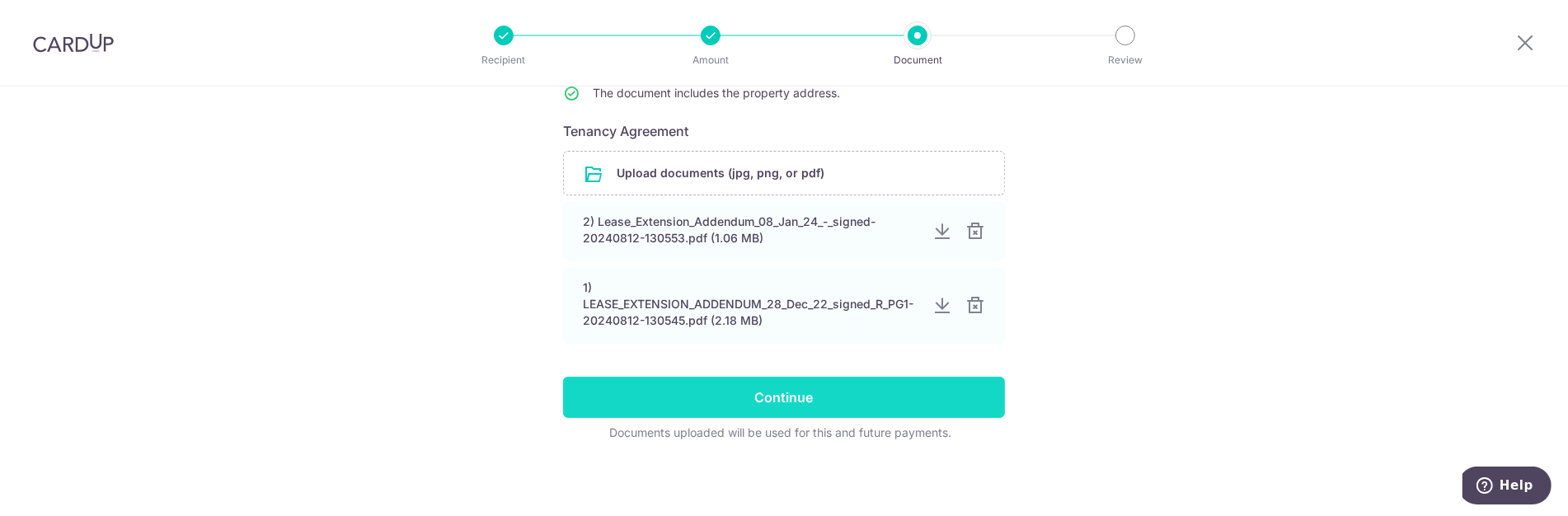
click at [904, 392] on input "Continue" at bounding box center [784, 397] width 442 height 41
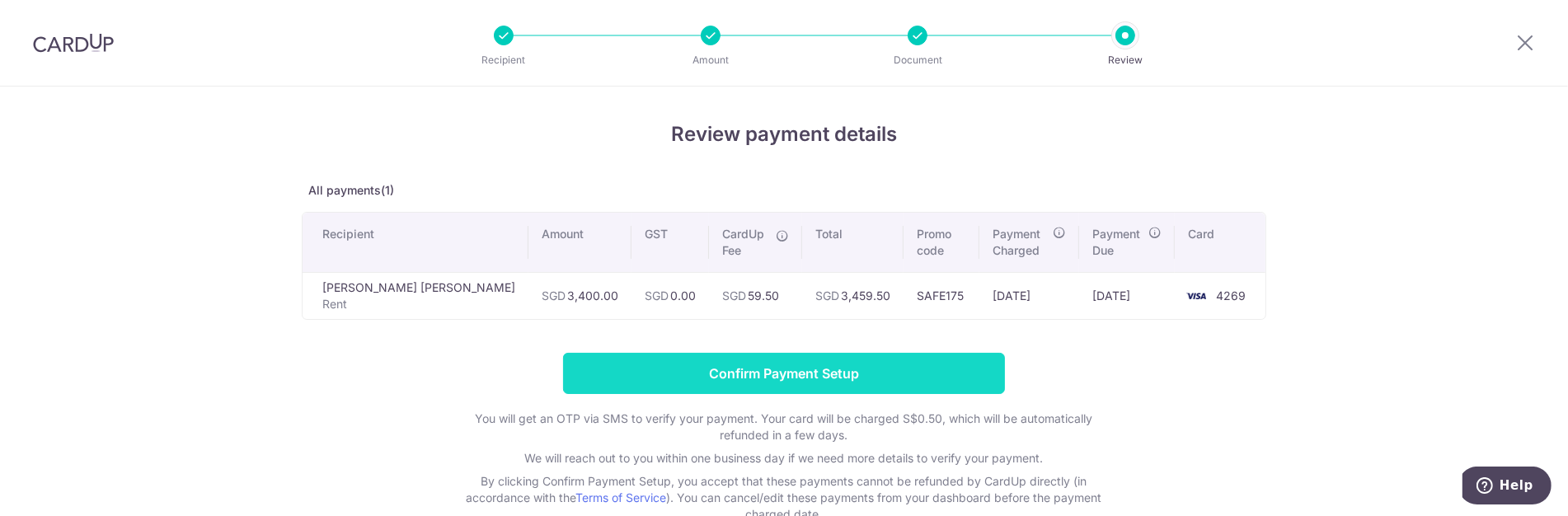
click at [762, 364] on input "Confirm Payment Setup" at bounding box center [784, 373] width 442 height 41
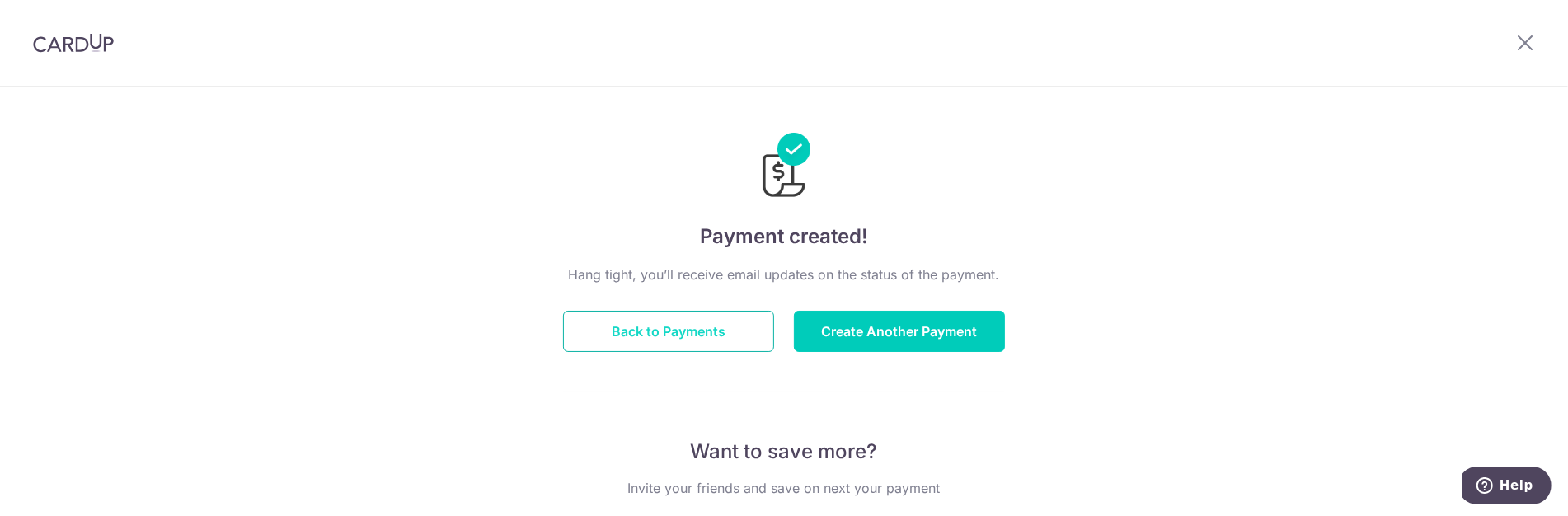
click at [685, 324] on button "Back to Payments" at bounding box center [668, 331] width 211 height 41
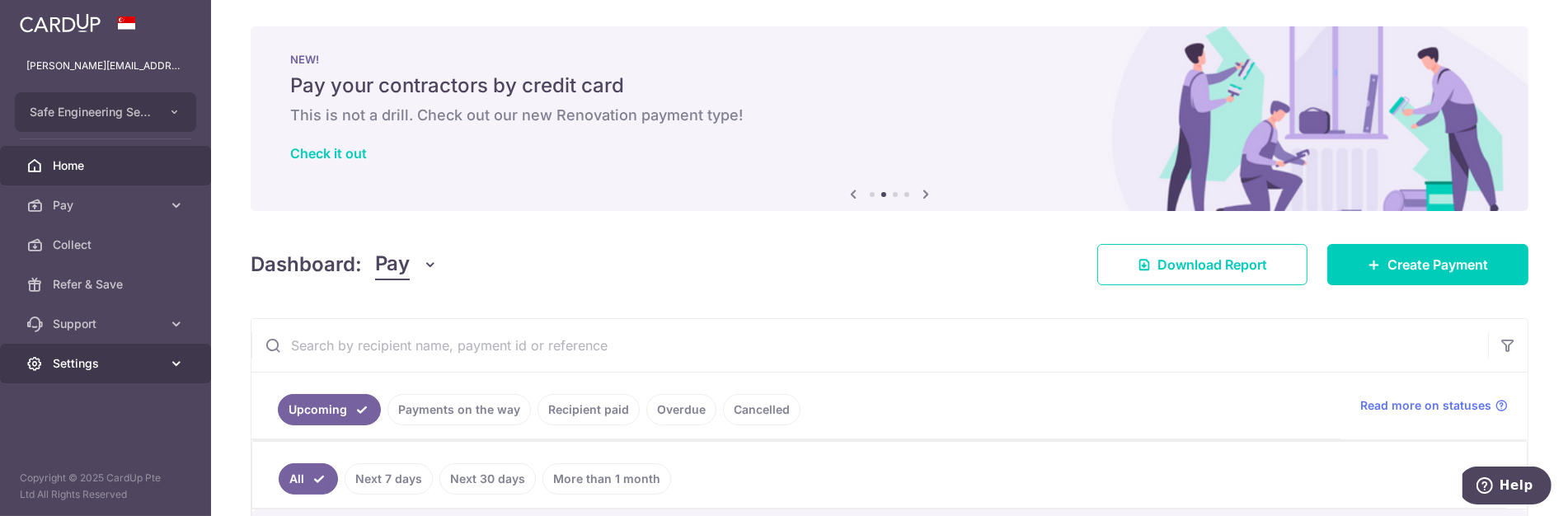
click at [74, 368] on span "Settings" at bounding box center [107, 363] width 108 height 16
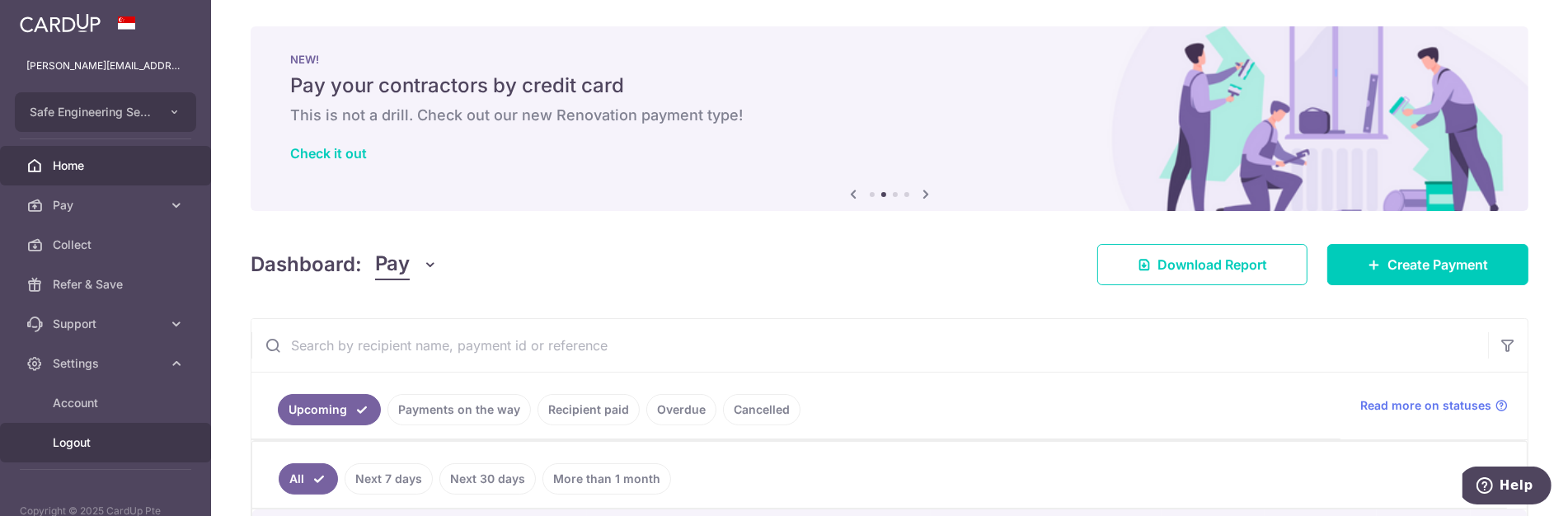
click at [50, 442] on link "Logout" at bounding box center [105, 442] width 211 height 40
